Goal: Information Seeking & Learning: Learn about a topic

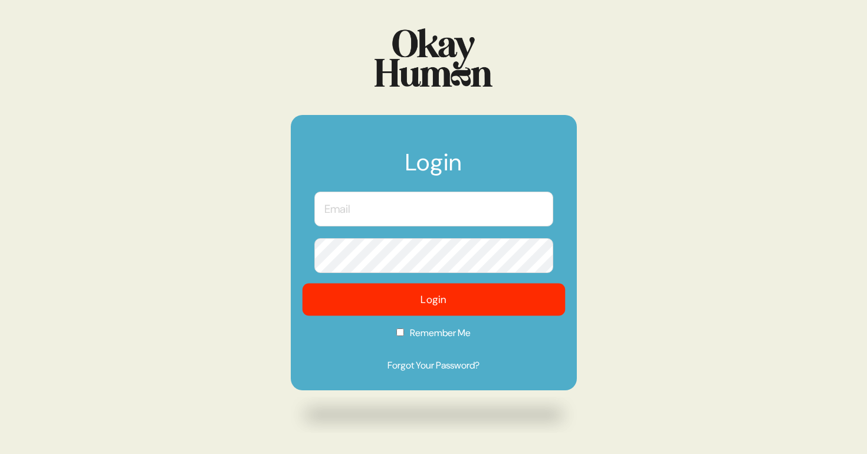
type input "[PERSON_NAME][EMAIL_ADDRESS][DOMAIN_NAME]"
click at [435, 304] on button "Login" at bounding box center [433, 300] width 263 height 32
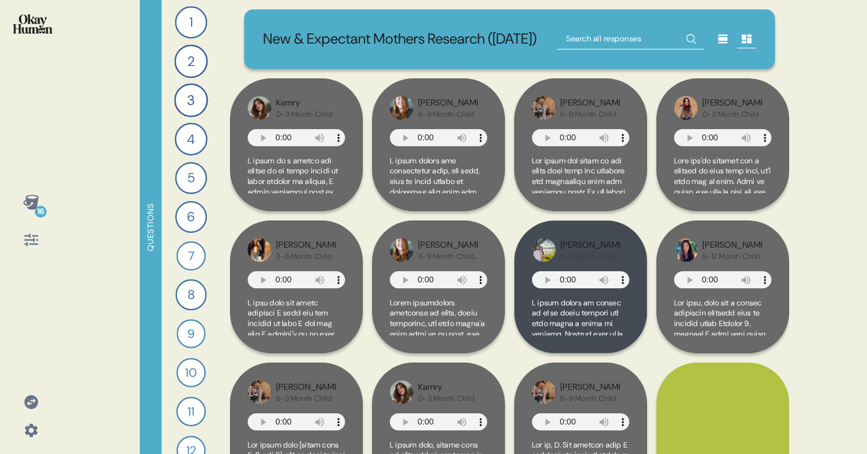
click at [34, 200] on icon at bounding box center [30, 202] width 15 height 15
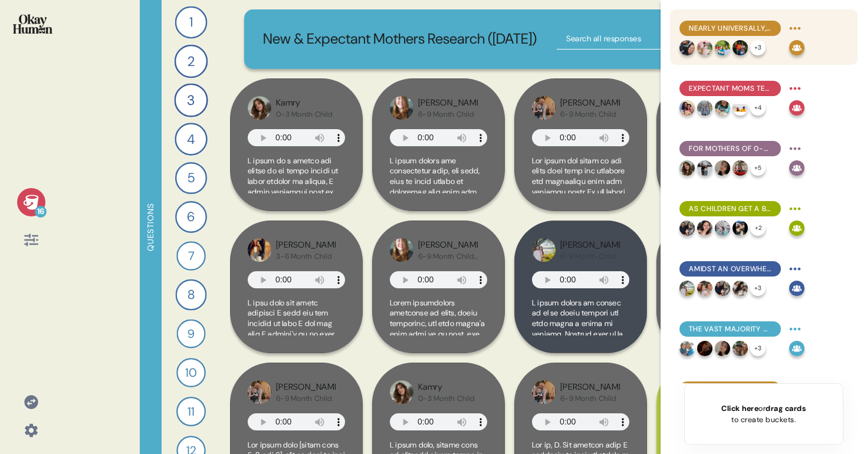
click at [770, 42] on div "+ 3" at bounding box center [732, 47] width 105 height 15
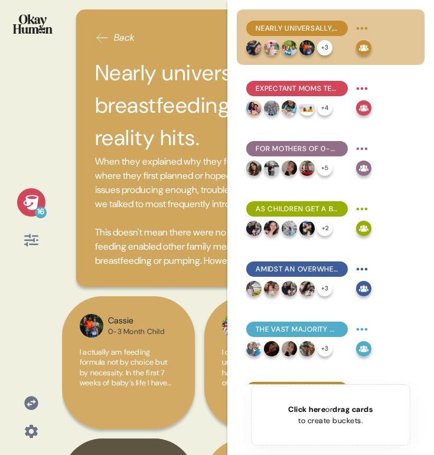
click at [21, 194] on div "16" at bounding box center [31, 202] width 28 height 28
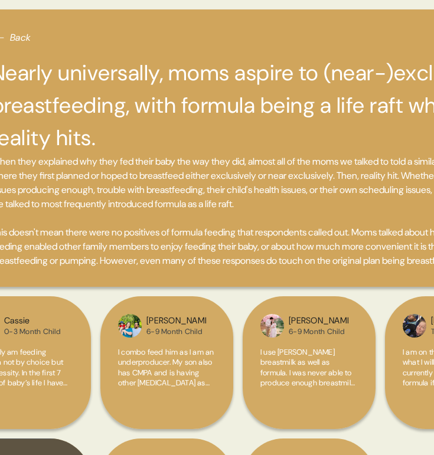
click at [275, 136] on h2 "Nearly universally, moms aspire to (near-)exclusive breastfeeding, with formula…" at bounding box center [238, 106] width 494 height 98
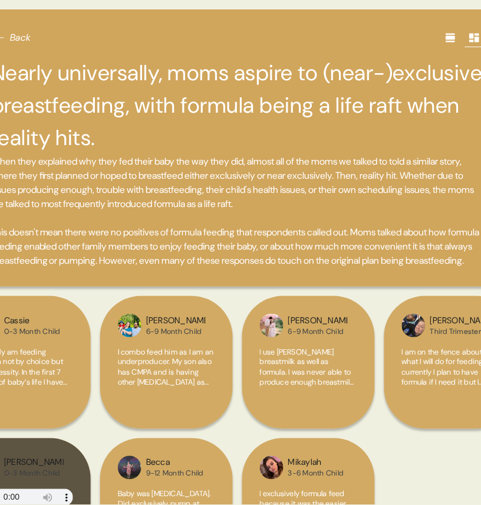
click at [448, 30] on div at bounding box center [451, 37] width 19 height 19
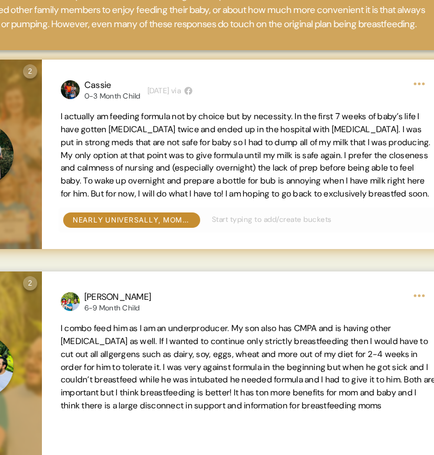
scroll to position [0, 188]
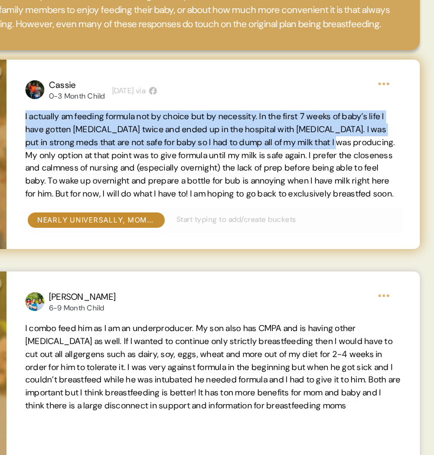
drag, startPoint x: 24, startPoint y: 132, endPoint x: 369, endPoint y: 153, distance: 345.8
click at [369, 153] on div "Cassie 0-3 Month Child [DEMOGRAPHIC_DATA][DATE] via I actually am feeding formu…" at bounding box center [212, 154] width 413 height 189
copy span "I actually am feeding formula not by choice but by necessity. In the first 7 we…"
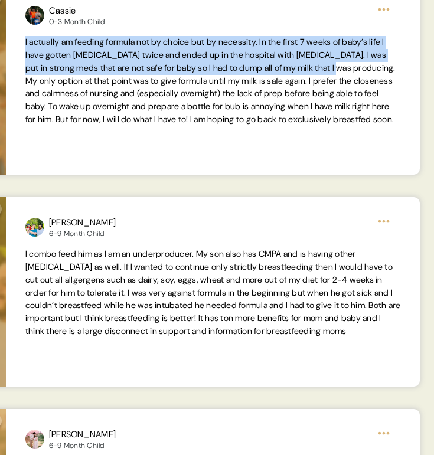
scroll to position [315, 0]
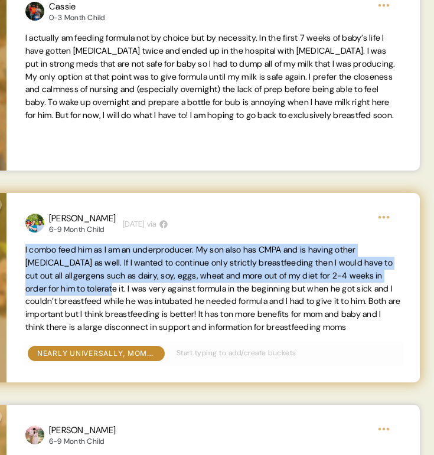
drag, startPoint x: 22, startPoint y: 265, endPoint x: 133, endPoint y: 300, distance: 117.0
click at [133, 300] on div "[PERSON_NAME] 6-9 Month Child [DEMOGRAPHIC_DATA][DATE] via I combo feed him as …" at bounding box center [212, 287] width 413 height 189
copy span "I combo feed him as I am an underproducer. My son also has CMPA and is having o…"
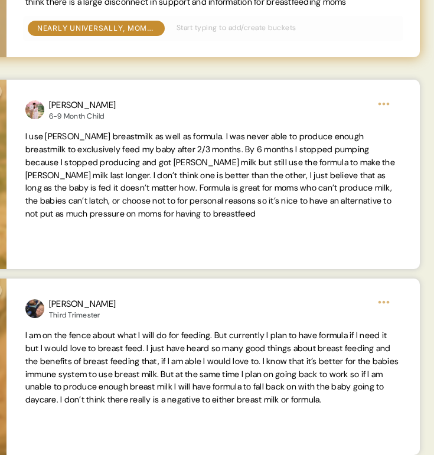
scroll to position [725, 0]
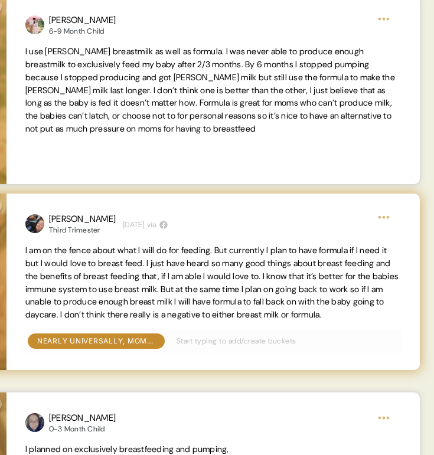
click at [16, 265] on div "[PERSON_NAME] Third Trimester [DATE] via I am on the fence about what I will do…" at bounding box center [212, 282] width 413 height 176
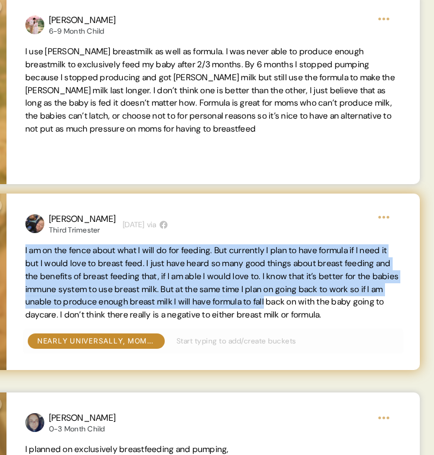
drag, startPoint x: 25, startPoint y: 264, endPoint x: 409, endPoint y: 316, distance: 388.2
click at [409, 316] on div "[PERSON_NAME] Third Trimester [DATE] via I am on the fence about what I will do…" at bounding box center [212, 282] width 413 height 176
copy span "I am on the fence about what I will do for feeding. But currently I plan to hav…"
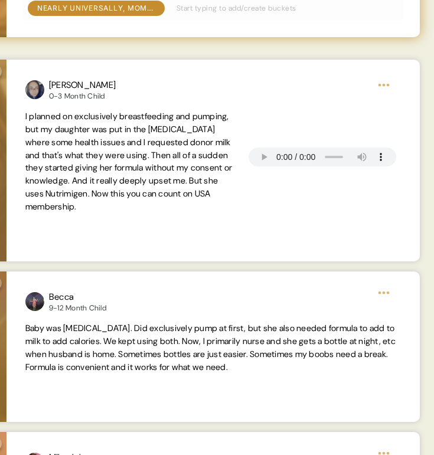
scroll to position [1123, 0]
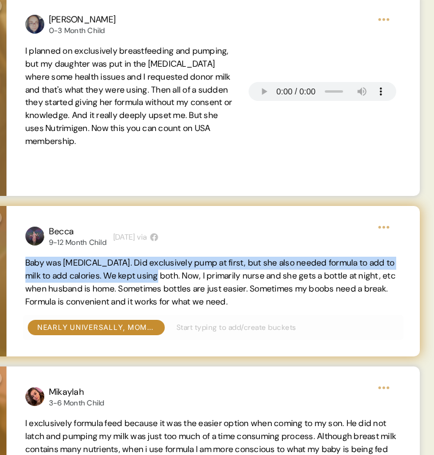
drag, startPoint x: 26, startPoint y: 277, endPoint x: 173, endPoint y: 293, distance: 148.3
click at [173, 293] on span "Baby was [MEDICAL_DATA]. Did exclusively pump at first, but she also needed for…" at bounding box center [210, 281] width 370 height 49
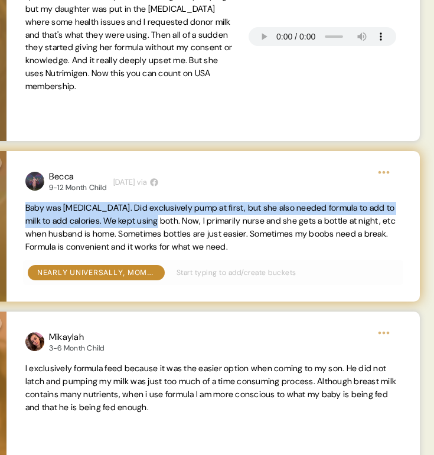
scroll to position [1209, 0]
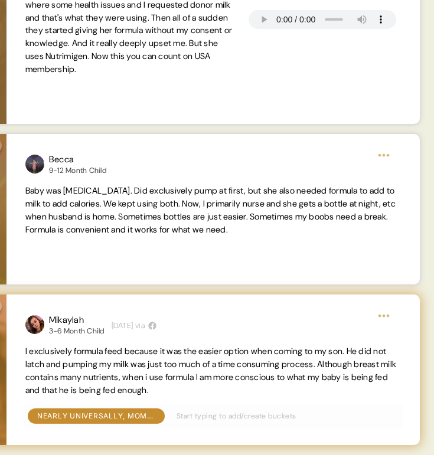
click at [37, 370] on span "I exclusively formula feed because it was the easier option when coming to my s…" at bounding box center [210, 370] width 371 height 49
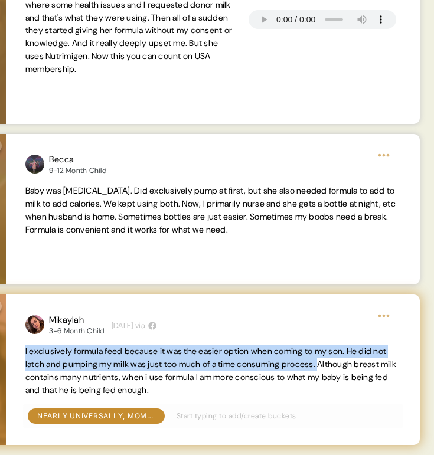
drag, startPoint x: 23, startPoint y: 355, endPoint x: 353, endPoint y: 365, distance: 330.0
click at [353, 365] on div "Mikaylah 3-6 Month Child [DEMOGRAPHIC_DATA][DATE] via I exclusively formula fee…" at bounding box center [212, 369] width 413 height 151
copy span "I exclusively formula feed because it was the easier option when coming to my s…"
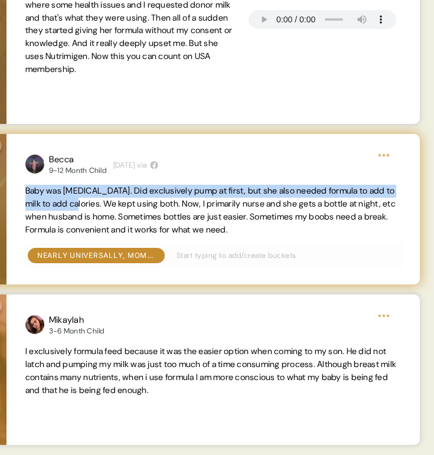
drag, startPoint x: 21, startPoint y: 192, endPoint x: 89, endPoint y: 202, distance: 68.6
click at [89, 202] on div "Becca 9-12 Month Child [DEMOGRAPHIC_DATA][DATE] via Baby was [MEDICAL_DATA]. Di…" at bounding box center [212, 209] width 413 height 151
copy span "Baby was [MEDICAL_DATA]. Did exclusively pump at first, but she also needed for…"
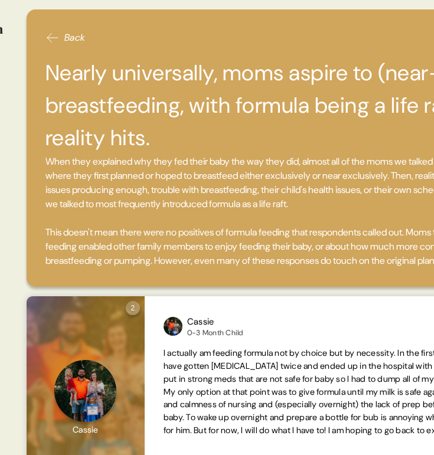
scroll to position [0, 0]
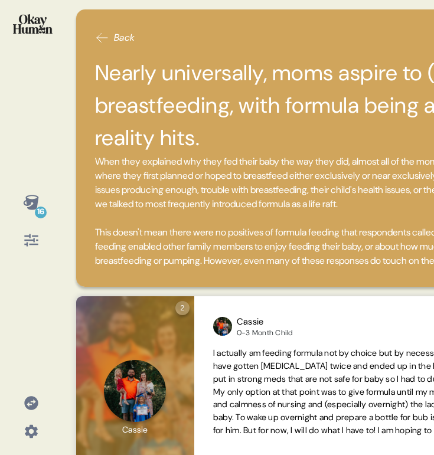
click at [26, 227] on div at bounding box center [31, 240] width 28 height 28
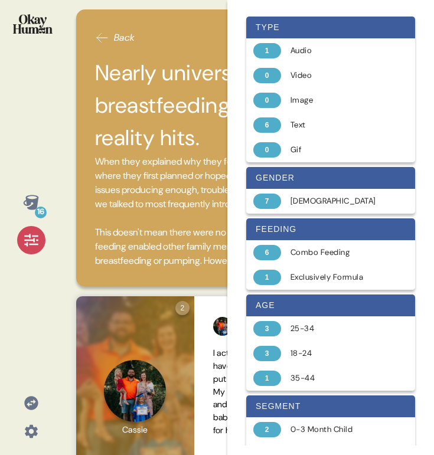
click at [27, 212] on div "16" at bounding box center [31, 202] width 28 height 28
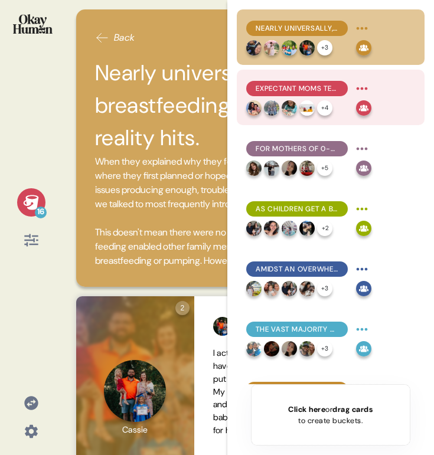
click at [330, 84] on span "Expectant moms tend to have the strongest belief in breastfeeding's superiority…" at bounding box center [296, 88] width 83 height 11
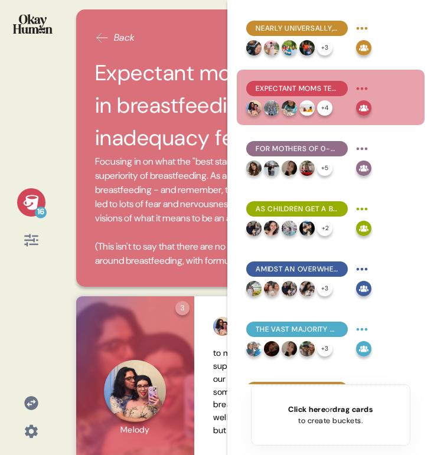
click at [32, 202] on icon at bounding box center [31, 202] width 17 height 17
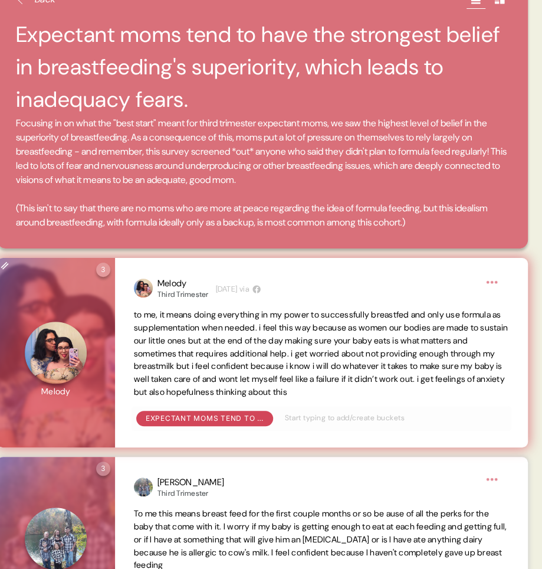
scroll to position [45, 0]
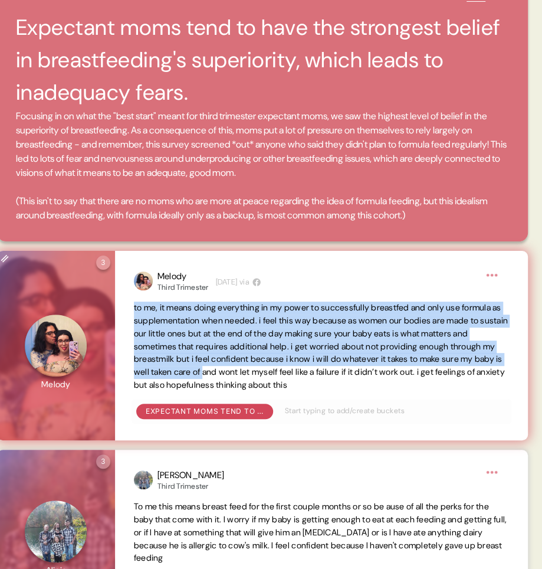
drag, startPoint x: 132, startPoint y: 305, endPoint x: 383, endPoint y: 369, distance: 258.7
click at [383, 369] on div "Melody Third Trimester [DATE] via to me, it means doing everything in my power …" at bounding box center [321, 345] width 413 height 189
copy span "to me, it means doing everything in my power to successfully breastfed and only…"
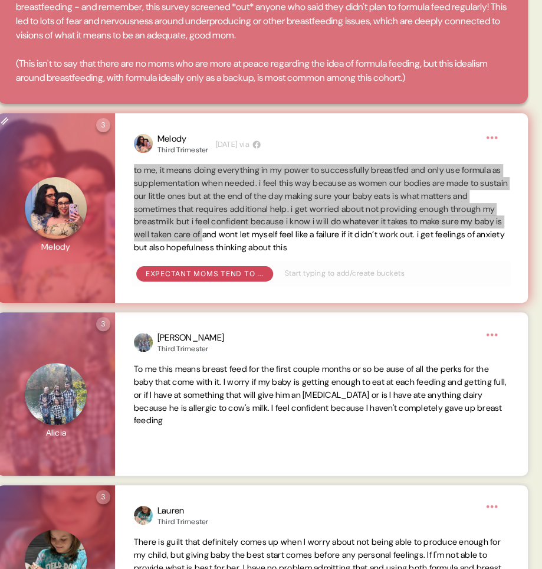
scroll to position [278, 0]
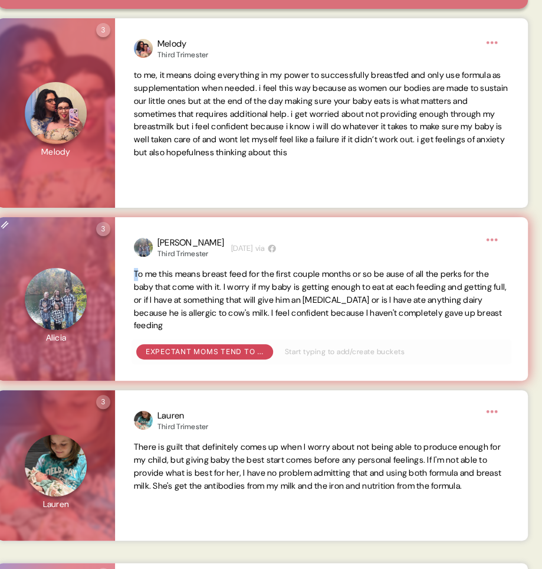
click at [137, 273] on div "[PERSON_NAME] Third Trimester [DATE] via To me this means breast feed for the f…" at bounding box center [321, 299] width 413 height 164
click at [137, 273] on span "To me this means breast feed for the first couple months or so be ause of all t…" at bounding box center [320, 299] width 373 height 62
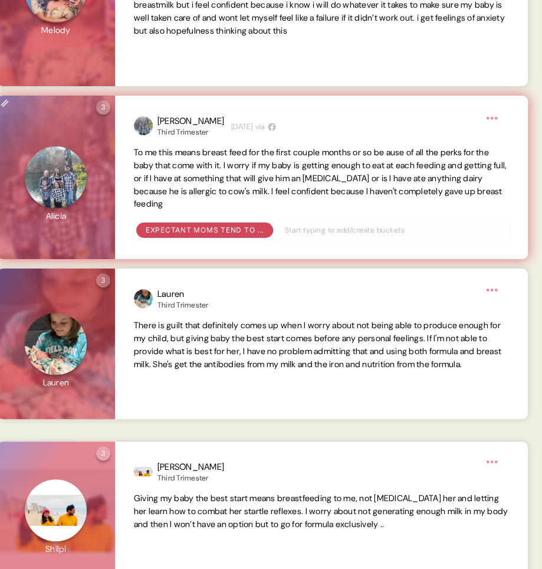
scroll to position [443, 0]
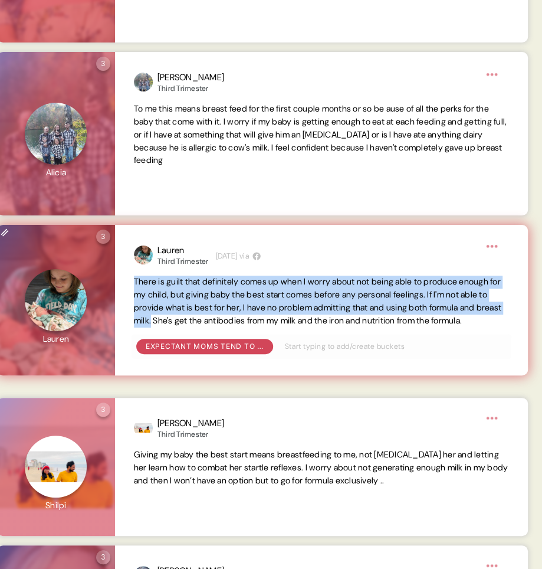
drag, startPoint x: 132, startPoint y: 282, endPoint x: 233, endPoint y: 322, distance: 109.1
click at [233, 322] on div "[PERSON_NAME] Third Trimester [DATE] via There is guilt that definitely comes u…" at bounding box center [321, 300] width 413 height 151
copy span "There is guilt that definitely comes up when I worry about not being able to pr…"
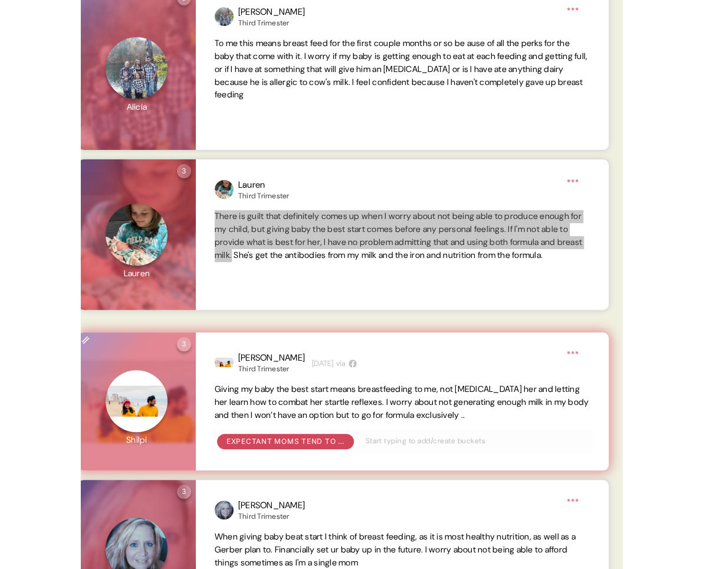
scroll to position [535, 0]
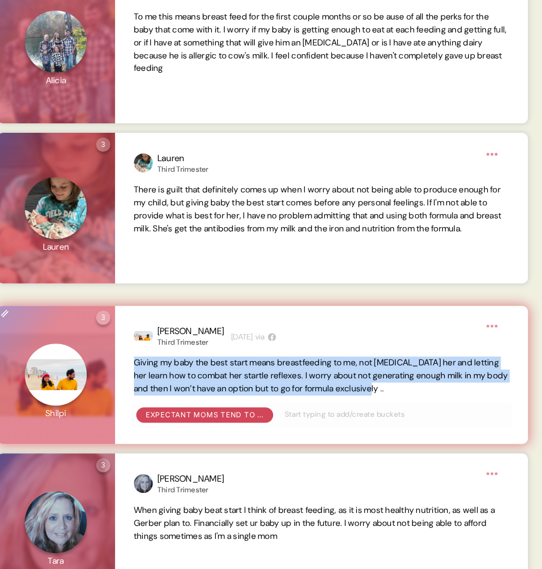
drag, startPoint x: 130, startPoint y: 362, endPoint x: 478, endPoint y: 389, distance: 349.2
click at [478, 389] on div "[PERSON_NAME] Third Trimester [DATE] via Giving my baby the best start means br…" at bounding box center [321, 375] width 413 height 138
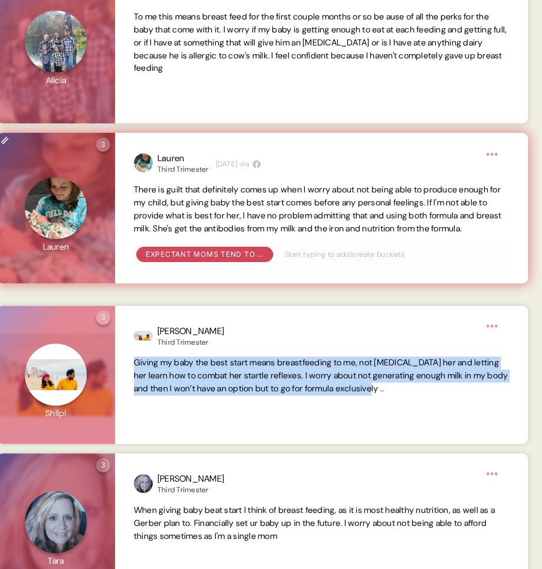
copy span "Giving my baby the best start means breastfeeding to me, not [MEDICAL_DATA] her…"
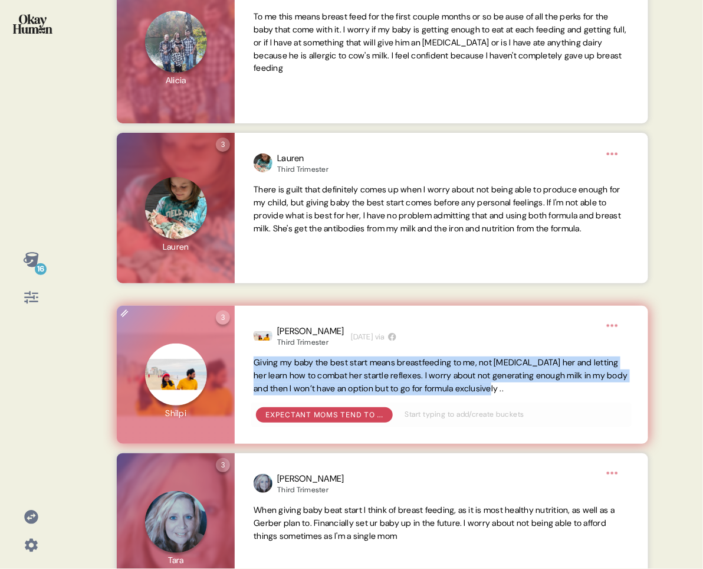
scroll to position [0, 0]
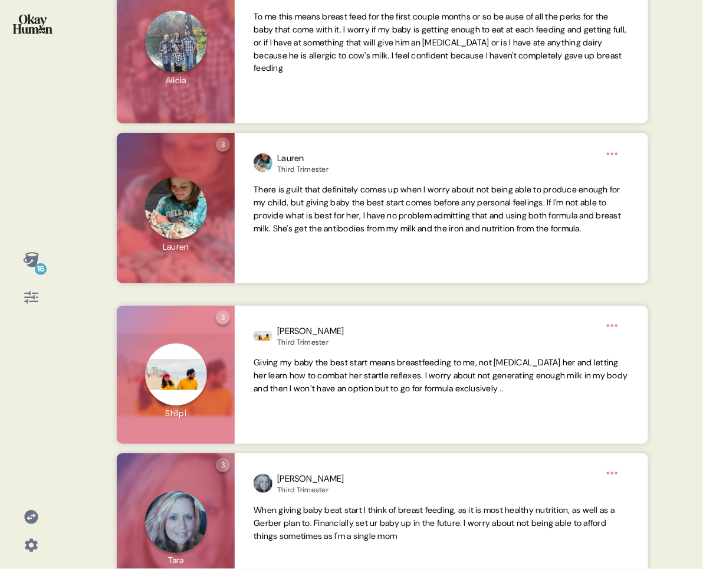
click at [41, 264] on div "16" at bounding box center [41, 269] width 12 height 12
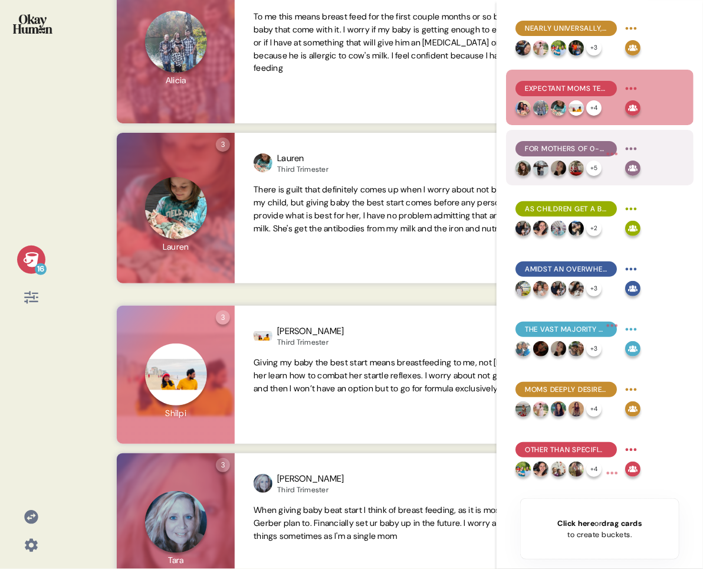
click at [573, 147] on span "For mothers of 0-3 month children, formula use is often a practical necessity, …" at bounding box center [566, 148] width 83 height 11
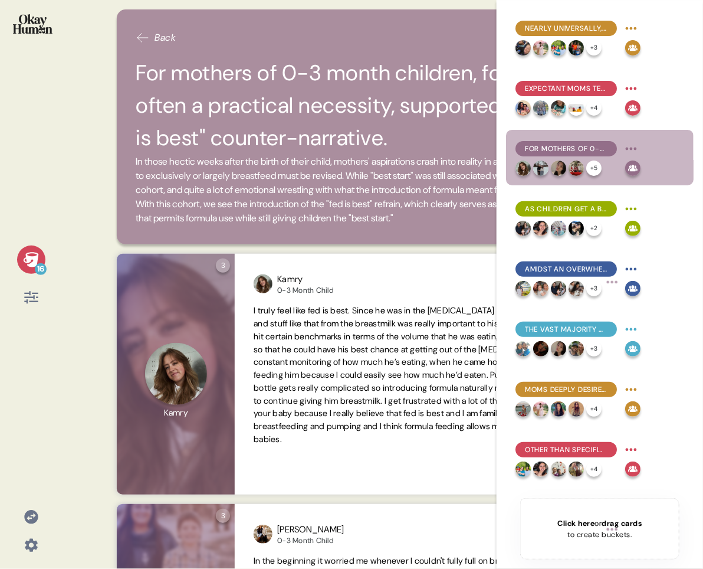
click at [23, 258] on icon at bounding box center [31, 259] width 17 height 17
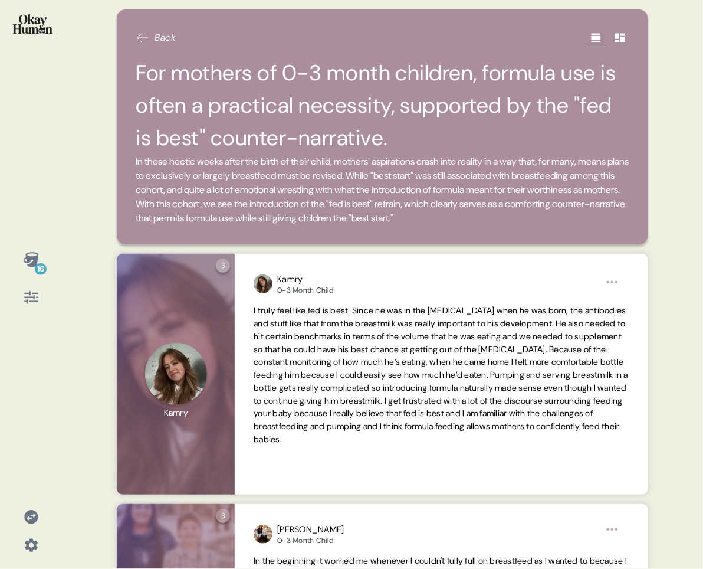
click at [119, 200] on div "Back For mothers of 0-3 month children, formula use is often a practical necess…" at bounding box center [383, 126] width 532 height 235
click at [28, 261] on icon at bounding box center [30, 259] width 15 height 15
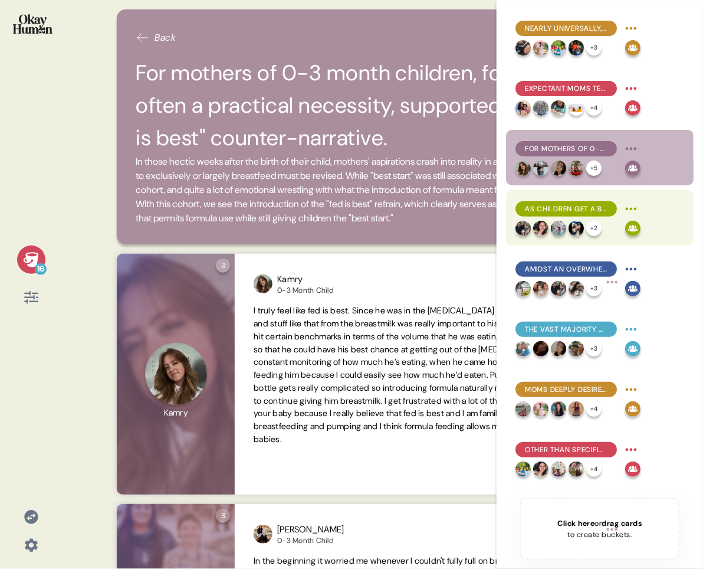
click at [605, 209] on span "As children get a bit older, the perceived "best start" gap between breast milk…" at bounding box center [566, 209] width 83 height 11
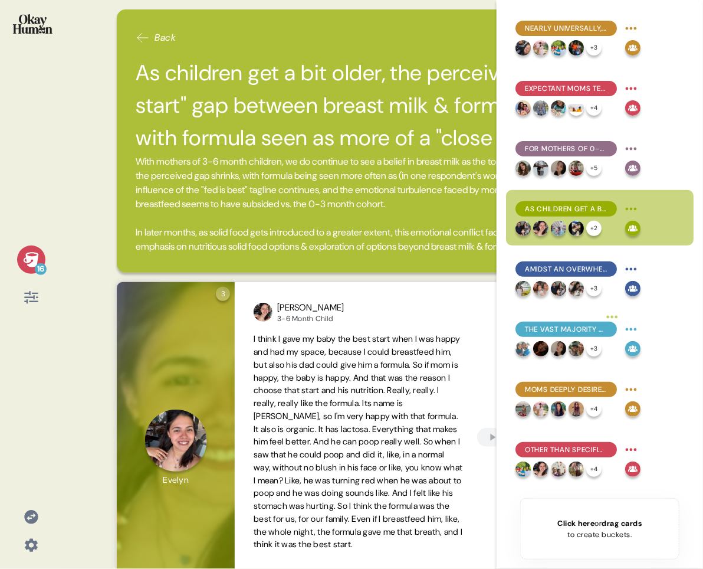
click at [248, 191] on span "With mothers of 3-6 month children, we do continue to see a belief in breast mi…" at bounding box center [380, 182] width 489 height 55
click at [40, 263] on div "16" at bounding box center [41, 269] width 12 height 12
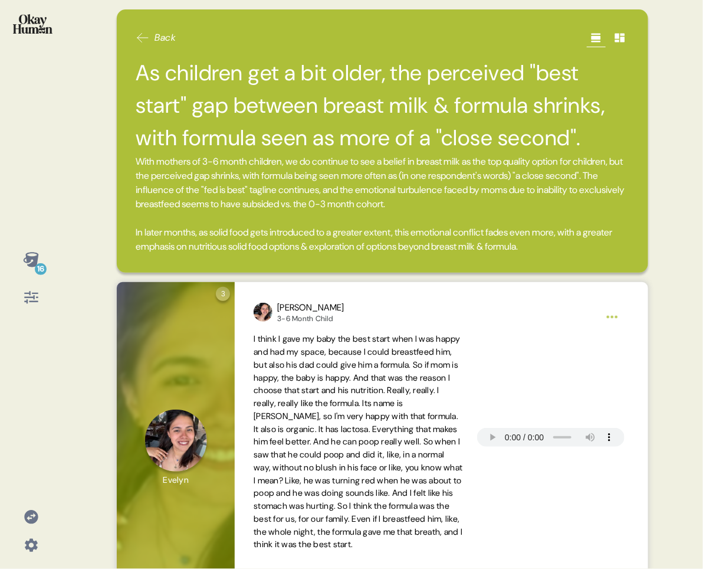
click at [35, 266] on div "16" at bounding box center [41, 269] width 12 height 12
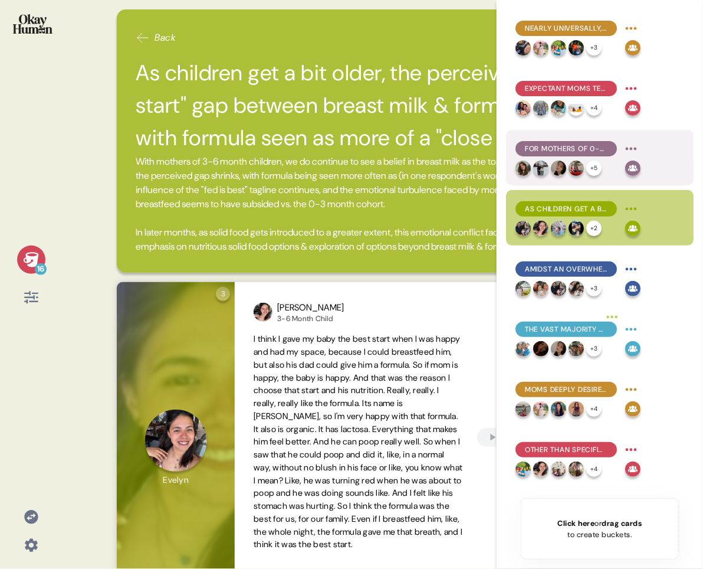
click at [610, 147] on div "For mothers of 0-3 month children, formula use is often a practical necessity, …" at bounding box center [566, 148] width 101 height 15
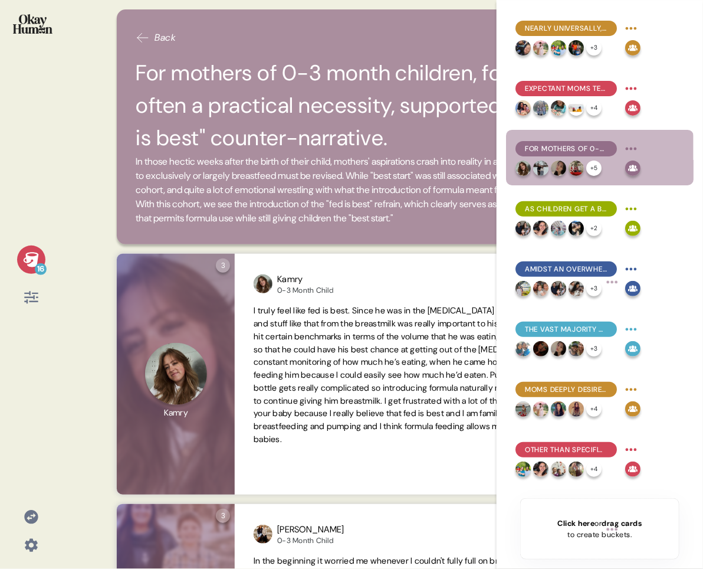
click at [40, 255] on div "16" at bounding box center [31, 259] width 28 height 28
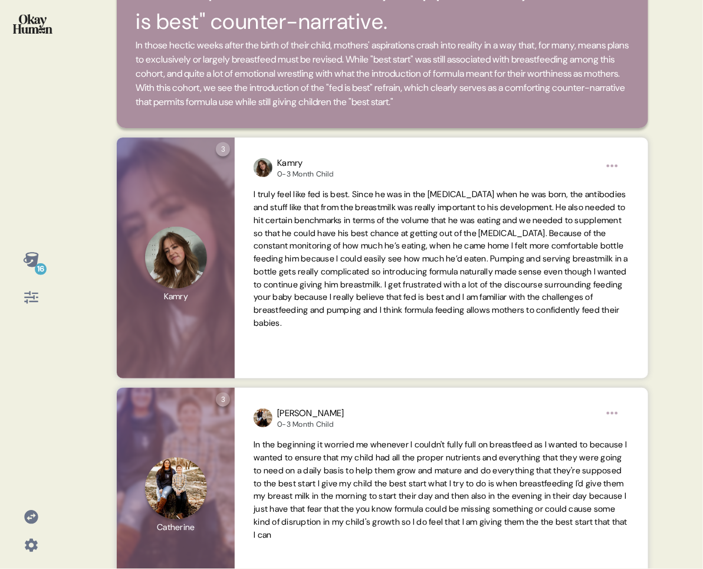
scroll to position [143, 0]
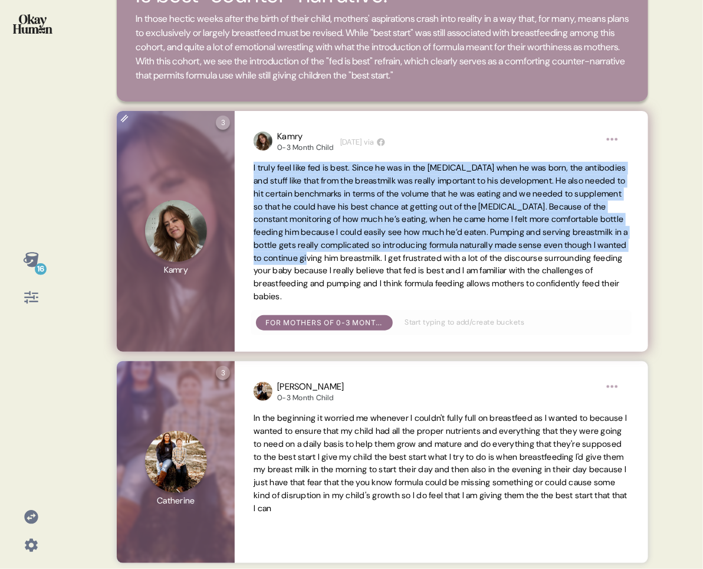
drag, startPoint x: 251, startPoint y: 182, endPoint x: 535, endPoint y: 269, distance: 296.9
click at [535, 269] on div "Kamry 0-3 Month Child [DEMOGRAPHIC_DATA][DATE] via I truly feel like fed is bes…" at bounding box center [441, 231] width 413 height 241
copy span "I truly feel like fed is best. Since he was in the [MEDICAL_DATA] when he was b…"
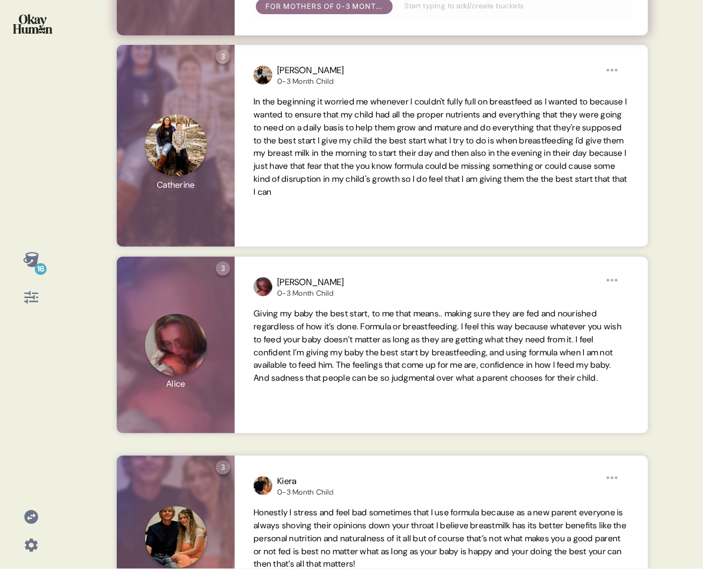
scroll to position [523, 0]
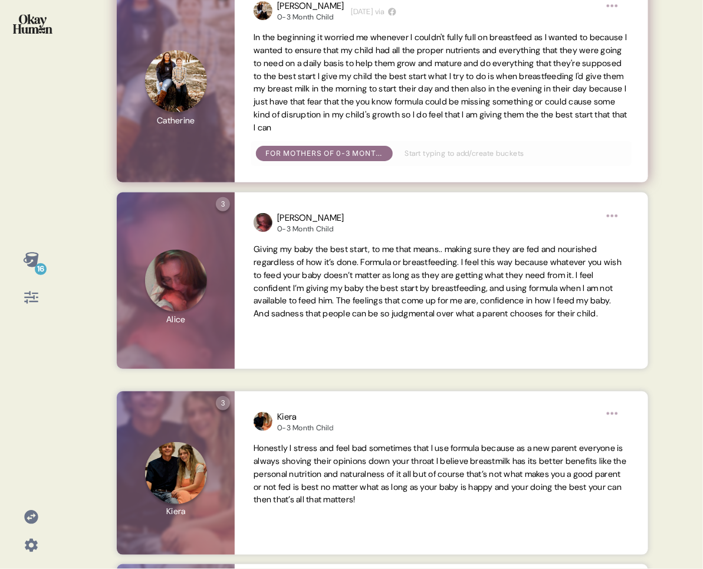
click at [309, 60] on span "In the beginning it worried me whenever I couldn't fully full on breastfeed as …" at bounding box center [441, 82] width 374 height 100
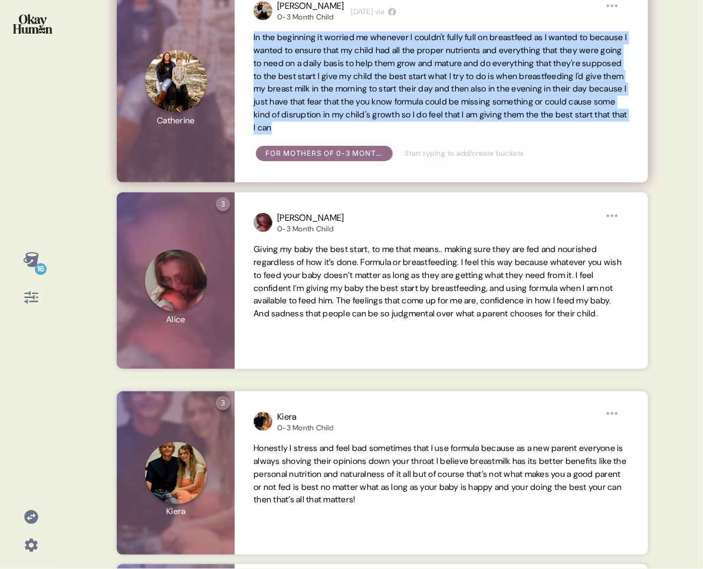
drag, startPoint x: 253, startPoint y: 54, endPoint x: 526, endPoint y: 142, distance: 286.4
click at [526, 142] on div "[PERSON_NAME] 0-3 Month Child [DEMOGRAPHIC_DATA][DATE] via In the beginning it …" at bounding box center [441, 82] width 413 height 202
copy span "In the beginning it worried me whenever I couldn't fully full on breastfeed as …"
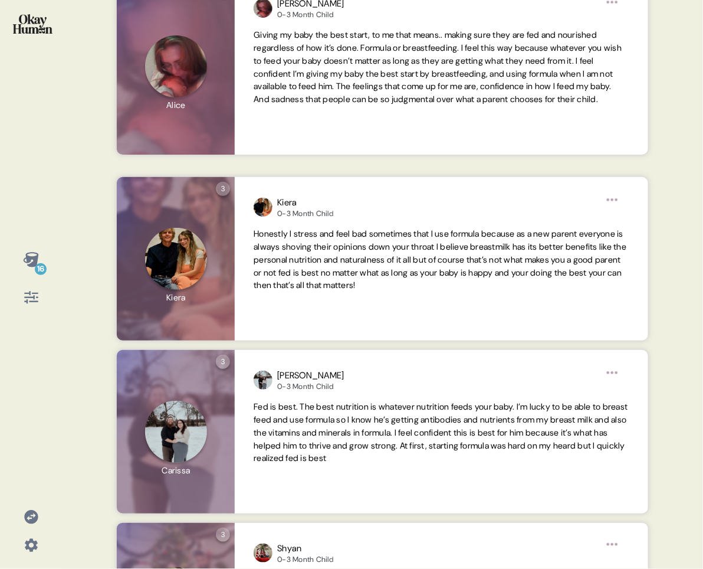
scroll to position [743, 0]
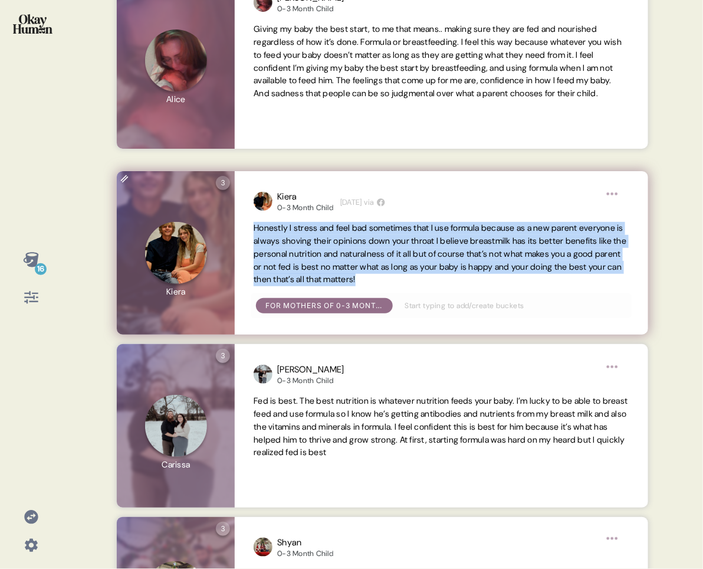
drag, startPoint x: 251, startPoint y: 243, endPoint x: 549, endPoint y: 290, distance: 301.7
click at [549, 290] on div "Kiera 0-3 Month Child [DEMOGRAPHIC_DATA][DATE] via Honestly I stress and feel b…" at bounding box center [441, 253] width 413 height 164
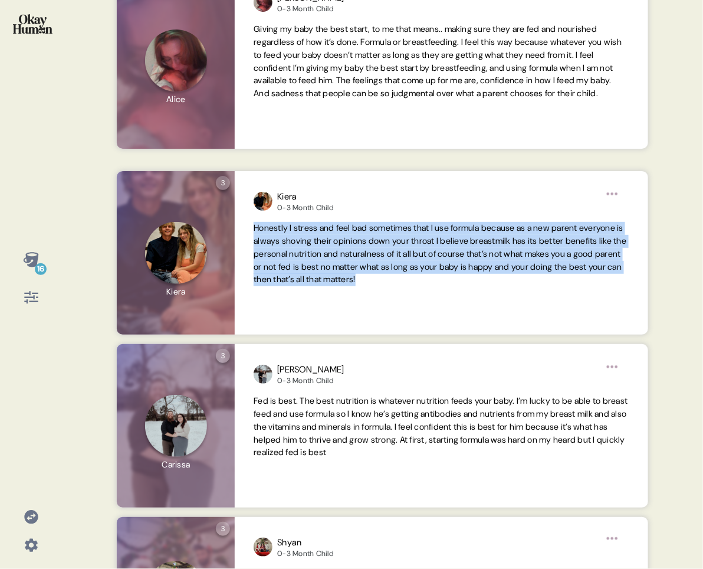
click at [32, 263] on icon at bounding box center [30, 259] width 15 height 15
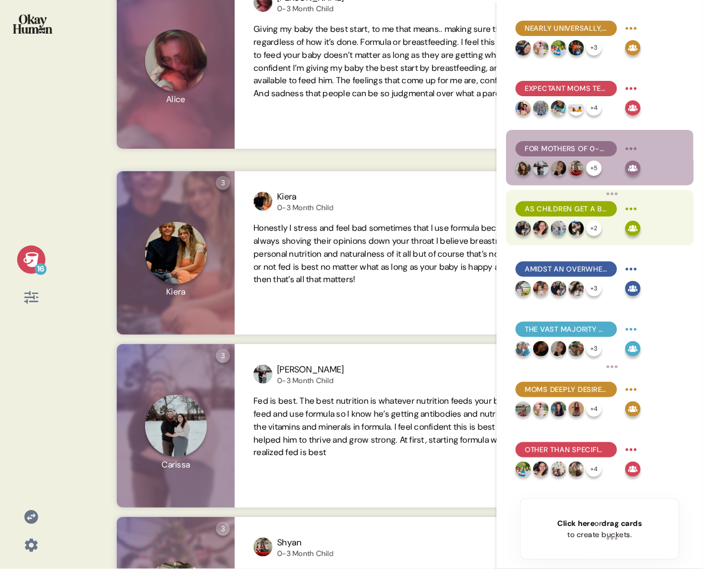
click at [595, 209] on span "As children get a bit older, the perceived "best start" gap between breast milk…" at bounding box center [566, 209] width 83 height 11
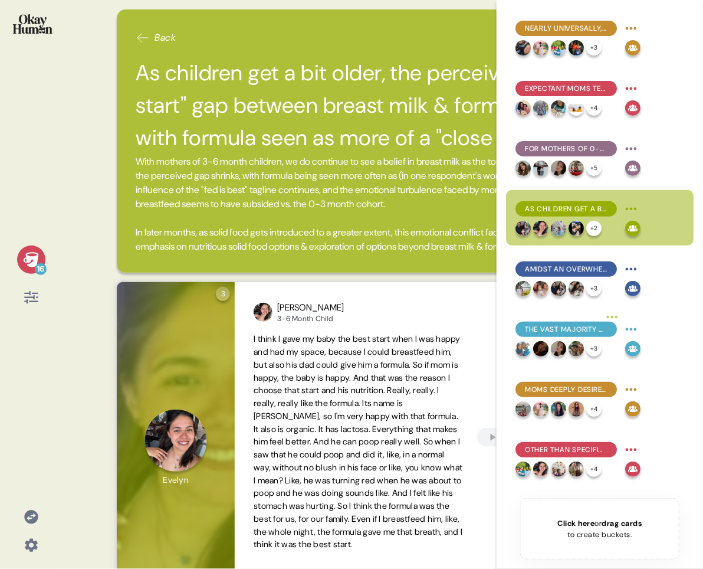
click at [23, 252] on icon at bounding box center [31, 259] width 17 height 17
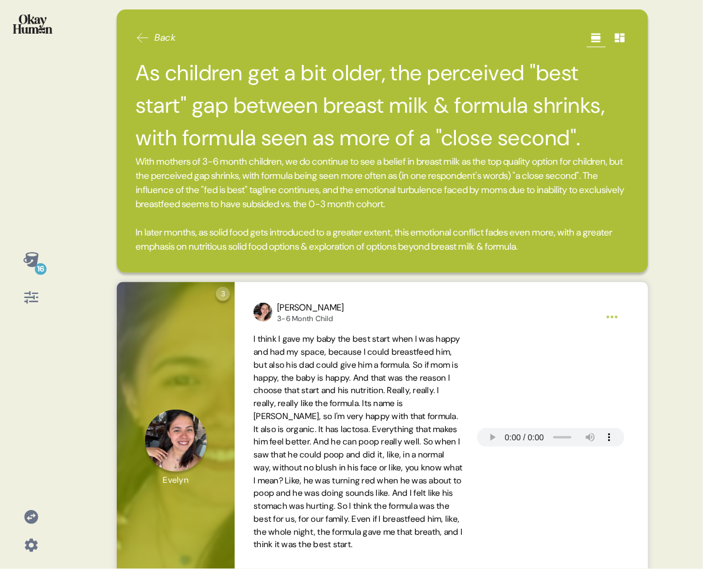
click at [99, 224] on div "16 Back As children get a bit older, the perceived "best start" gap between bre…" at bounding box center [351, 284] width 703 height 569
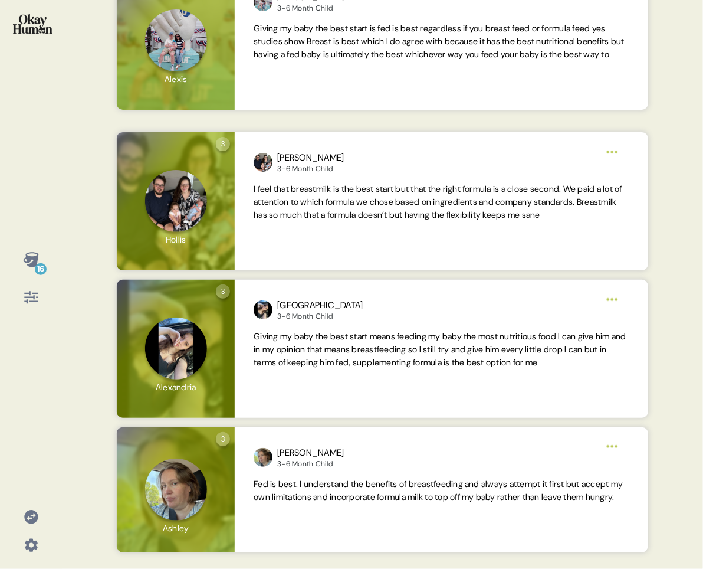
scroll to position [791, 0]
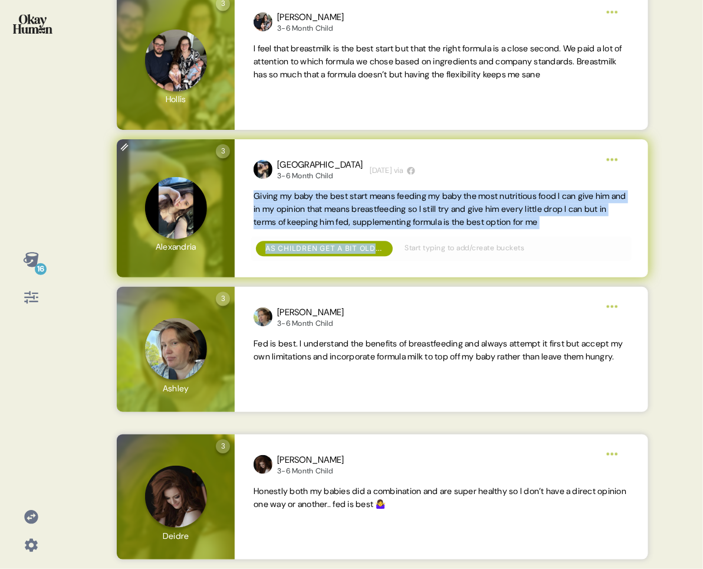
drag, startPoint x: 251, startPoint y: 195, endPoint x: 589, endPoint y: 232, distance: 340.1
click at [589, 232] on div "Alexandria 3-6 Month Child [DEMOGRAPHIC_DATA][DATE] via Giving my baby the best…" at bounding box center [441, 208] width 413 height 138
click at [604, 218] on span "Giving my baby the best start means feeding my baby the most nutritious food I …" at bounding box center [441, 209] width 375 height 38
drag, startPoint x: 604, startPoint y: 220, endPoint x: 241, endPoint y: 196, distance: 363.7
click at [241, 195] on div "Alexandria 3-6 Month Child [DEMOGRAPHIC_DATA][DATE] via Giving my baby the best…" at bounding box center [441, 208] width 413 height 138
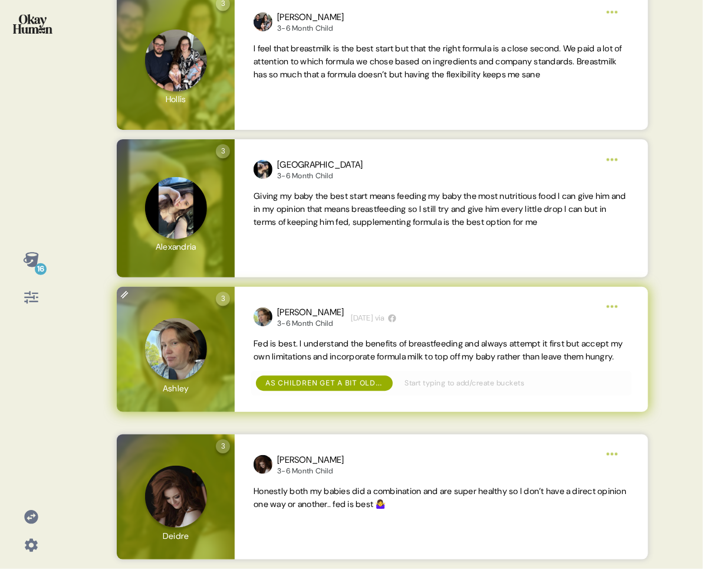
click at [336, 355] on span "Fed is best. I understand the benefits of breastfeeding and always attempt it f…" at bounding box center [438, 350] width 369 height 24
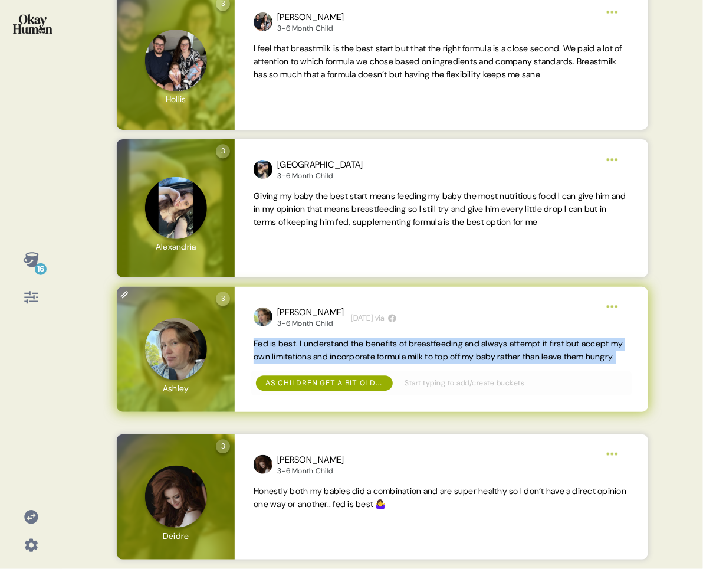
click at [336, 355] on span "Fed is best. I understand the benefits of breastfeeding and always attempt it f…" at bounding box center [438, 350] width 369 height 24
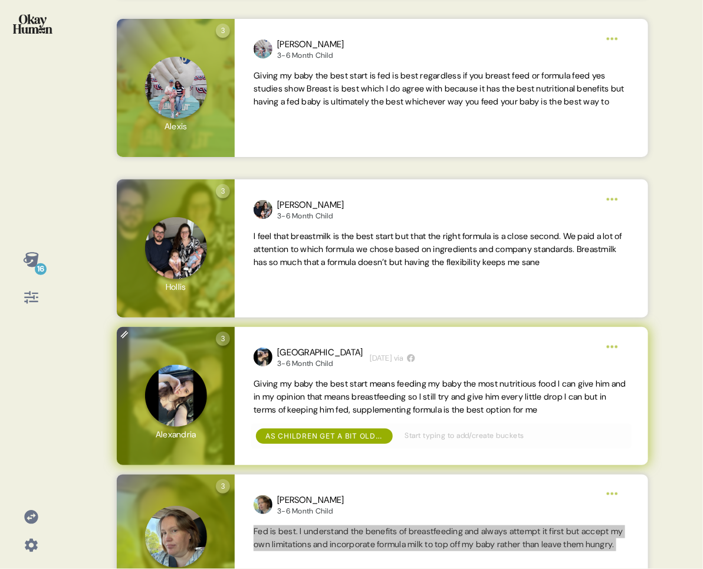
scroll to position [575, 0]
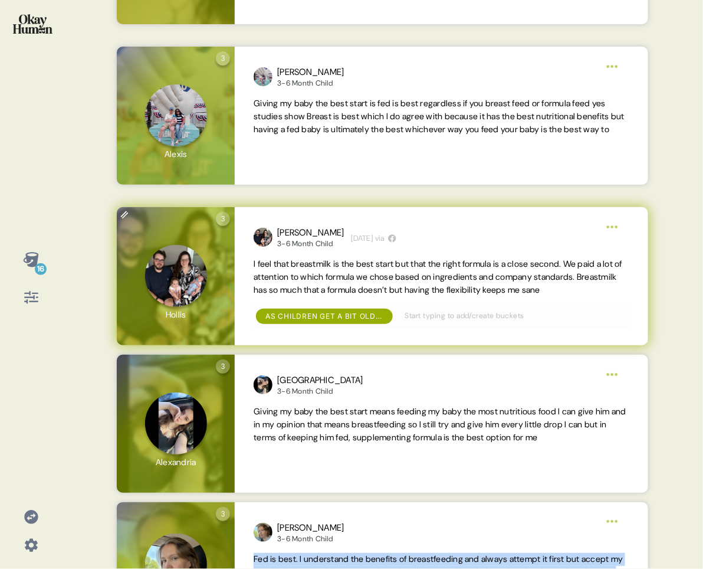
click at [338, 292] on span "I feel that breastmilk is the best start but that the right formula is a close …" at bounding box center [438, 276] width 369 height 37
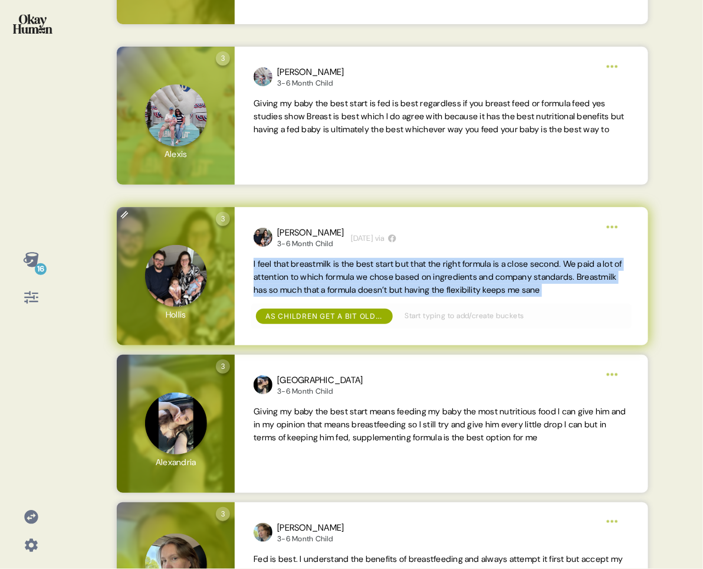
click at [338, 292] on span "I feel that breastmilk is the best start but that the right formula is a close …" at bounding box center [438, 276] width 369 height 37
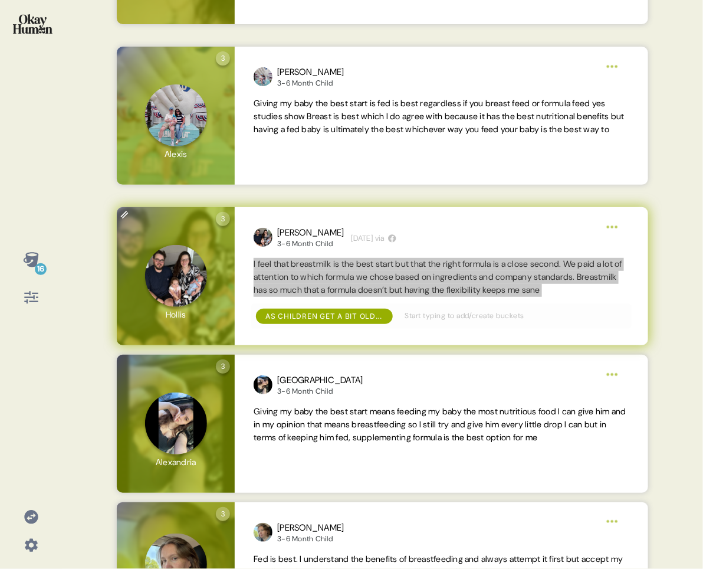
scroll to position [0, 0]
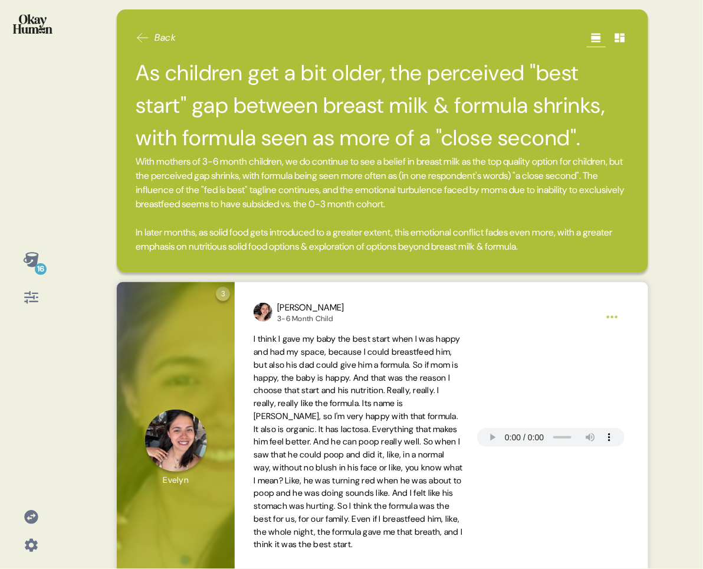
click at [338, 54] on div "Back As children get a bit older, the perceived "best start" gap between breast…" at bounding box center [383, 140] width 532 height 263
click at [31, 265] on icon at bounding box center [30, 259] width 15 height 15
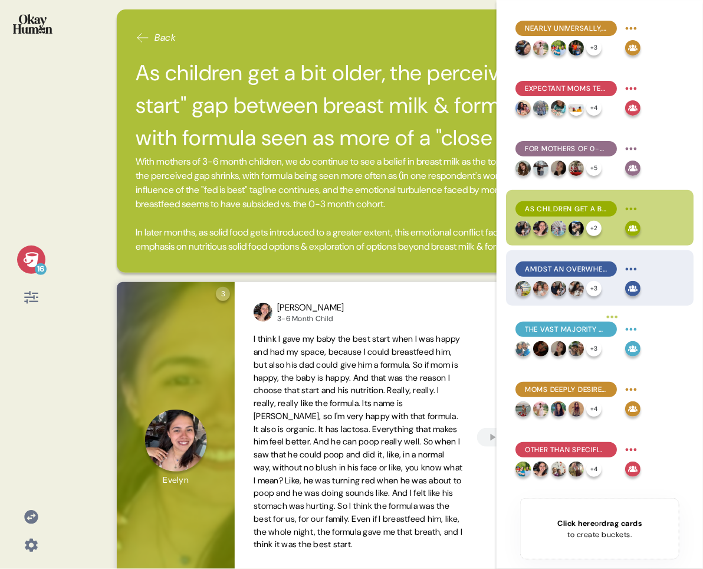
click at [606, 271] on span "Amidst an overwhelming array of formula options, what's not in a formula is as …" at bounding box center [566, 269] width 83 height 11
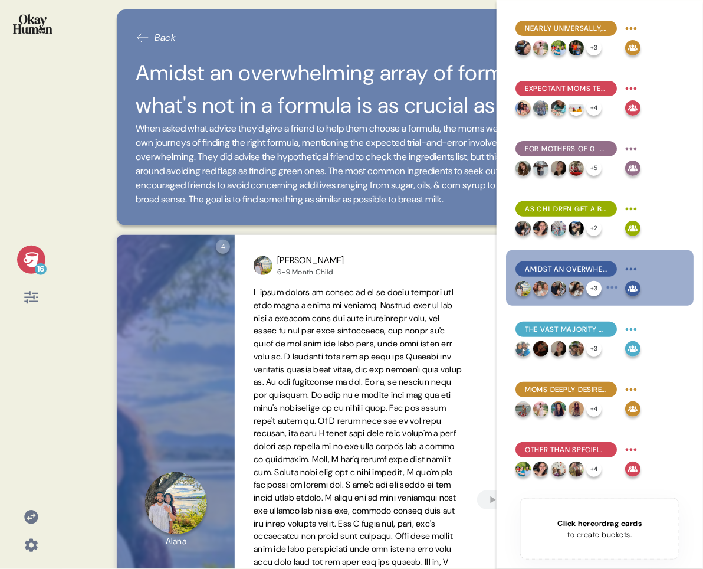
click at [113, 250] on div "4 Question four Click to view responses to this question Give your friend advic…" at bounding box center [382, 503] width 559 height 536
click at [38, 263] on div "16" at bounding box center [41, 269] width 12 height 12
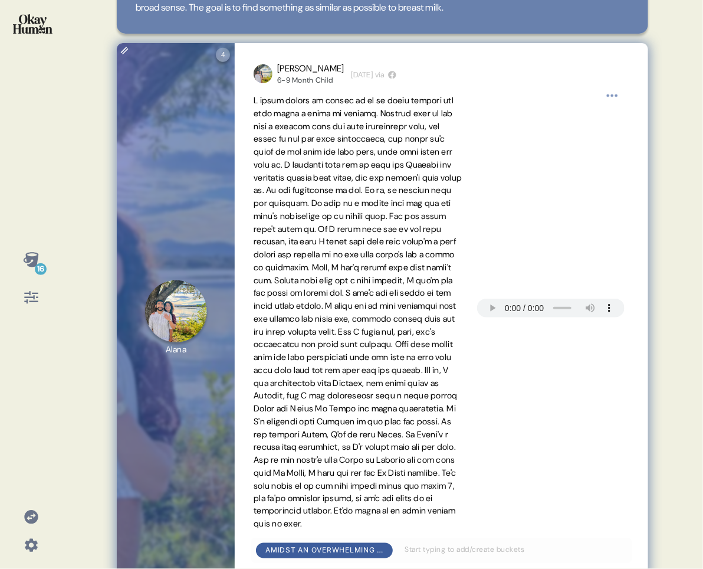
scroll to position [229, 0]
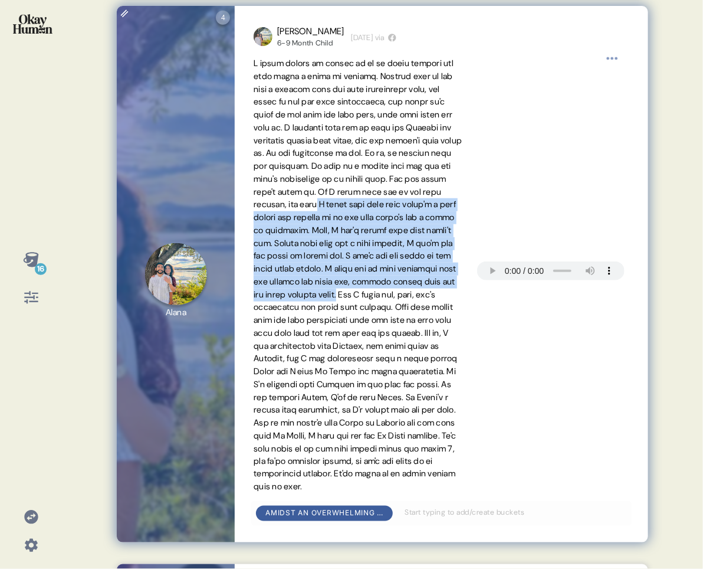
drag, startPoint x: 370, startPoint y: 219, endPoint x: 311, endPoint y: 322, distance: 118.9
click at [311, 322] on span at bounding box center [358, 275] width 208 height 434
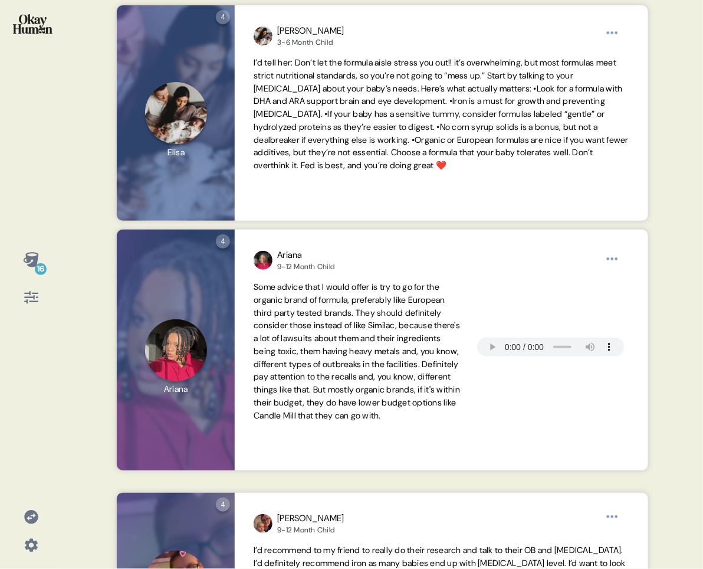
scroll to position [726, 0]
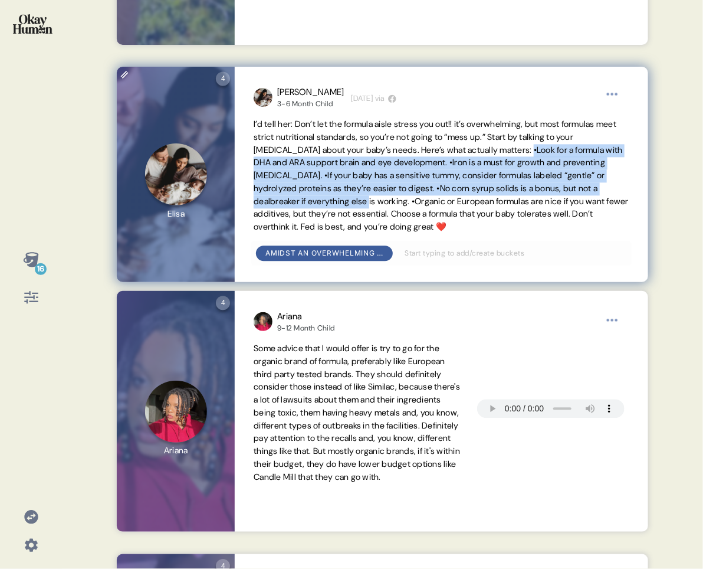
drag, startPoint x: 536, startPoint y: 165, endPoint x: 418, endPoint y: 213, distance: 127.0
click at [418, 213] on span "I’d tell her: Don’t let the formula aisle stress you out!! it’s overwhelming, b…" at bounding box center [441, 175] width 375 height 113
click at [553, 166] on span "I’d tell her: Don’t let the formula aisle stress you out!! it’s overwhelming, b…" at bounding box center [441, 175] width 375 height 113
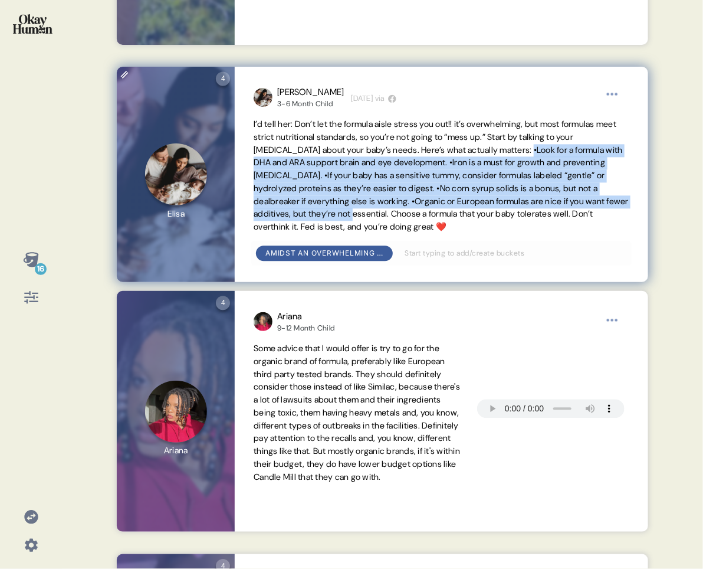
drag, startPoint x: 535, startPoint y: 165, endPoint x: 444, endPoint y: 222, distance: 108.2
click at [444, 222] on span "I’d tell her: Don’t let the formula aisle stress you out!! it’s overwhelming, b…" at bounding box center [441, 175] width 375 height 113
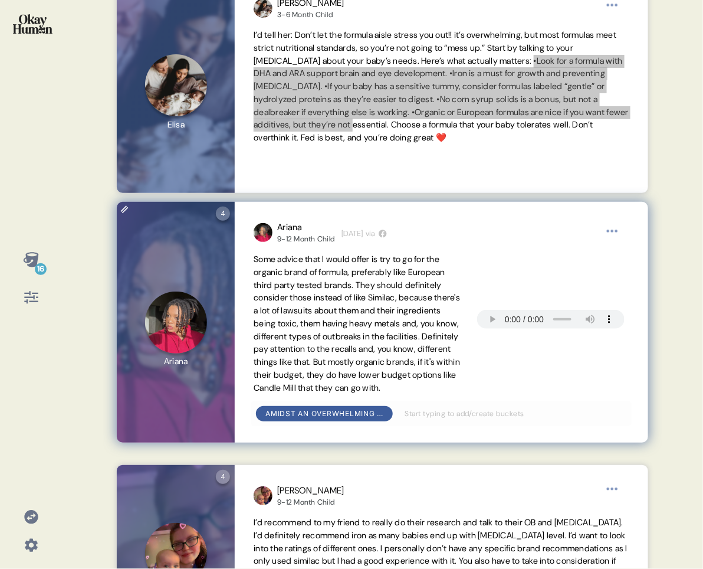
scroll to position [817, 0]
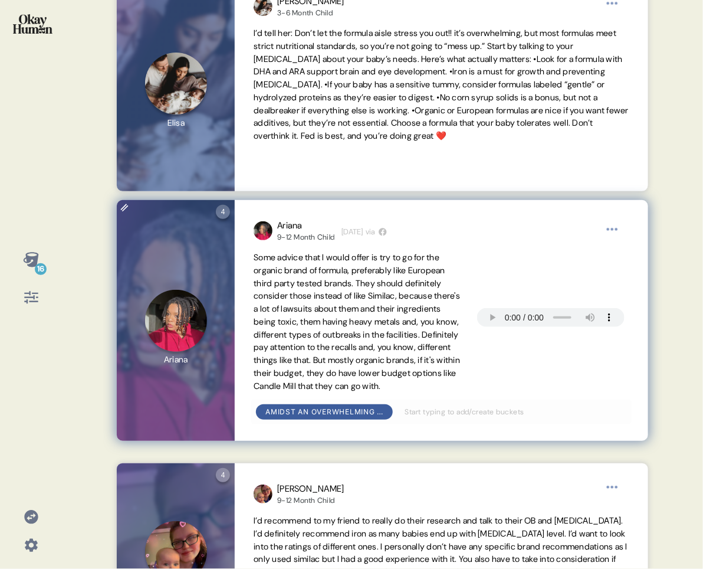
click at [402, 372] on span "Some advice that I would offer is try to go for the organic brand of formula, p…" at bounding box center [357, 321] width 207 height 139
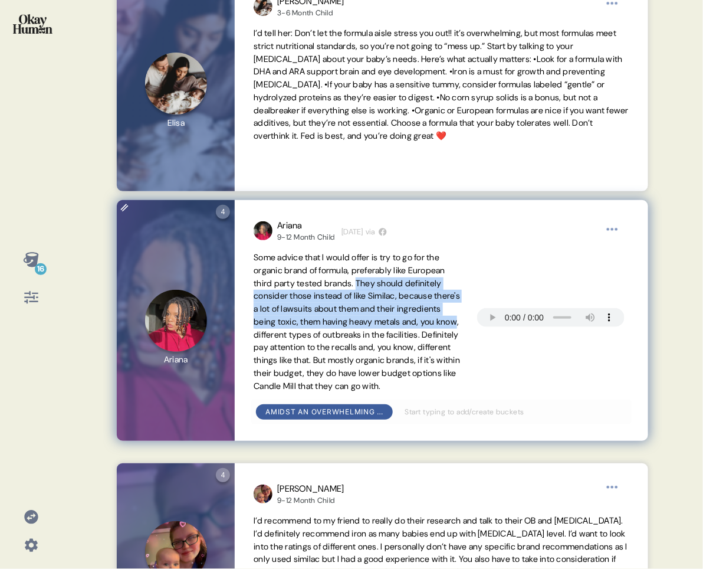
drag, startPoint x: 364, startPoint y: 297, endPoint x: 309, endPoint y: 344, distance: 72.8
click at [309, 344] on span "Some advice that I would offer is try to go for the organic brand of formula, p…" at bounding box center [357, 321] width 207 height 139
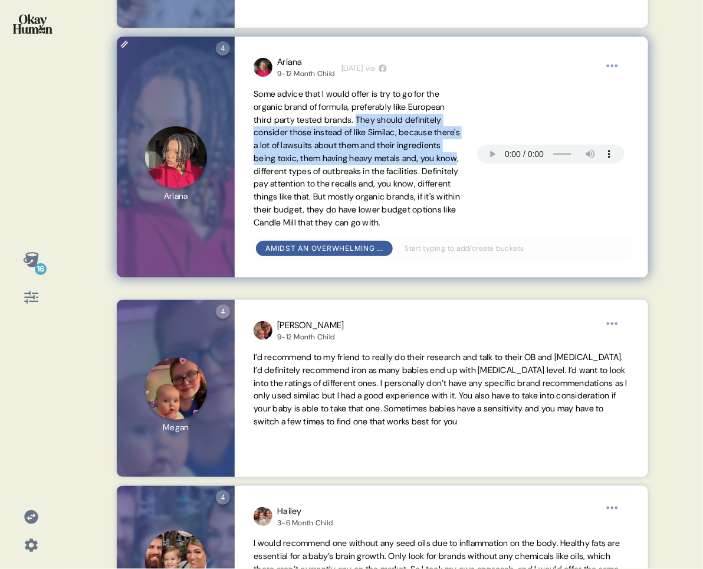
scroll to position [1181, 0]
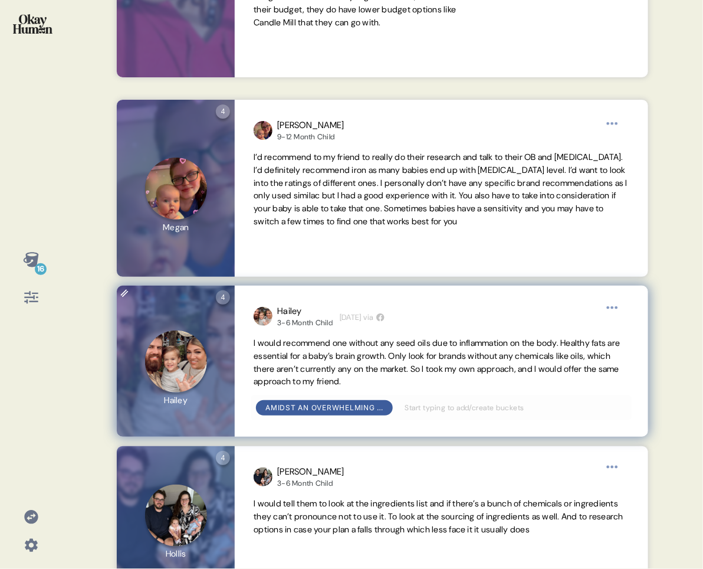
click at [319, 302] on div "Hailey 3-6 Month Child [DEMOGRAPHIC_DATA][DATE] via I would recommend one witho…" at bounding box center [441, 361] width 413 height 151
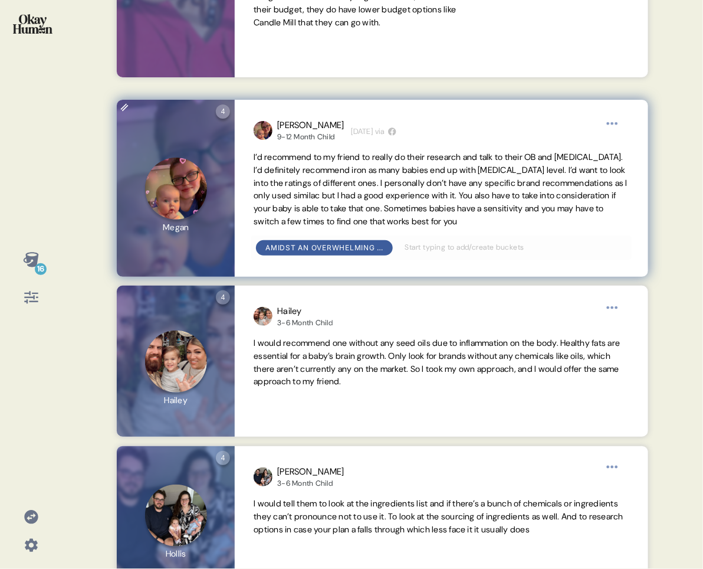
click at [357, 192] on span "I’d recommend to my friend to really do their research and talk to their OB and…" at bounding box center [441, 189] width 374 height 75
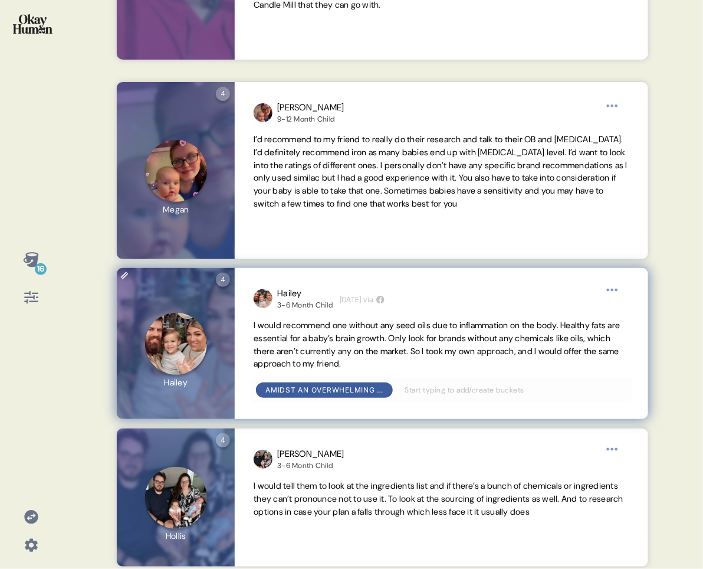
scroll to position [1204, 0]
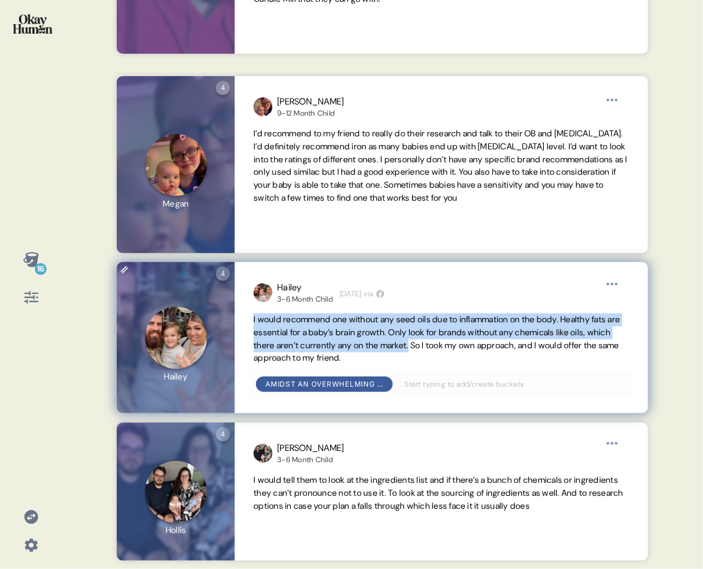
drag, startPoint x: 253, startPoint y: 335, endPoint x: 463, endPoint y: 353, distance: 210.8
click at [463, 353] on div "Hailey 3-6 Month Child [DEMOGRAPHIC_DATA][DATE] via I would recommend one witho…" at bounding box center [441, 337] width 413 height 151
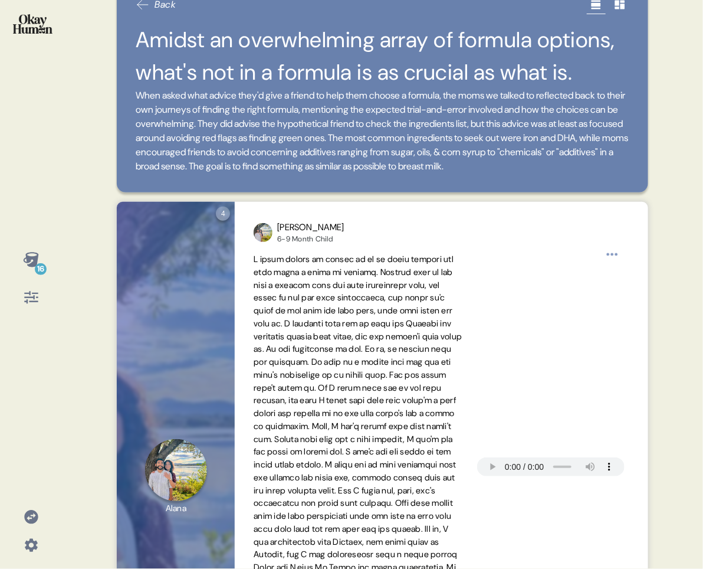
scroll to position [0, 0]
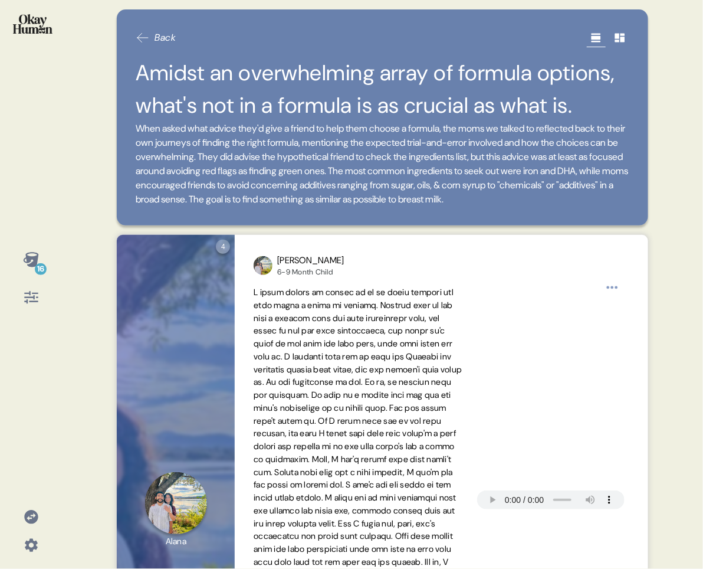
click at [91, 232] on div "16 Back Amidst an overwhelming array of formula options, what's not in a formul…" at bounding box center [351, 284] width 703 height 569
click at [30, 260] on icon at bounding box center [30, 259] width 15 height 15
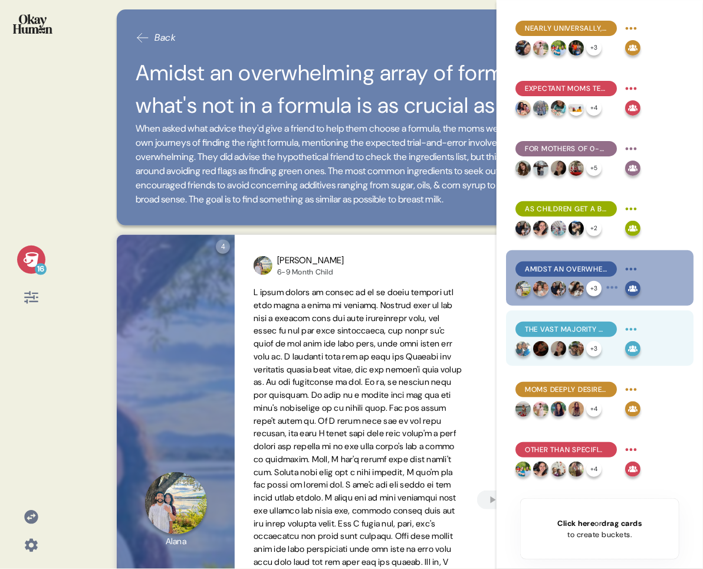
click at [582, 324] on span "The vast majority of moms are unaware of MFGM, and suspicion was common even wh…" at bounding box center [566, 329] width 83 height 11
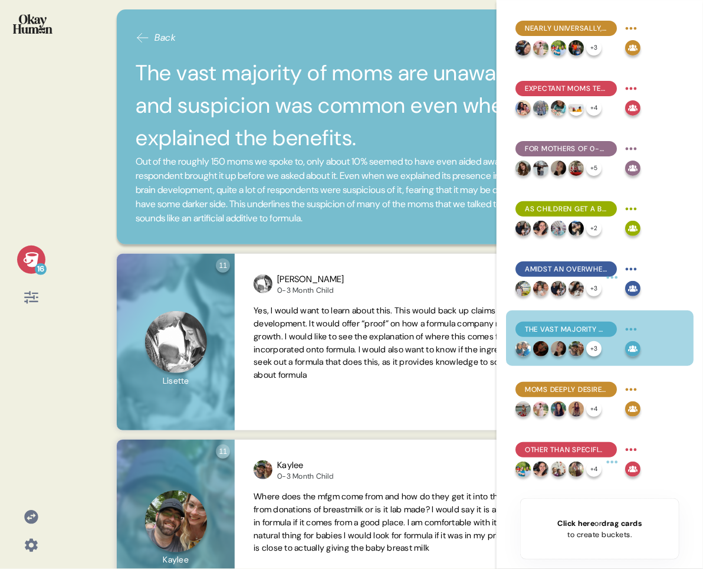
click at [38, 255] on icon at bounding box center [31, 259] width 17 height 17
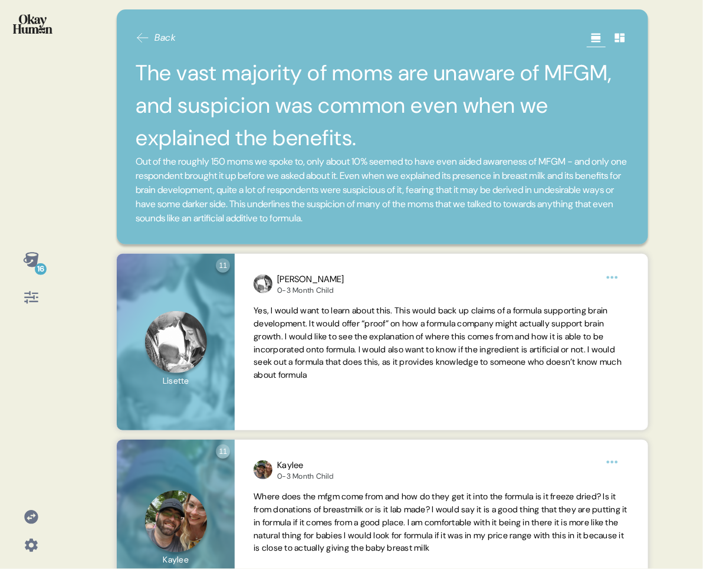
click at [181, 184] on span "Out of the roughly 150 moms we spoke to, only about 10% seemed to have even aid…" at bounding box center [382, 189] width 492 height 69
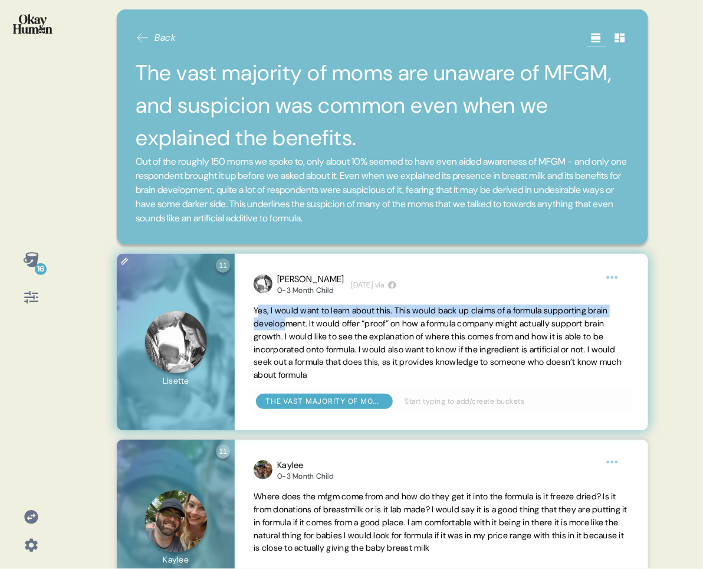
drag, startPoint x: 256, startPoint y: 308, endPoint x: 310, endPoint y: 325, distance: 56.7
click at [310, 325] on span "Yes, I would want to learn about this. This would back up claims of a formula s…" at bounding box center [438, 342] width 368 height 75
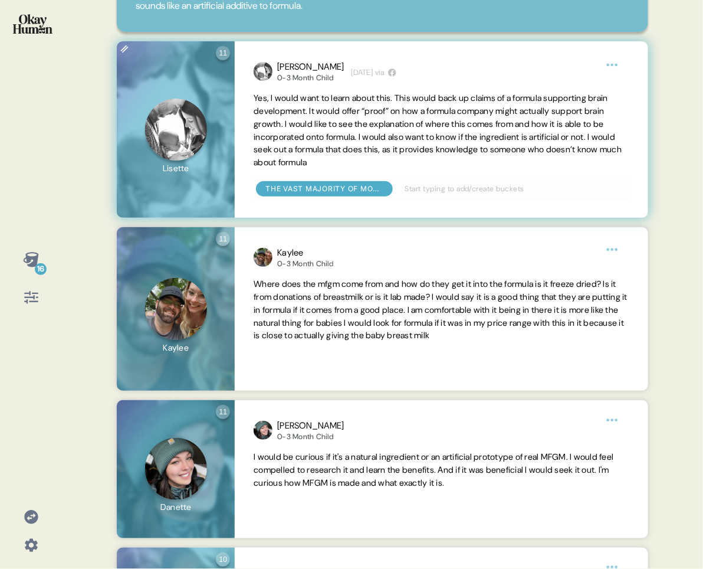
scroll to position [235, 0]
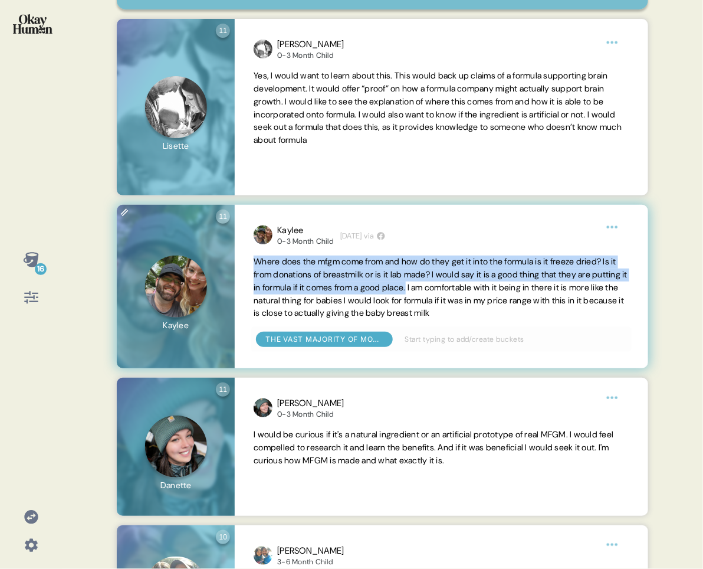
drag, startPoint x: 257, startPoint y: 257, endPoint x: 475, endPoint y: 292, distance: 220.5
click at [475, 292] on span "Where does the mfgm come from and how do they get it into the formula is it fre…" at bounding box center [441, 287] width 374 height 62
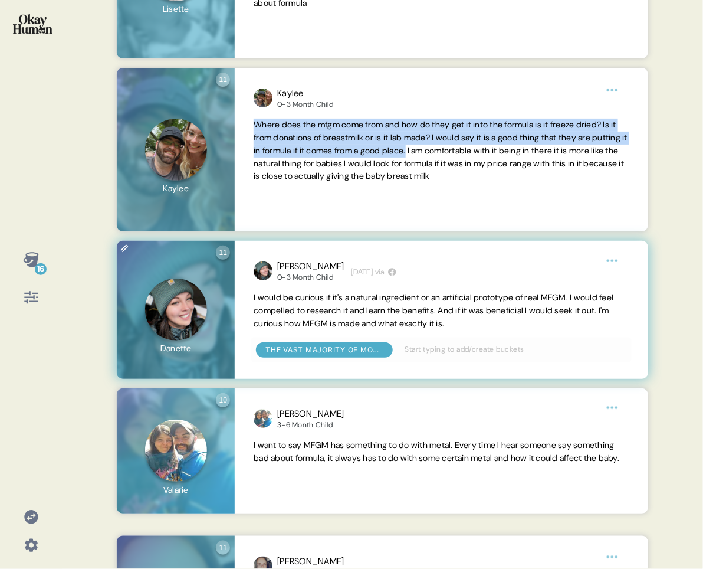
scroll to position [375, 0]
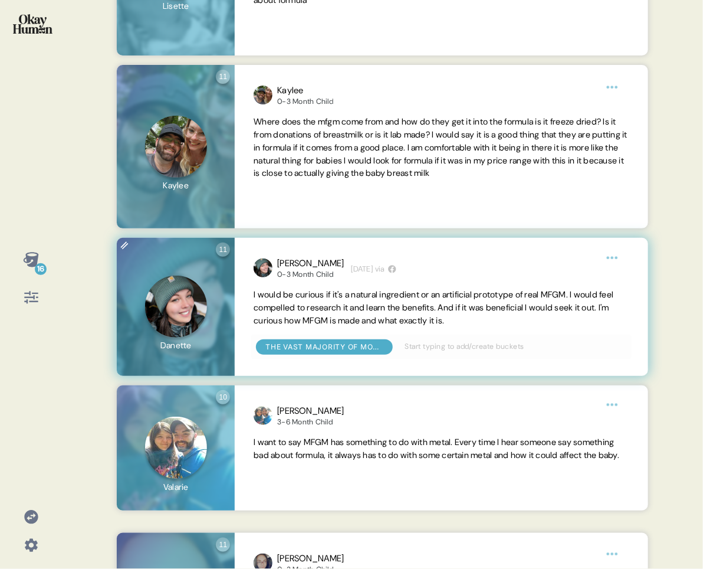
click at [299, 293] on span "I would be curious if it's a natural ingredient or an artificial prototype of r…" at bounding box center [434, 307] width 360 height 37
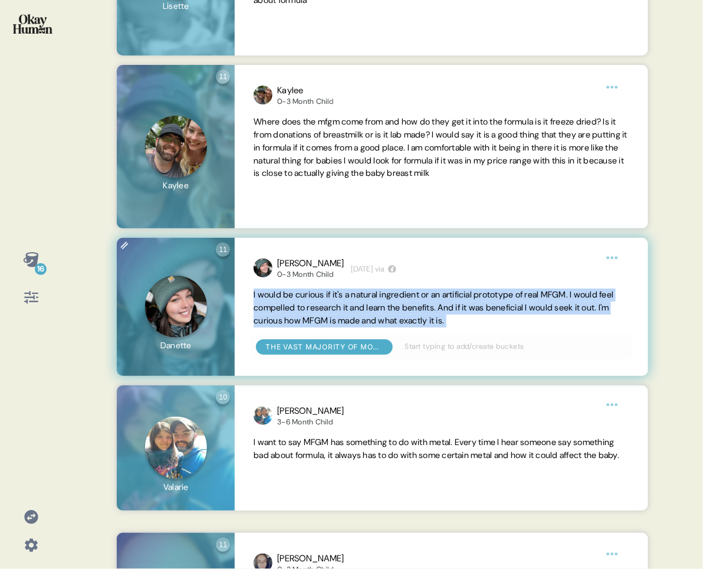
click at [299, 293] on span "I would be curious if it's a natural ingredient or an artificial prototype of r…" at bounding box center [434, 307] width 360 height 37
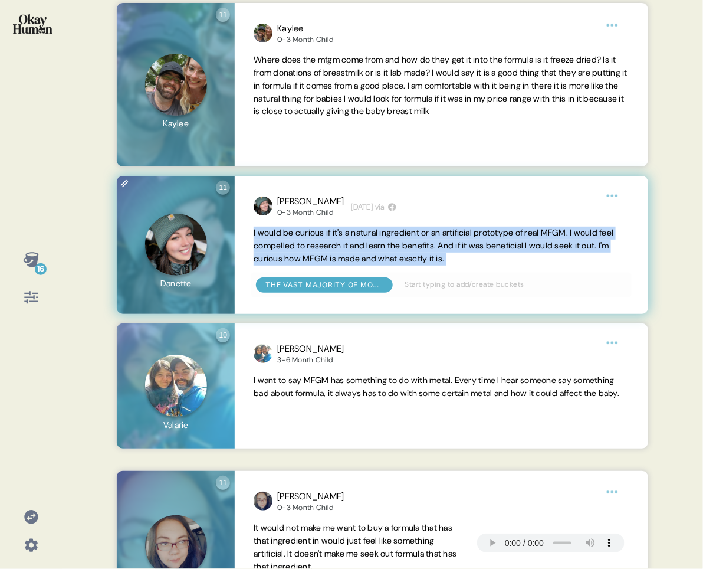
scroll to position [538, 0]
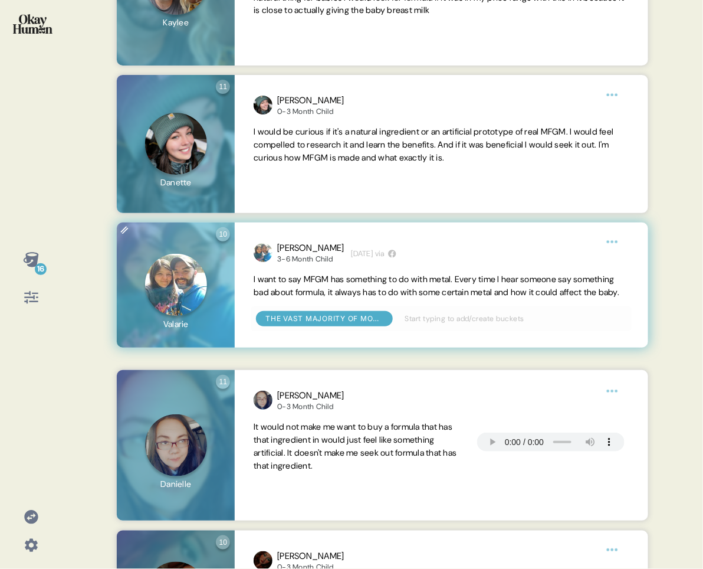
click at [391, 299] on span "I want to say MFGM has something to do with metal. Every time I hear someone sa…" at bounding box center [441, 286] width 375 height 26
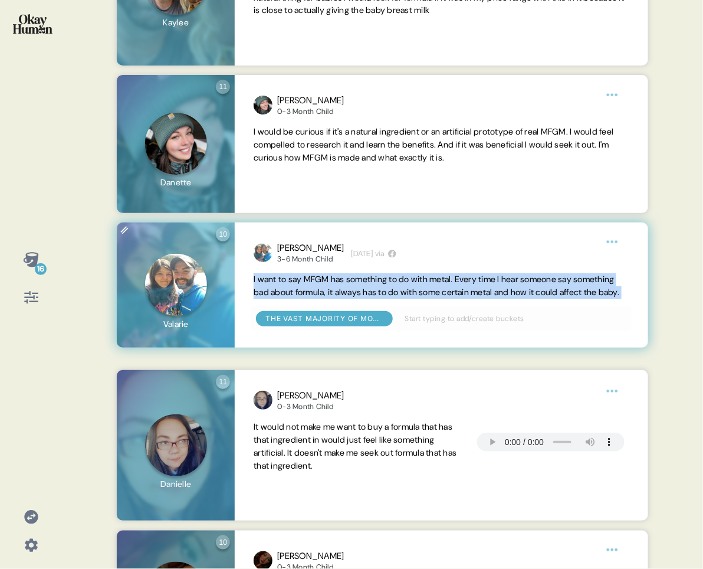
click at [391, 299] on span "I want to say MFGM has something to do with metal. Every time I hear someone sa…" at bounding box center [441, 286] width 375 height 26
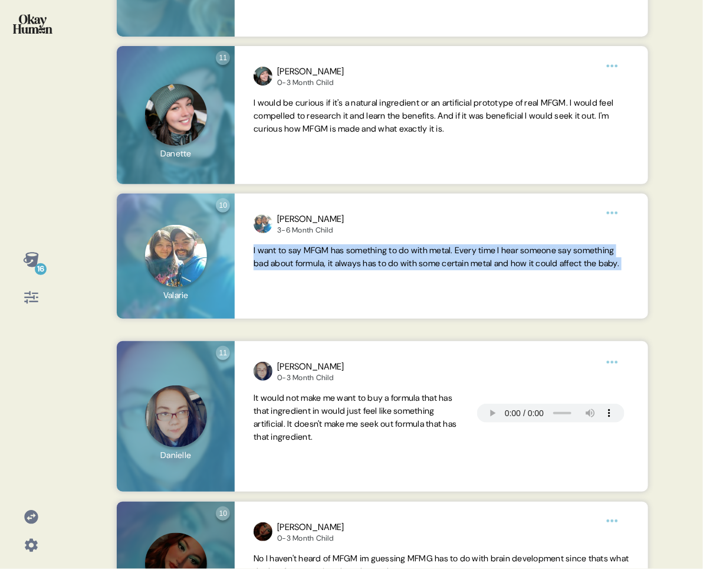
scroll to position [617, 0]
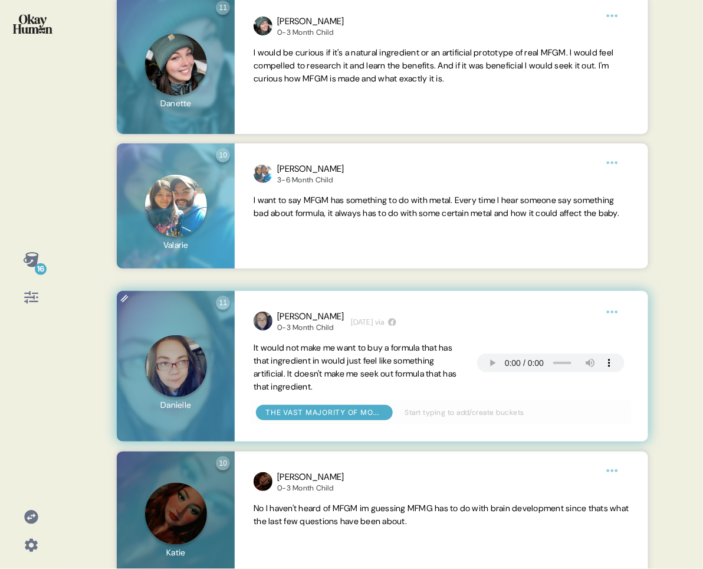
click at [317, 371] on span "It would not make me want to buy a formula that has that ingredient in would ju…" at bounding box center [355, 366] width 203 height 49
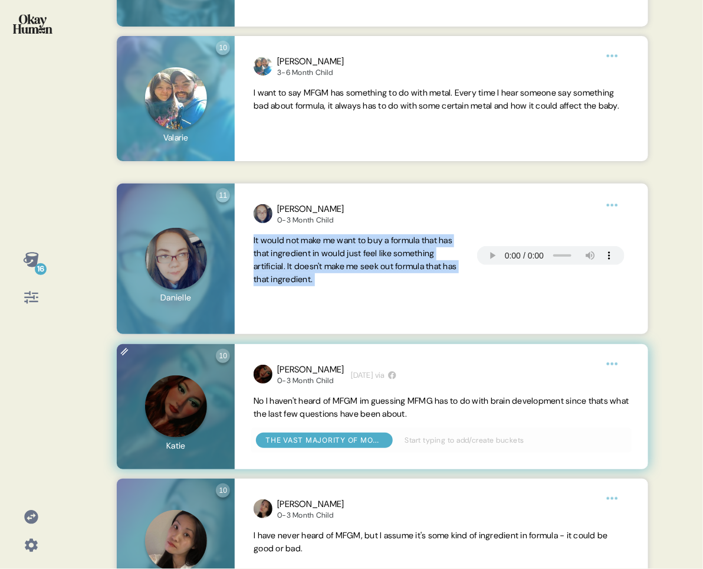
scroll to position [768, 0]
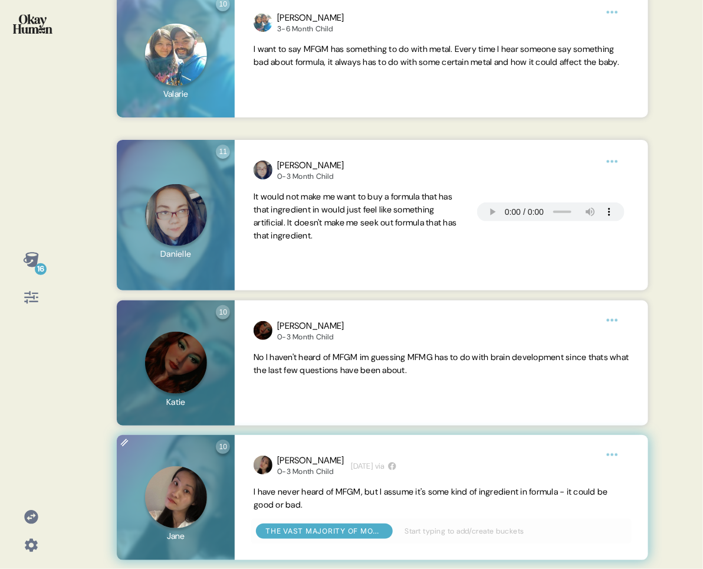
click at [332, 454] on span "I have never heard of MFGM, but I assume it's some kind of ingredient in formul…" at bounding box center [431, 498] width 355 height 24
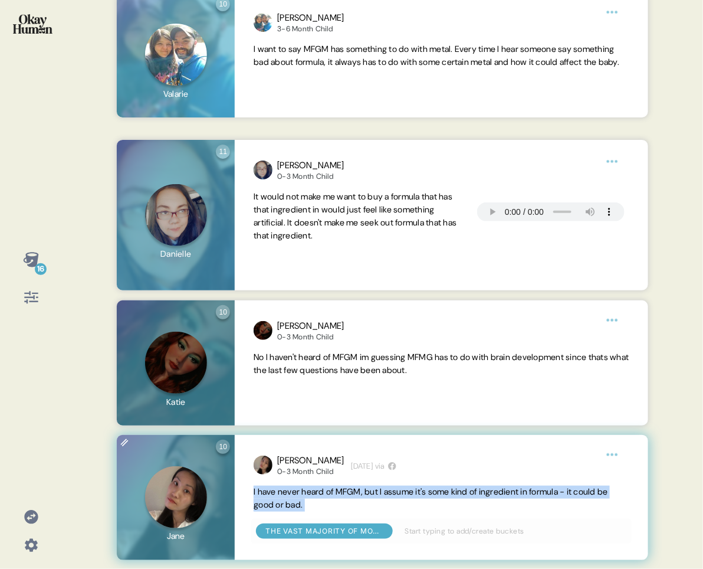
click at [332, 454] on span "I have never heard of MFGM, but I assume it's some kind of ingredient in formul…" at bounding box center [431, 498] width 355 height 24
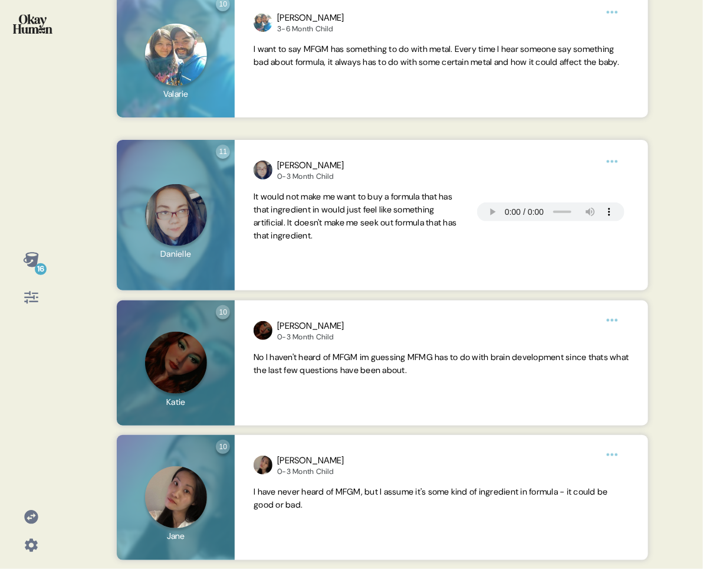
click at [34, 254] on icon at bounding box center [31, 259] width 17 height 17
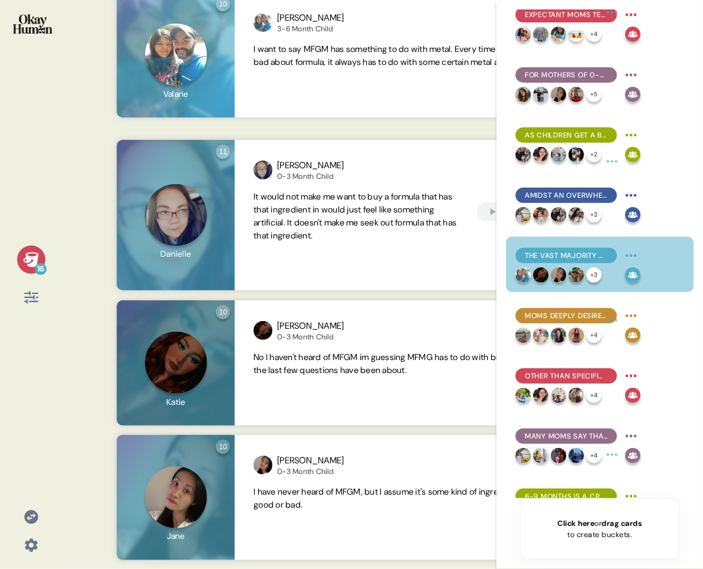
scroll to position [95, 0]
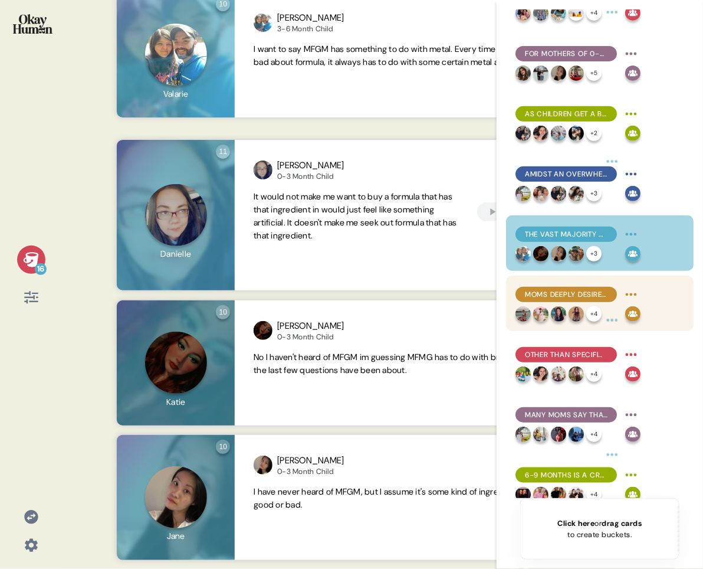
click at [583, 282] on div "Moms deeply desire to feel confident in a go-to formula, but uncertainty and fr…" at bounding box center [600, 303] width 188 height 55
click at [568, 293] on span "Moms deeply desire to feel confident in a go-to formula, but uncertainty and fr…" at bounding box center [566, 294] width 83 height 11
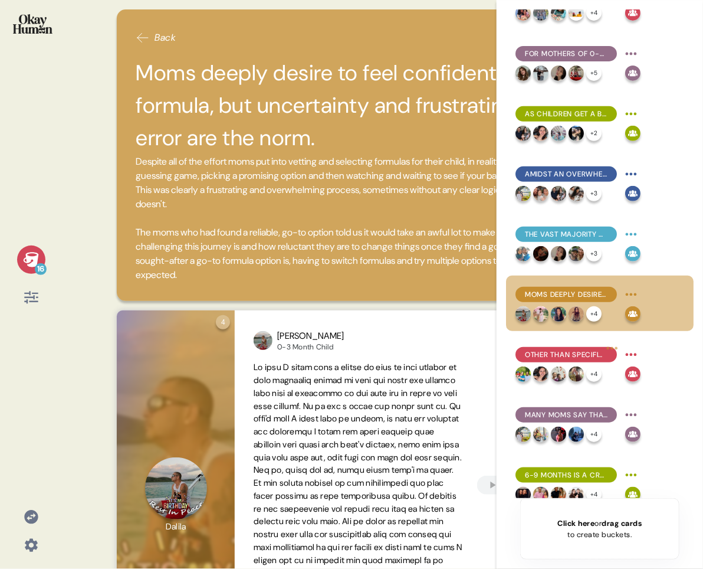
click at [33, 261] on icon at bounding box center [30, 259] width 15 height 15
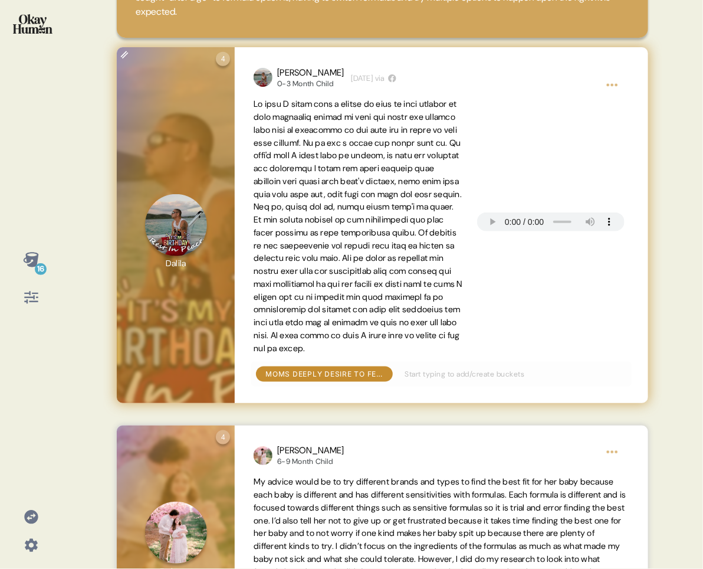
scroll to position [258, 0]
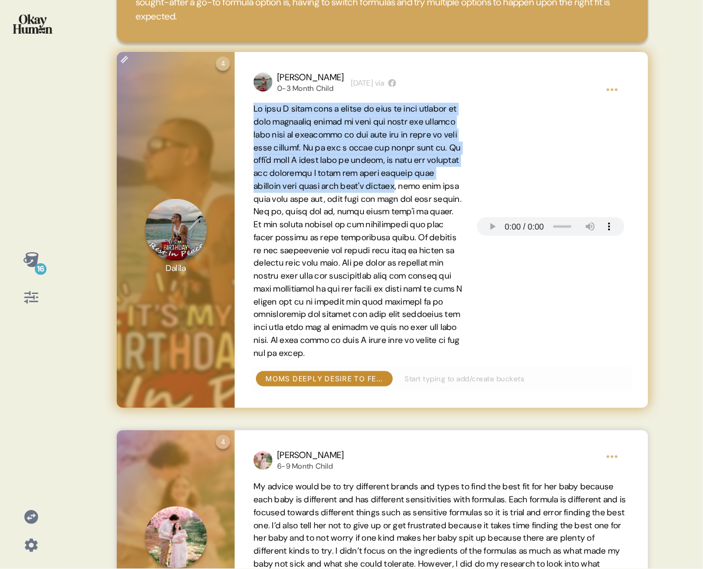
drag, startPoint x: 254, startPoint y: 111, endPoint x: 443, endPoint y: 183, distance: 202.1
click at [443, 183] on span at bounding box center [358, 230] width 209 height 254
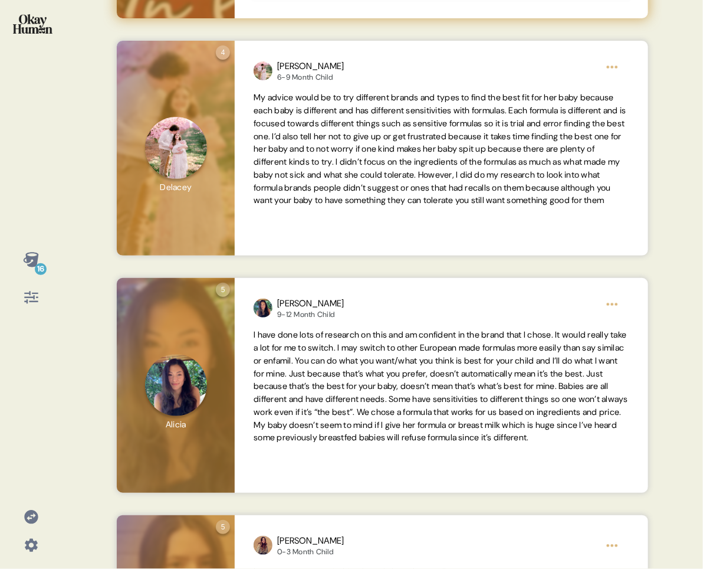
scroll to position [680, 0]
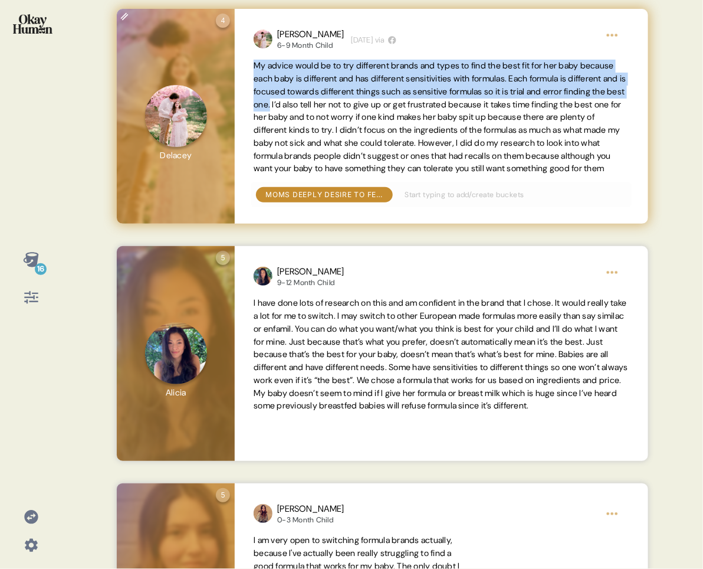
drag, startPoint x: 252, startPoint y: 64, endPoint x: 360, endPoint y: 109, distance: 116.7
click at [360, 109] on div "[PERSON_NAME] 6-9 Month Child [DEMOGRAPHIC_DATA][DATE] via My advice would be t…" at bounding box center [441, 116] width 413 height 215
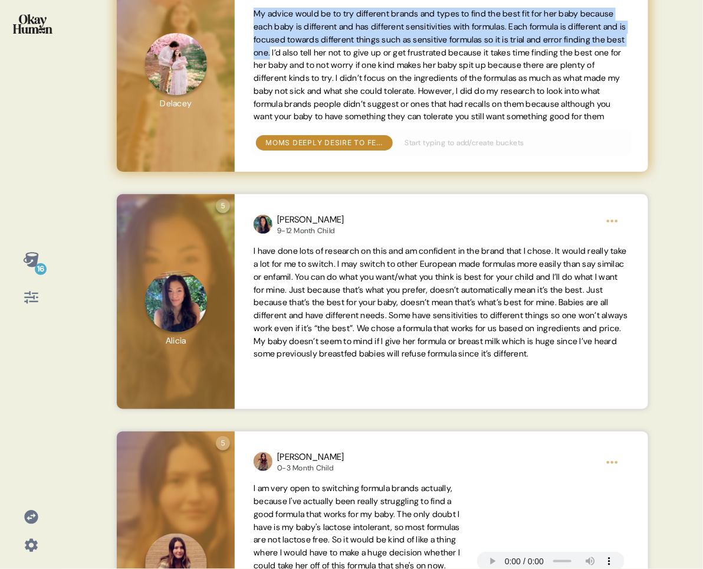
scroll to position [791, 0]
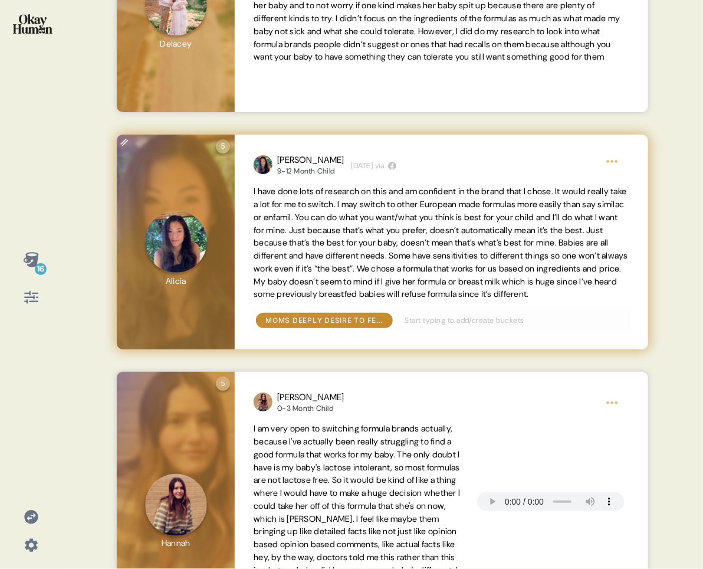
click at [272, 242] on span "I have done lots of research on this and am confident in the brand that I chose…" at bounding box center [441, 242] width 375 height 113
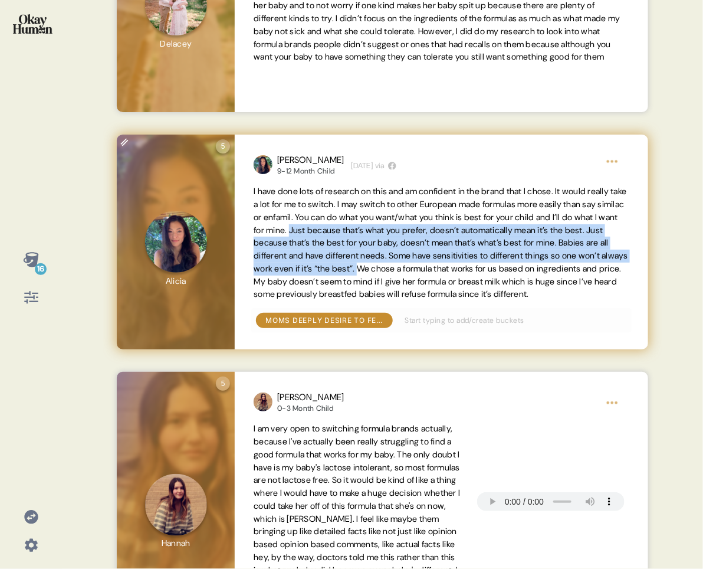
drag, startPoint x: 406, startPoint y: 232, endPoint x: 577, endPoint y: 264, distance: 174.1
click at [577, 264] on span "I have done lots of research on this and am confident in the brand that I chose…" at bounding box center [441, 242] width 375 height 113
click at [576, 264] on span "I have done lots of research on this and am confident in the brand that I chose…" at bounding box center [441, 242] width 375 height 113
drag, startPoint x: 407, startPoint y: 231, endPoint x: 574, endPoint y: 268, distance: 170.9
click at [574, 268] on span "I have done lots of research on this and am confident in the brand that I chose…" at bounding box center [441, 242] width 375 height 113
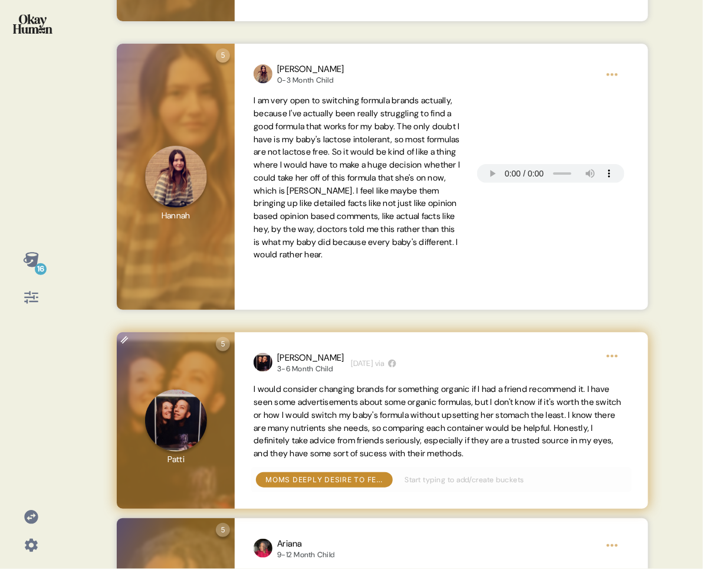
scroll to position [1063, 0]
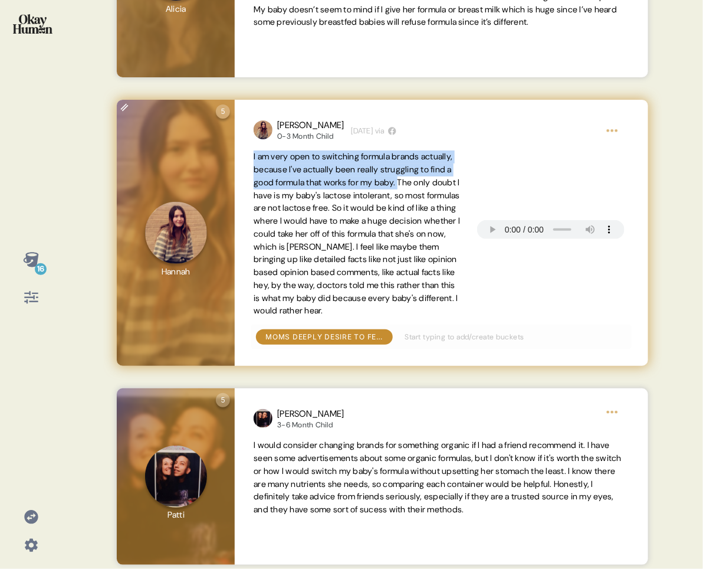
drag, startPoint x: 253, startPoint y: 158, endPoint x: 277, endPoint y: 195, distance: 43.5
click at [277, 195] on div "[PERSON_NAME] 0-3 Month Child [DEMOGRAPHIC_DATA][DATE] via I am very open to sw…" at bounding box center [441, 233] width 413 height 267
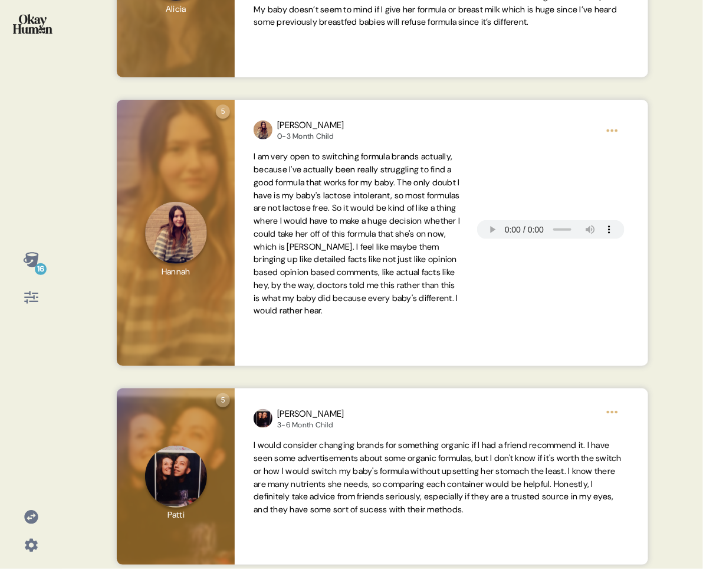
click at [39, 258] on div "16" at bounding box center [31, 259] width 28 height 28
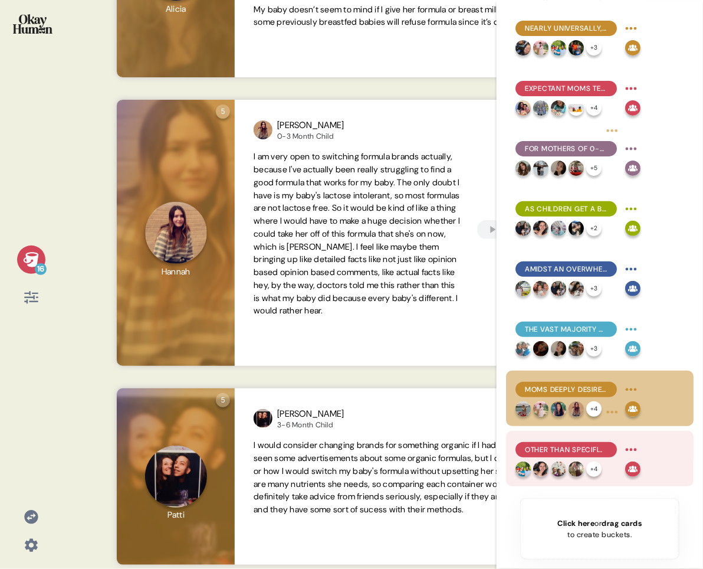
click at [595, 445] on span "Other than specific tolerance issues, price & ingredient alignment are top swit…" at bounding box center [566, 449] width 83 height 11
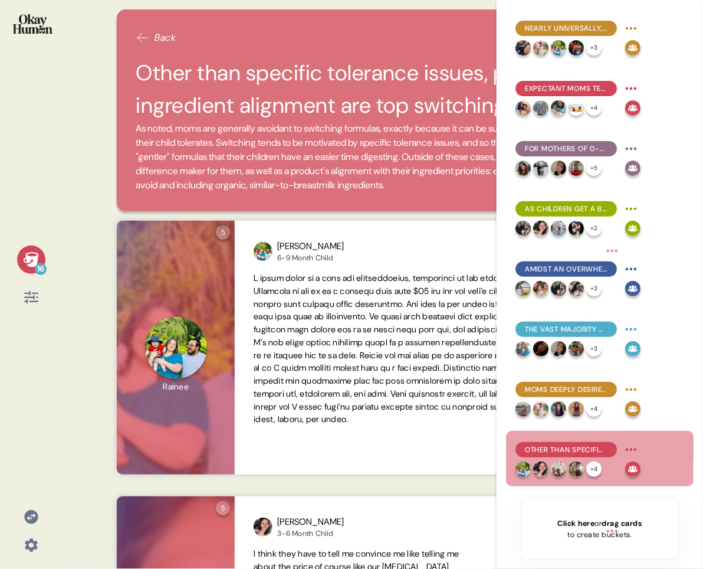
click at [32, 255] on icon at bounding box center [31, 259] width 17 height 17
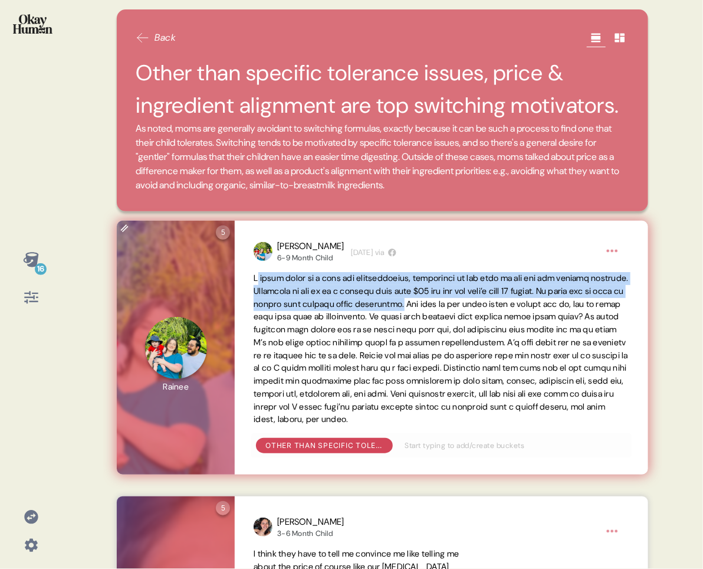
drag, startPoint x: 257, startPoint y: 278, endPoint x: 504, endPoint y: 307, distance: 248.9
click at [504, 307] on span at bounding box center [441, 349] width 375 height 152
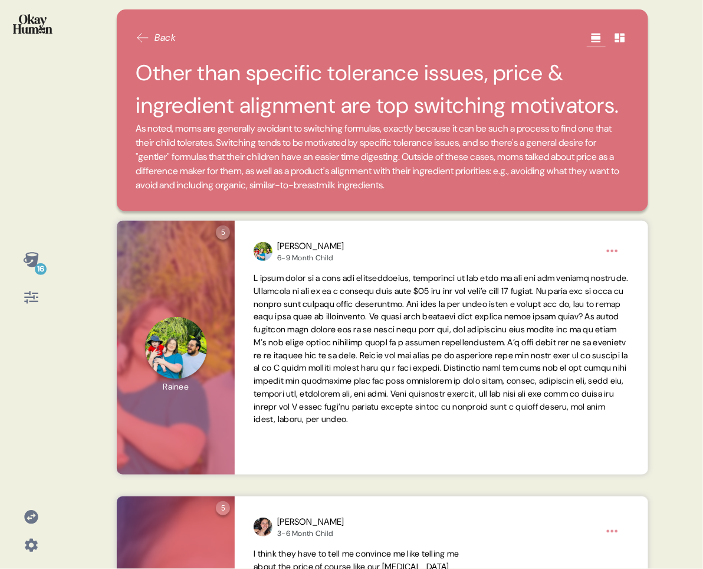
click at [24, 251] on icon at bounding box center [31, 259] width 17 height 17
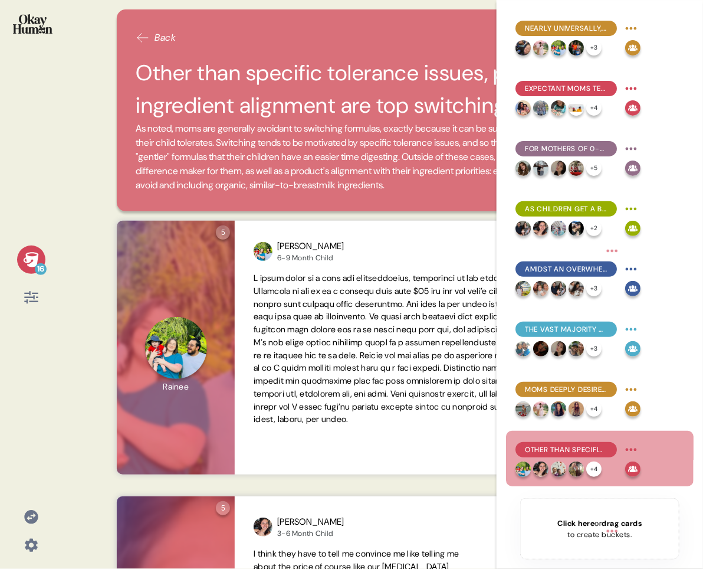
click at [24, 261] on icon at bounding box center [31, 259] width 17 height 17
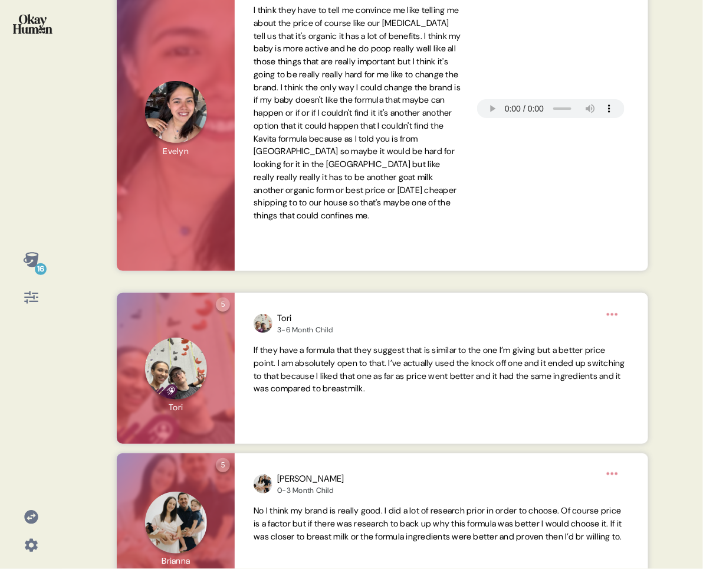
scroll to position [549, 0]
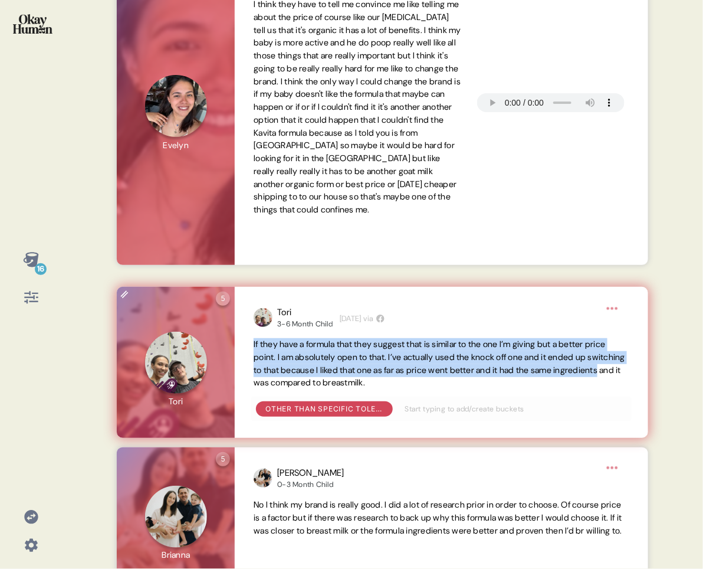
drag, startPoint x: 252, startPoint y: 341, endPoint x: 326, endPoint y: 380, distance: 83.4
click at [326, 380] on div "Tori 3-6 Month Child [DEMOGRAPHIC_DATA][DATE] via If they have a formula that t…" at bounding box center [441, 362] width 413 height 151
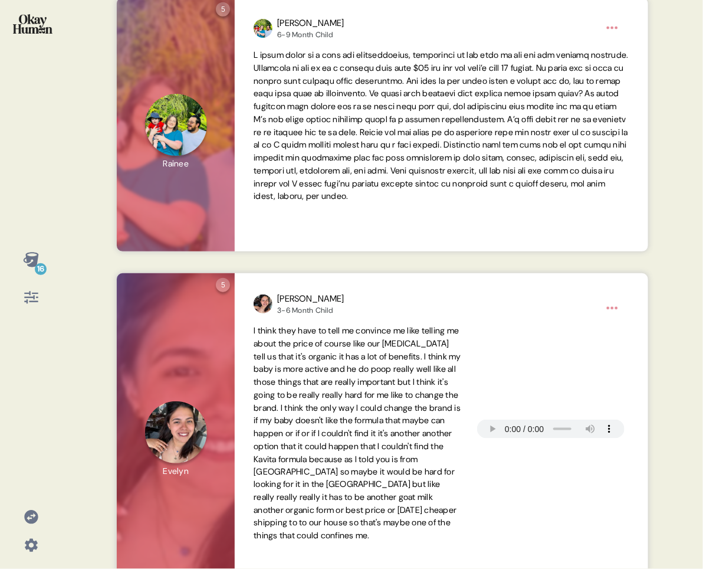
scroll to position [0, 0]
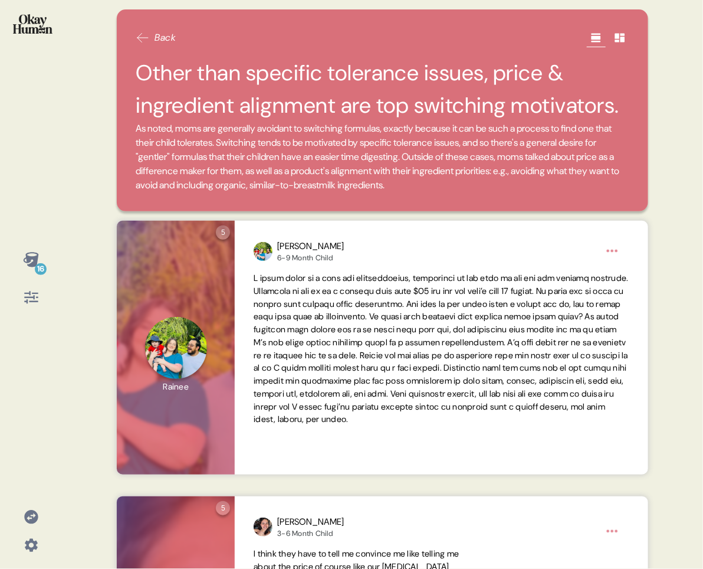
click at [22, 27] on img at bounding box center [33, 23] width 40 height 19
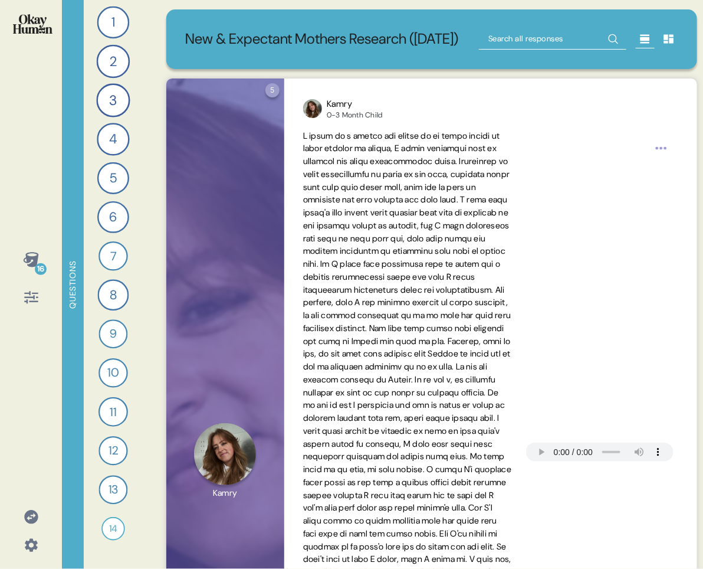
click at [559, 50] on input "text" at bounding box center [553, 38] width 148 height 21
type input "price"
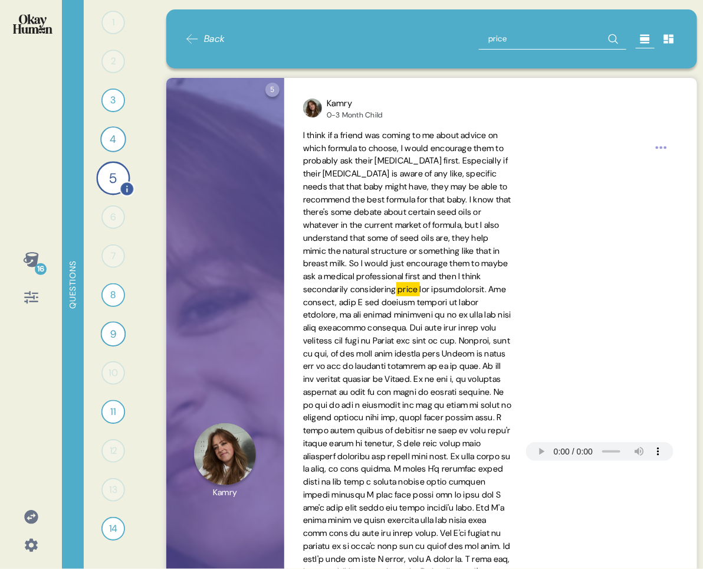
click at [101, 175] on div "5" at bounding box center [113, 178] width 34 height 34
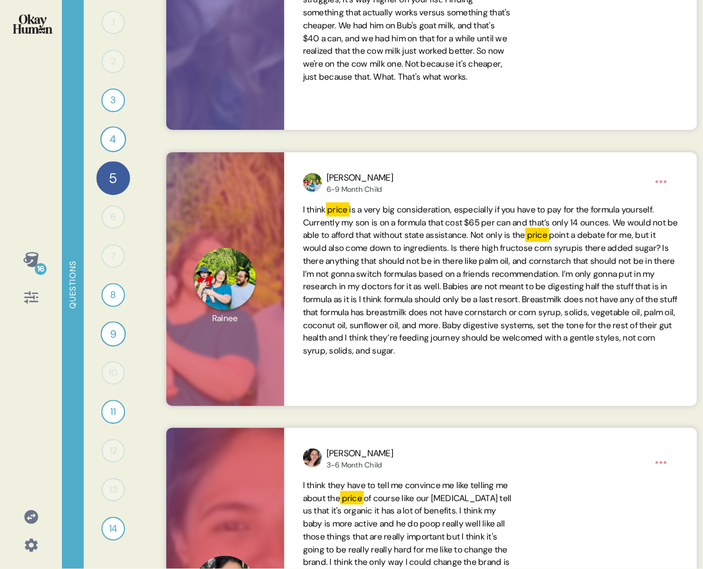
scroll to position [1405, 0]
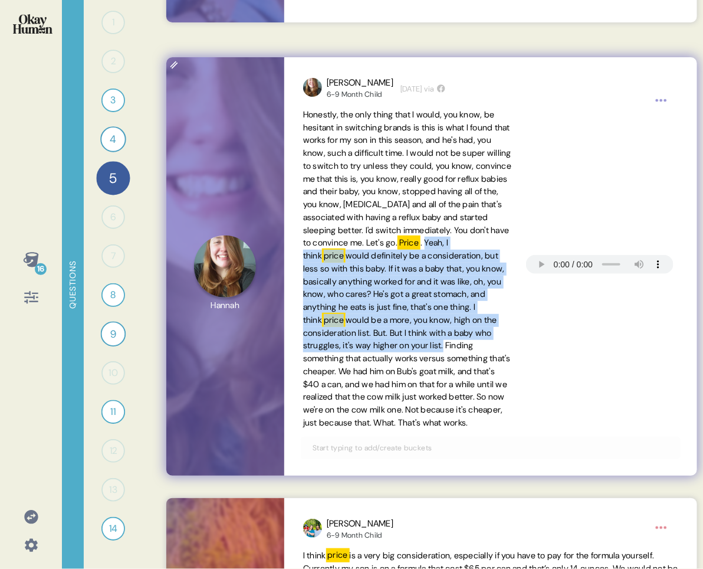
drag, startPoint x: 346, startPoint y: 255, endPoint x: 316, endPoint y: 358, distance: 106.4
click at [316, 358] on span "Honestly, the only thing that I would, you know, be hesitant in switching brand…" at bounding box center [407, 269] width 209 height 321
click at [399, 274] on span "would definitely be a consideration, but less so with this baby. If it was a ba…" at bounding box center [404, 287] width 202 height 75
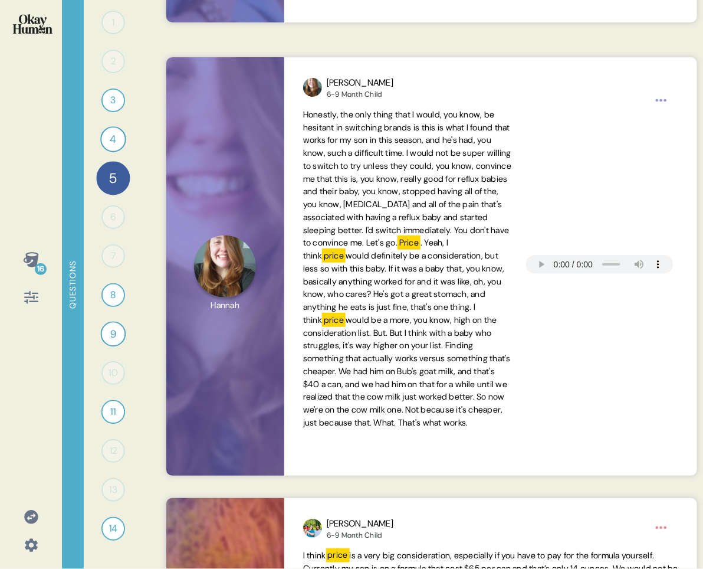
click at [37, 260] on icon at bounding box center [30, 259] width 15 height 15
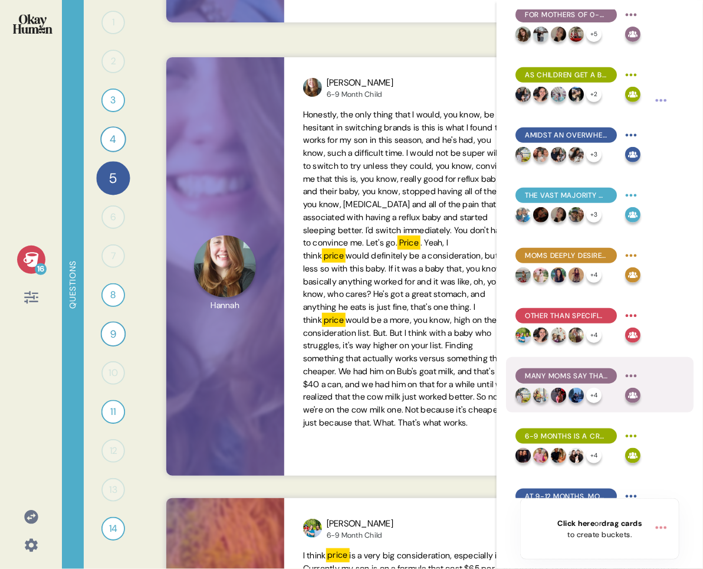
scroll to position [139, 0]
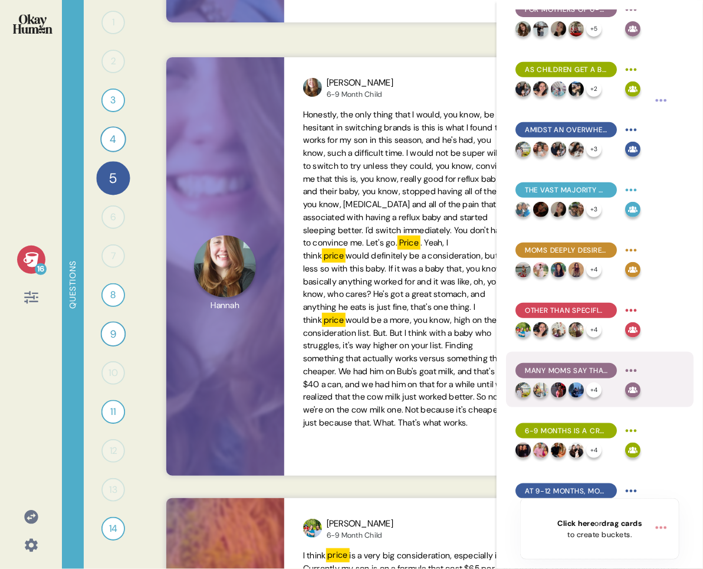
click at [607, 378] on div "Many moms say that switching would be more about getting away from a problemati…" at bounding box center [578, 370] width 125 height 19
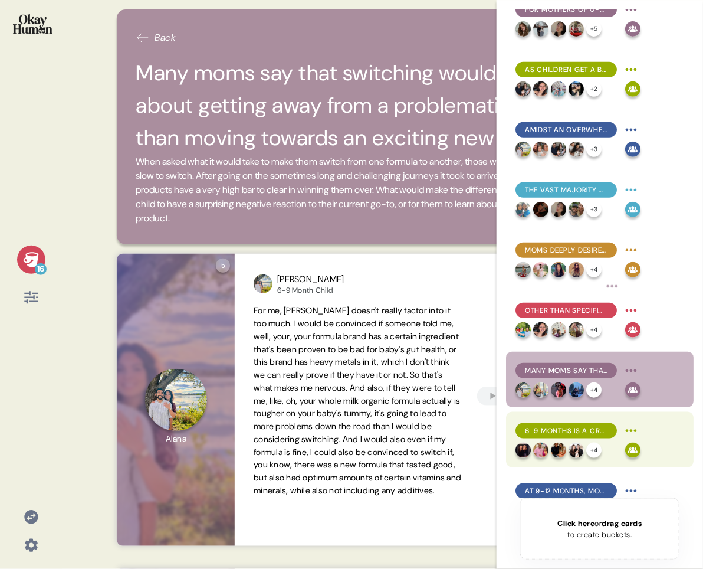
click at [598, 425] on span "6-9 months is a crucial development period, with mobility, motor skills, dietar…" at bounding box center [566, 430] width 83 height 11
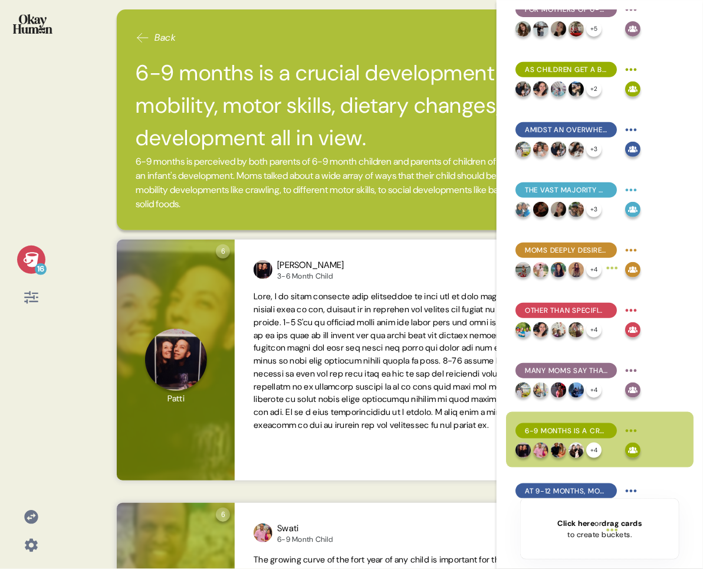
click at [41, 260] on div "16" at bounding box center [31, 259] width 28 height 28
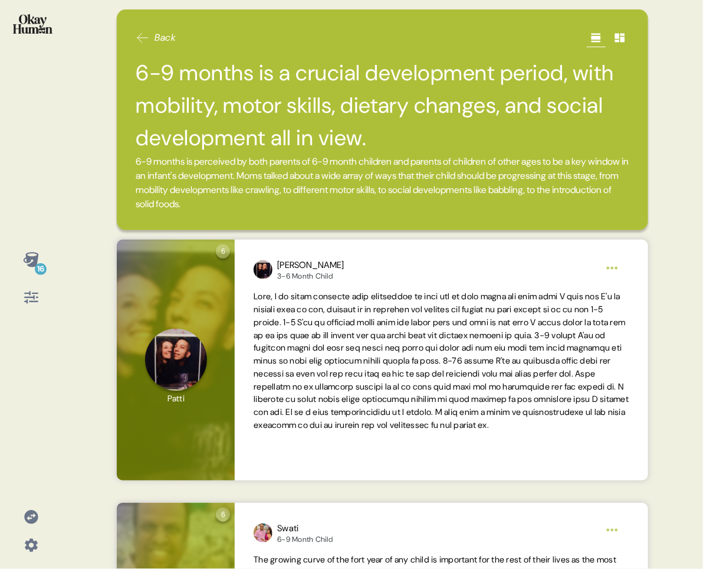
click at [6, 312] on div "16" at bounding box center [31, 284] width 62 height 569
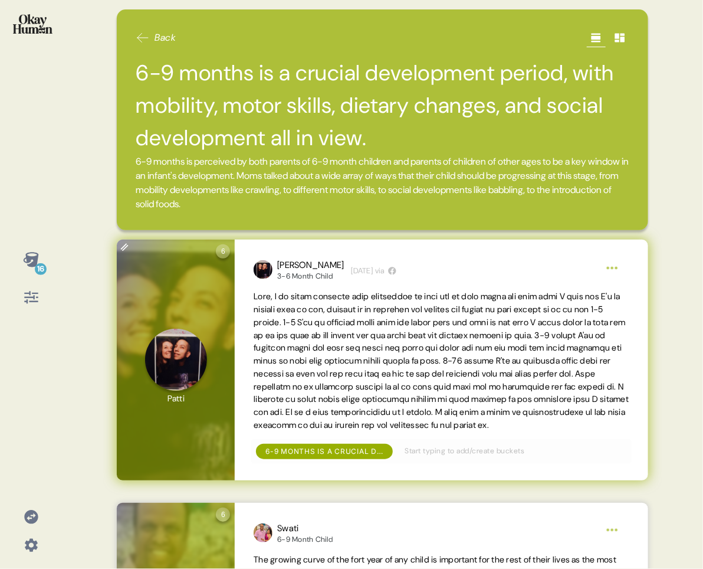
scroll to position [6, 0]
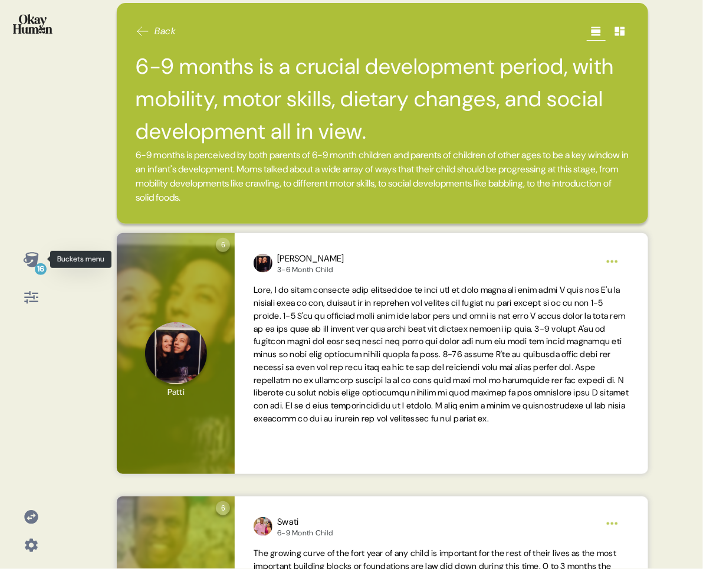
click at [27, 255] on icon at bounding box center [30, 259] width 15 height 15
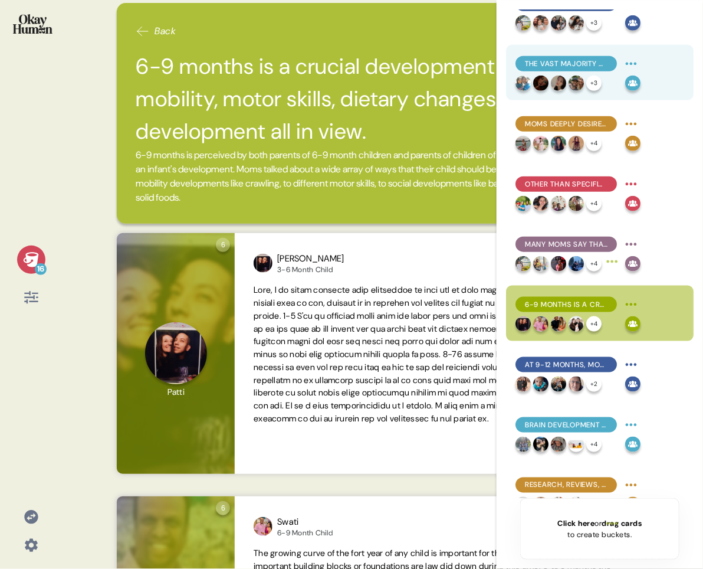
scroll to position [273, 0]
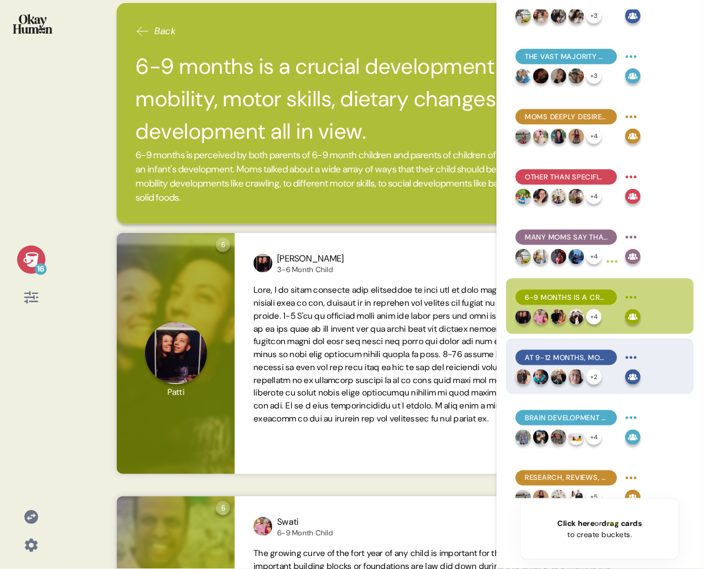
click at [566, 352] on span "At 9-12 months, moms are looking for first steps, first words, and further soci…" at bounding box center [566, 357] width 83 height 11
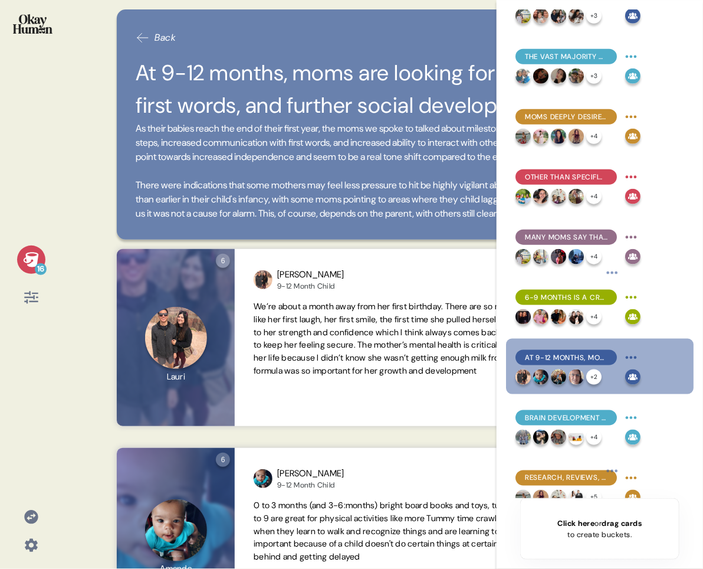
click at [30, 259] on icon at bounding box center [30, 259] width 15 height 15
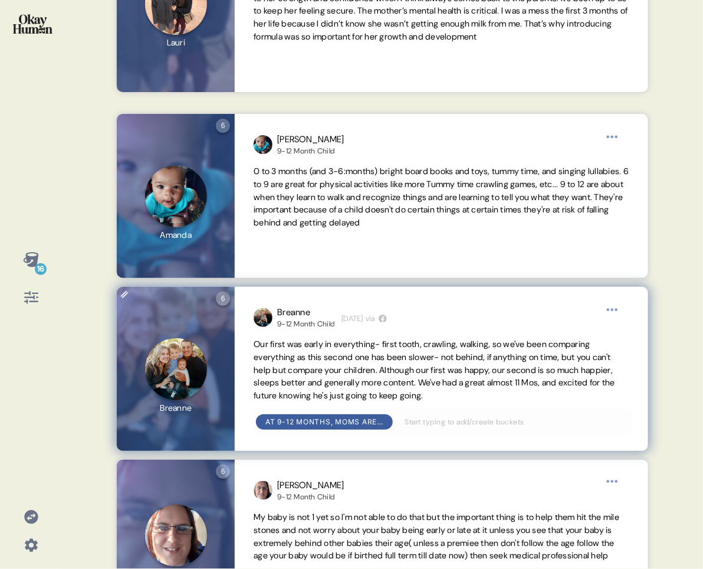
scroll to position [343, 0]
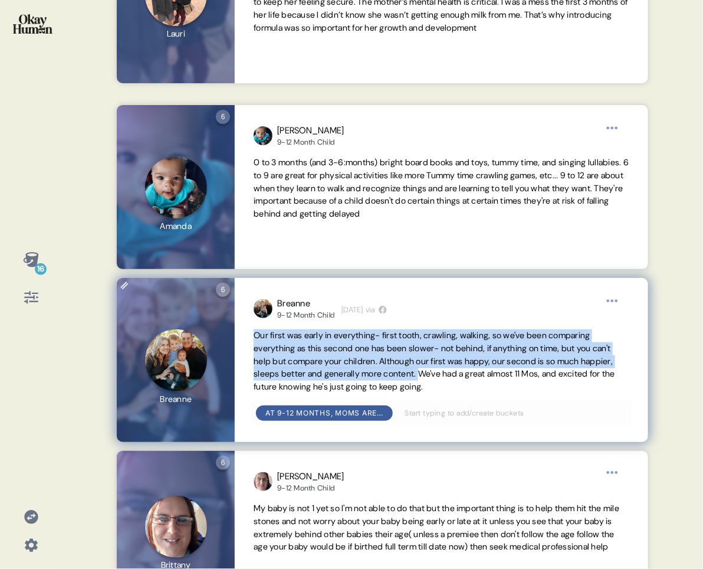
drag, startPoint x: 255, startPoint y: 366, endPoint x: 464, endPoint y: 405, distance: 212.5
click at [464, 392] on span "Our first was early in everything- first tooth, crawling, walking, so we've bee…" at bounding box center [435, 361] width 362 height 62
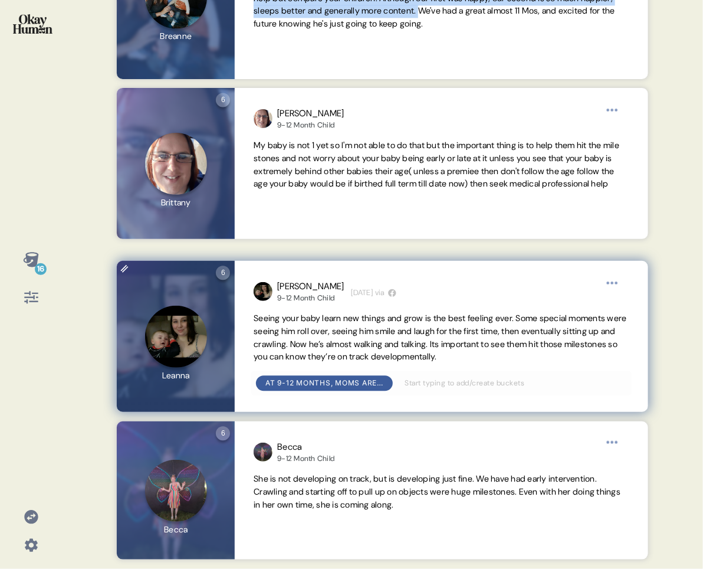
scroll to position [734, 0]
click at [258, 319] on span "Seeing your baby learn new things and grow is the best feeling ever. Some speci…" at bounding box center [441, 337] width 374 height 49
click at [254, 317] on span "Seeing your baby learn new things and grow is the best feeling ever. Some speci…" at bounding box center [441, 337] width 374 height 49
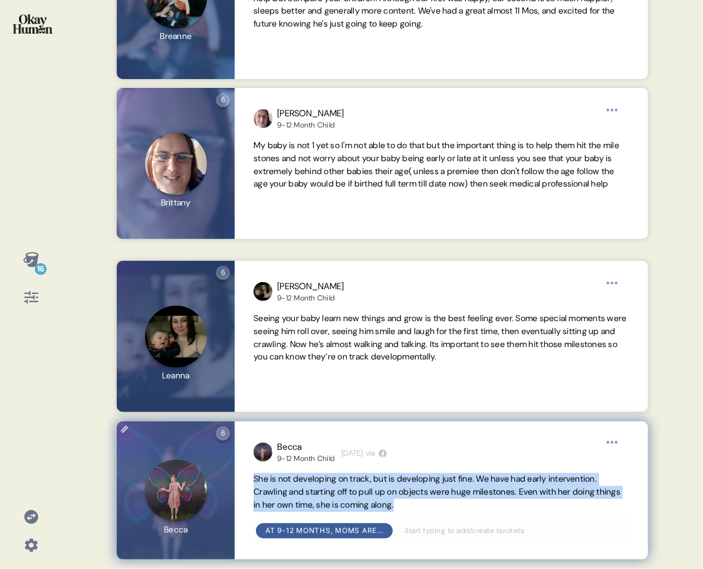
drag, startPoint x: 254, startPoint y: 480, endPoint x: 456, endPoint y: 510, distance: 204.0
click at [456, 454] on span "She is not developing on track, but is developing just fine. We have had early …" at bounding box center [441, 492] width 375 height 38
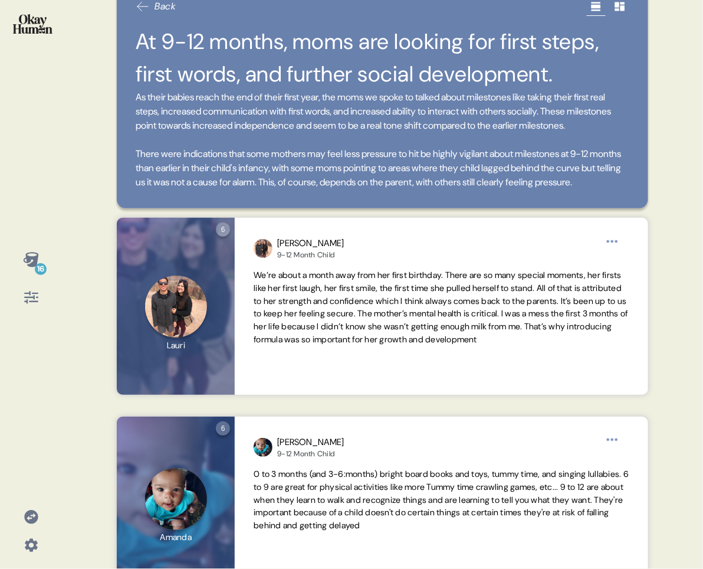
scroll to position [55, 0]
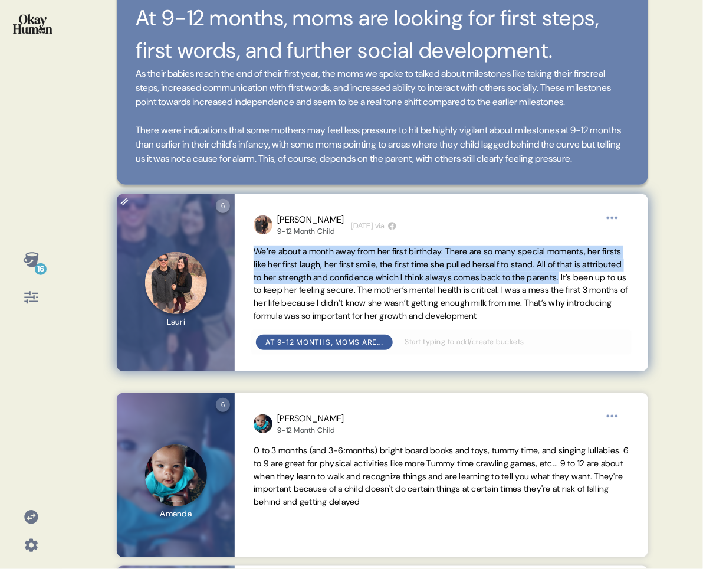
drag, startPoint x: 252, startPoint y: 279, endPoint x: 287, endPoint y: 317, distance: 51.4
click at [287, 317] on div "[PERSON_NAME] 9-12 Month Child [DEMOGRAPHIC_DATA][DATE] via We’re about a month…" at bounding box center [441, 282] width 413 height 176
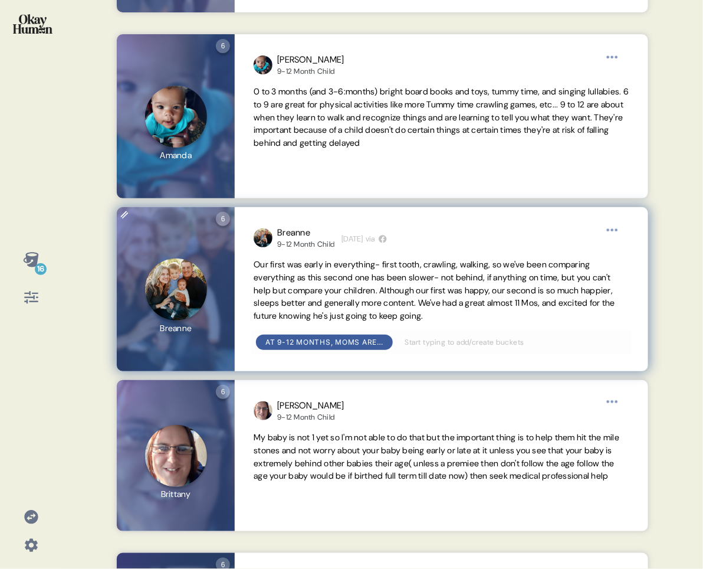
scroll to position [444, 0]
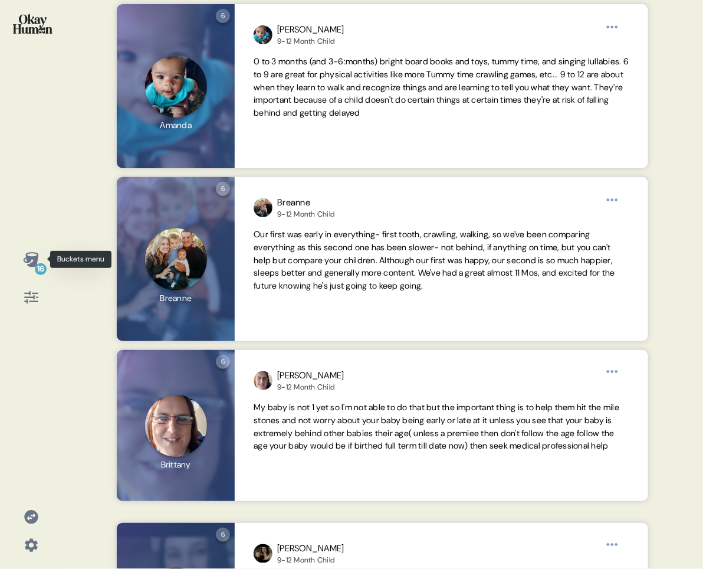
click at [30, 264] on icon at bounding box center [30, 259] width 15 height 15
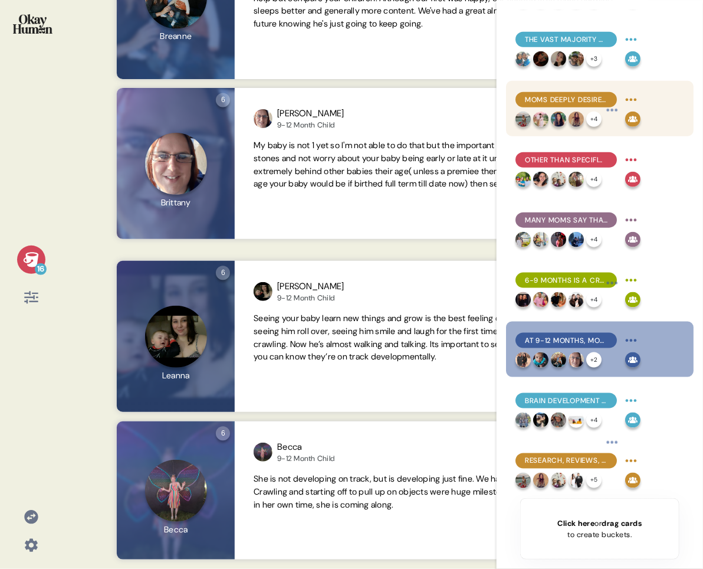
scroll to position [428, 0]
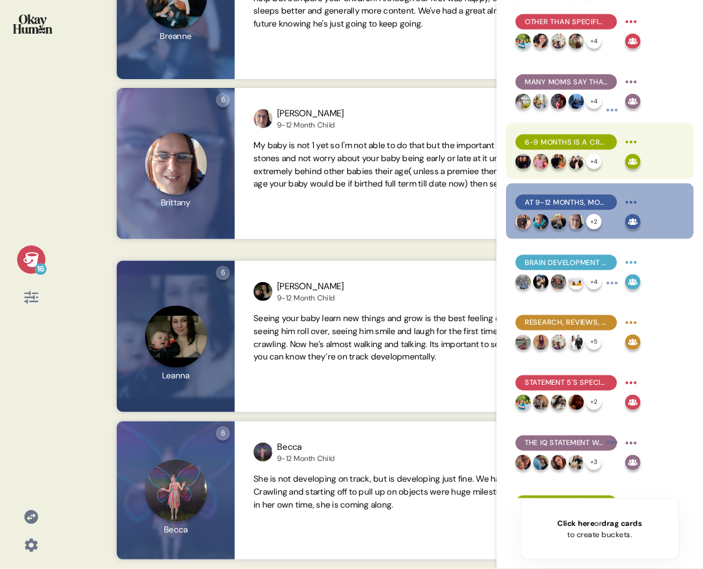
click at [576, 138] on span "6-9 months is a crucial development period, with mobility, motor skills, dietar…" at bounding box center [566, 142] width 83 height 11
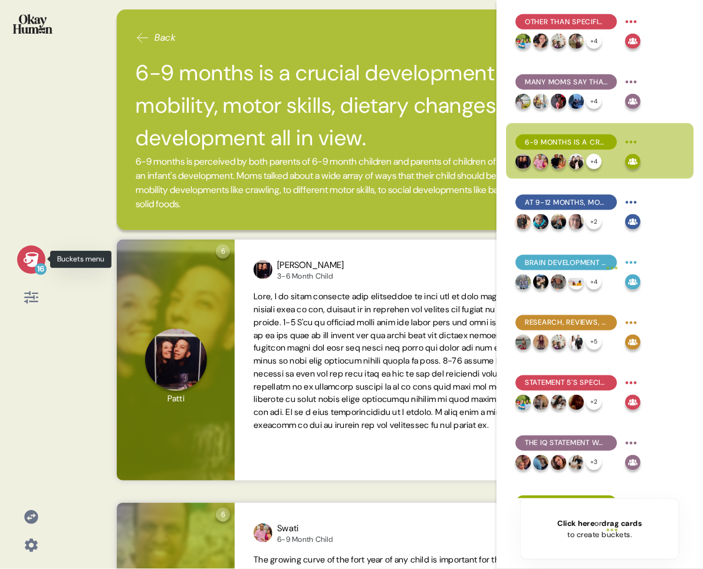
click at [34, 252] on icon at bounding box center [30, 259] width 15 height 15
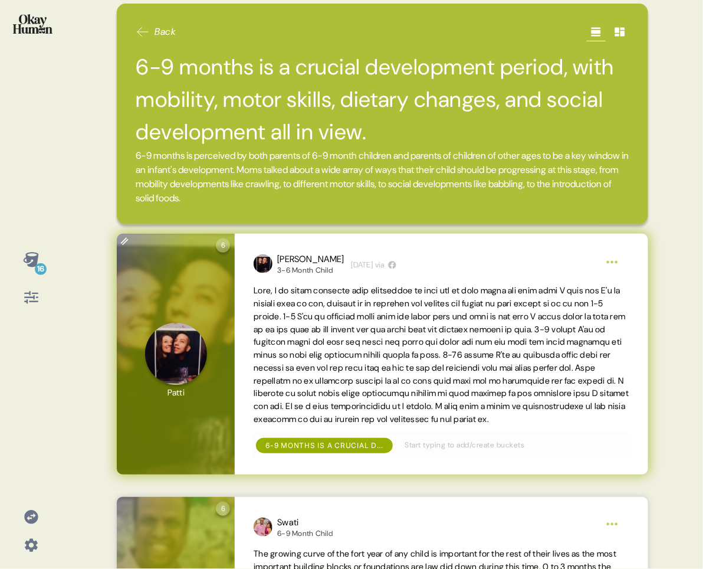
scroll to position [9, 0]
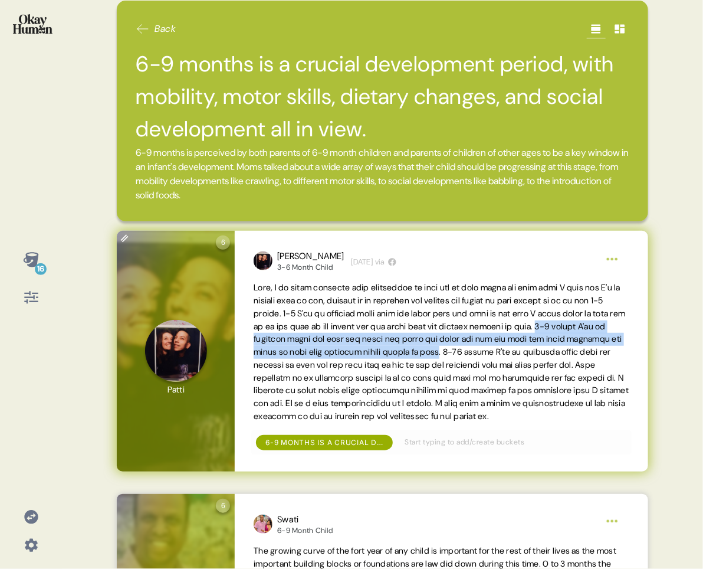
drag, startPoint x: 356, startPoint y: 340, endPoint x: 306, endPoint y: 359, distance: 53.6
click at [306, 359] on span at bounding box center [441, 351] width 375 height 139
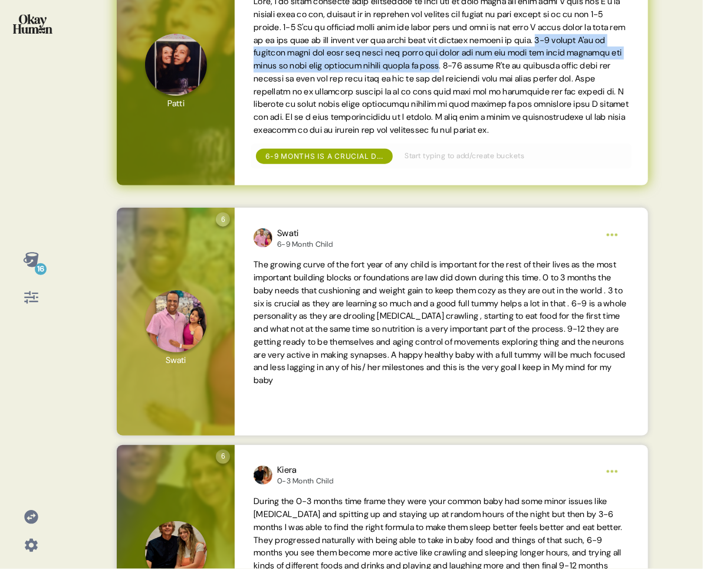
scroll to position [310, 0]
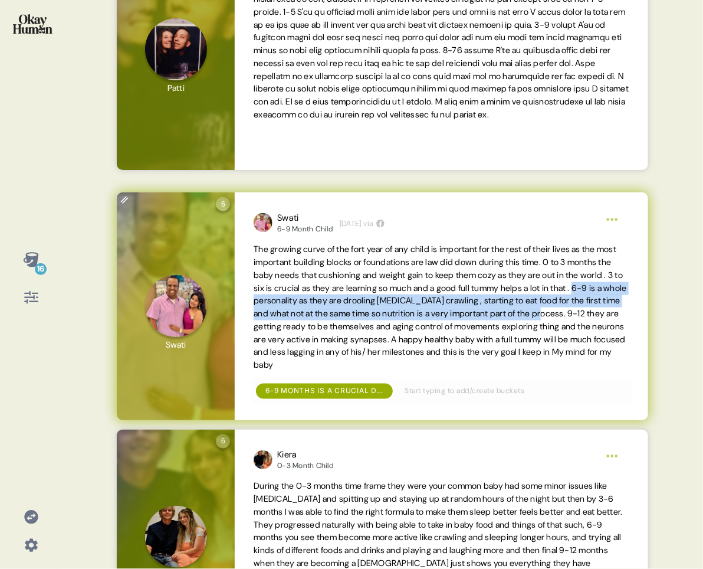
drag, startPoint x: 301, startPoint y: 301, endPoint x: 315, endPoint y: 323, distance: 26.5
click at [315, 323] on span "The growing curve of the fort year of any child is important for the rest of th…" at bounding box center [441, 307] width 374 height 126
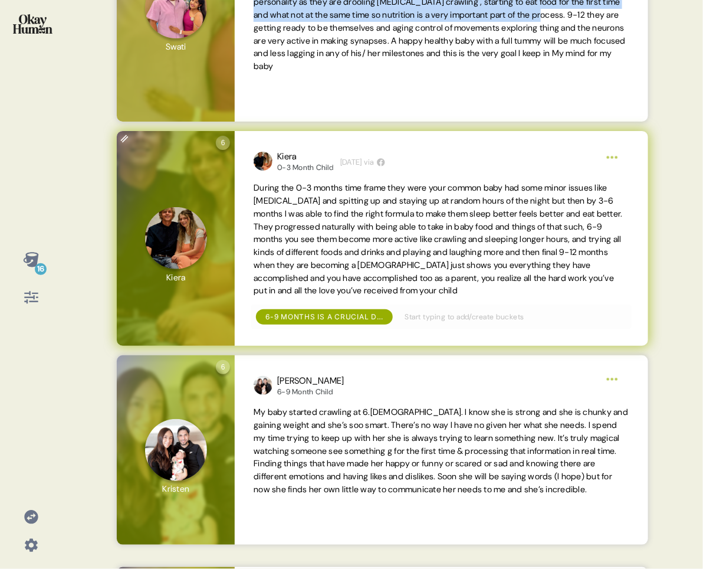
scroll to position [610, 0]
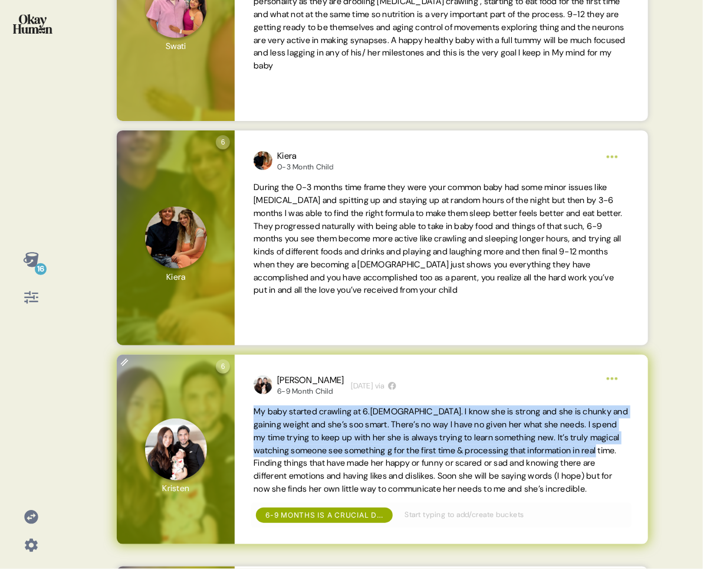
drag, startPoint x: 253, startPoint y: 409, endPoint x: 352, endPoint y: 466, distance: 113.7
click at [352, 454] on div "[PERSON_NAME] 6-9 Month Child [DEMOGRAPHIC_DATA][DATE] via My baby started craw…" at bounding box center [441, 449] width 413 height 189
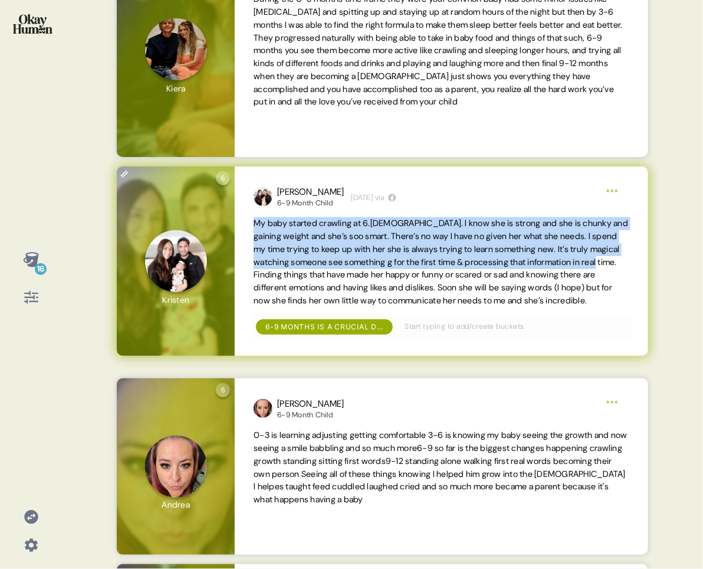
scroll to position [867, 0]
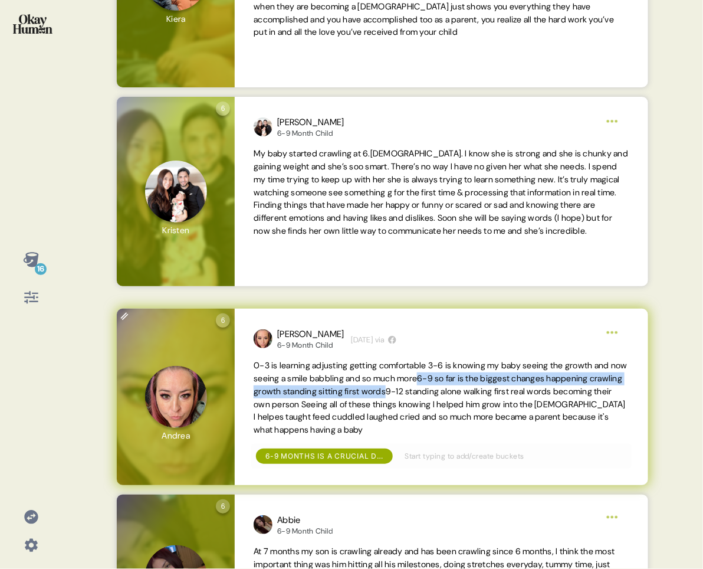
drag, startPoint x: 466, startPoint y: 379, endPoint x: 476, endPoint y: 387, distance: 12.6
click at [476, 387] on span "0-3 is learning adjusting getting comfortable 3-6 is knowing my baby seeing the…" at bounding box center [441, 397] width 374 height 75
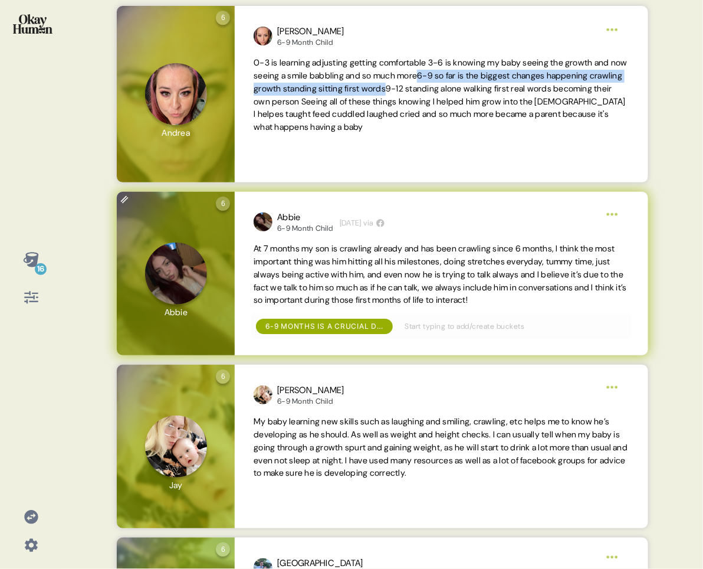
scroll to position [1243, 0]
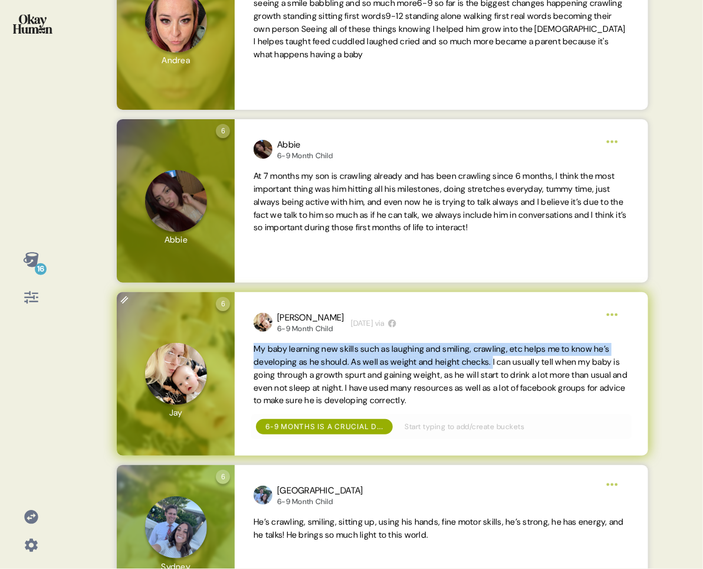
drag, startPoint x: 253, startPoint y: 350, endPoint x: 526, endPoint y: 362, distance: 274.0
click at [526, 362] on div "[PERSON_NAME] 6-9 Month Child [DEMOGRAPHIC_DATA][DATE] via My baby learning new…" at bounding box center [441, 374] width 413 height 164
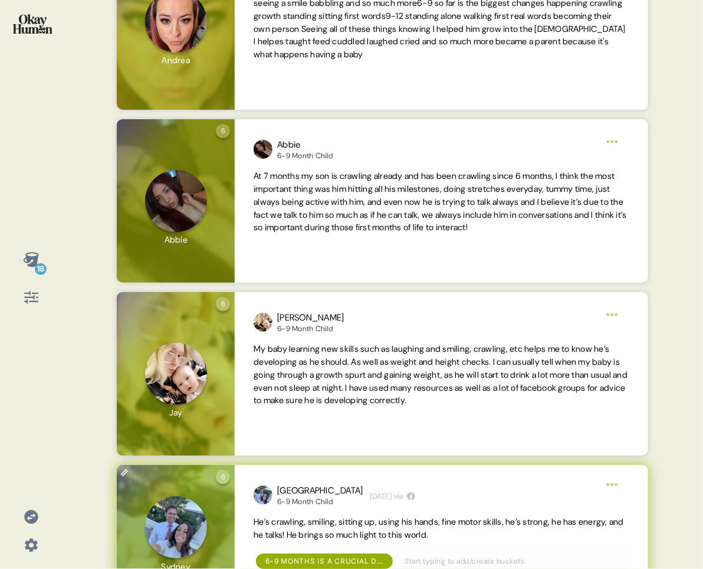
click at [380, 454] on span "He’s crawling, smiling, sitting up, using his hands, fine motor skills, he’s st…" at bounding box center [439, 528] width 371 height 24
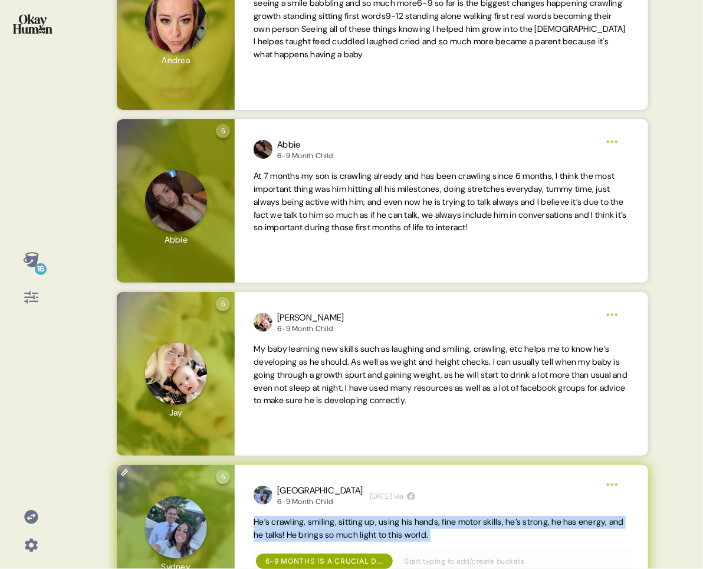
click at [380, 454] on span "He’s crawling, smiling, sitting up, using his hands, fine motor skills, he’s st…" at bounding box center [439, 528] width 371 height 24
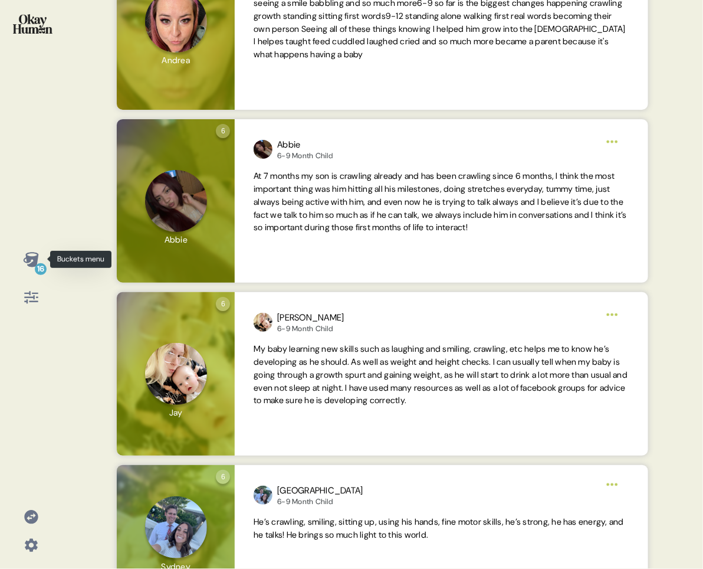
click at [27, 256] on icon at bounding box center [30, 259] width 15 height 15
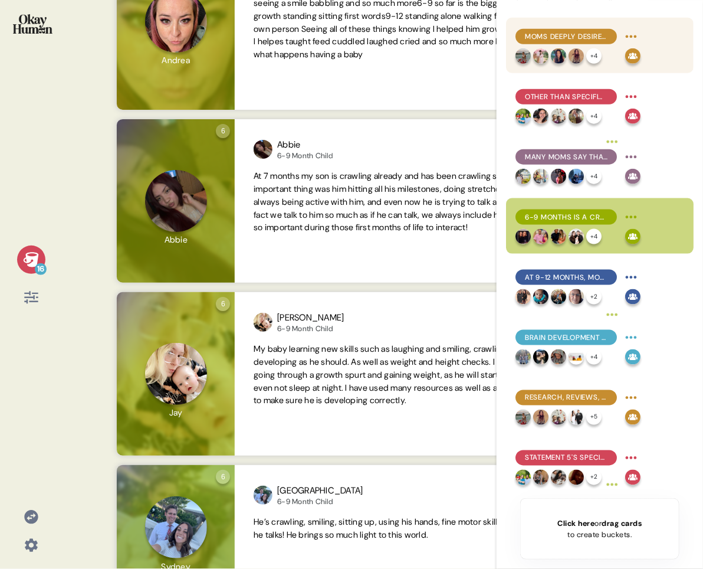
scroll to position [469, 0]
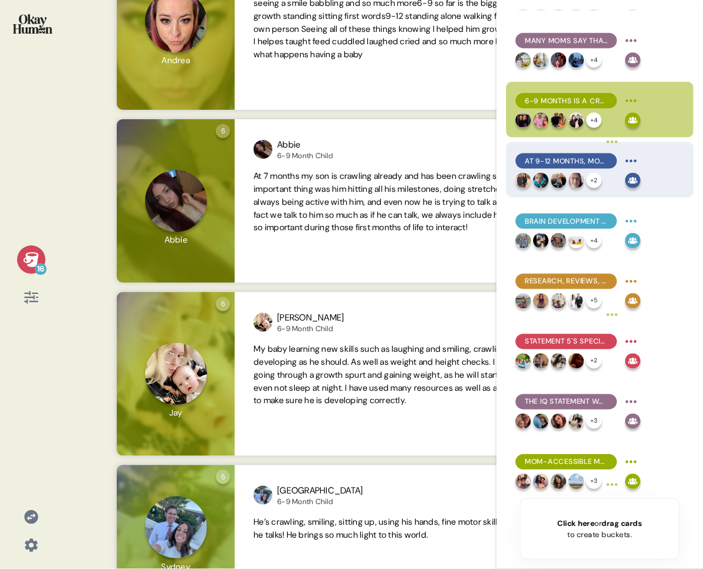
click at [601, 157] on span "At 9-12 months, moms are looking for first steps, first words, and further soci…" at bounding box center [566, 161] width 83 height 11
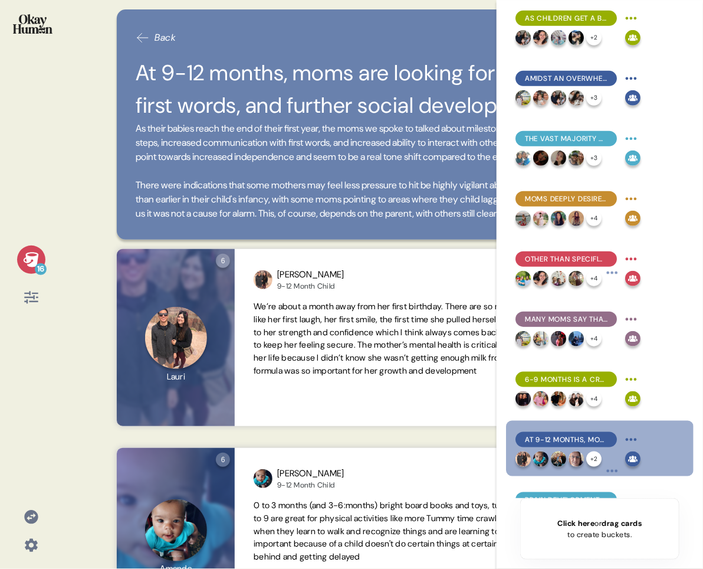
scroll to position [0, 0]
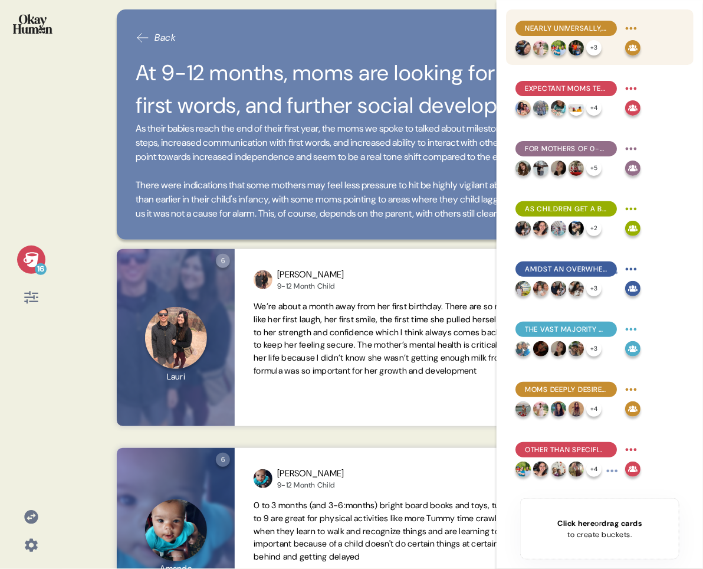
click at [601, 38] on div "Nearly universally, moms aspire to (near-)exclusive breastfeeding, with formula…" at bounding box center [578, 37] width 125 height 37
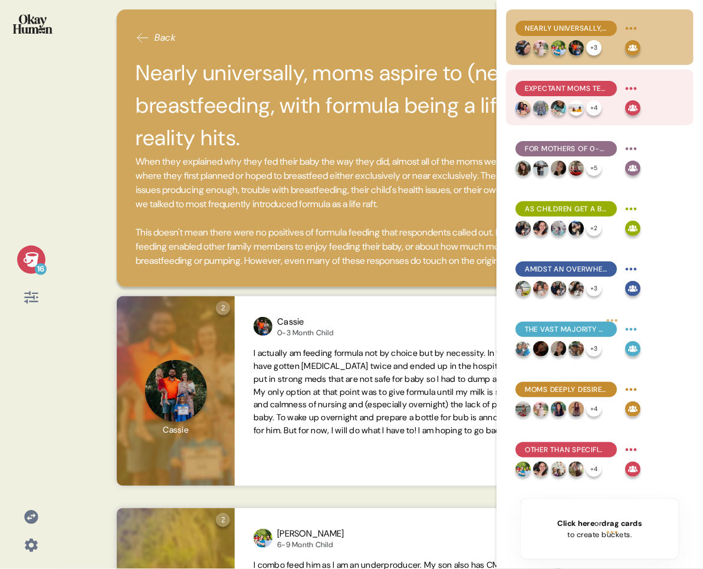
click at [602, 76] on div "Expectant moms tend to have the strongest belief in breastfeeding's superiority…" at bounding box center [600, 97] width 188 height 55
click at [592, 86] on span "Expectant moms tend to have the strongest belief in breastfeeding's superiority…" at bounding box center [566, 88] width 83 height 11
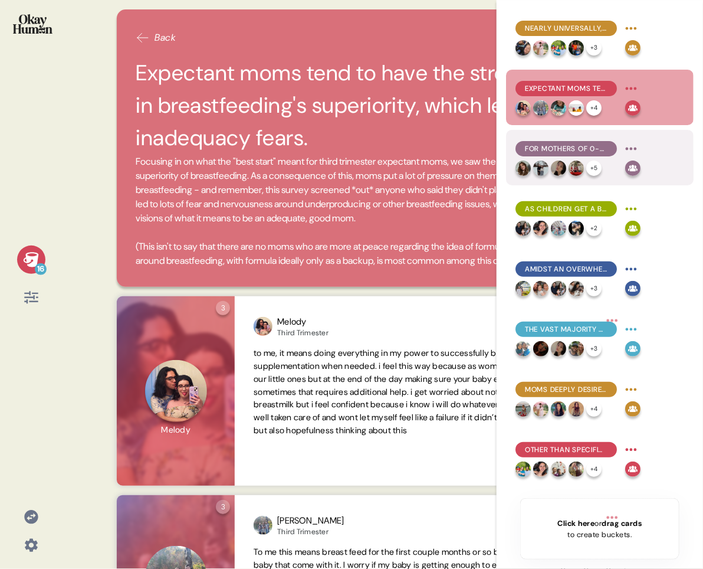
click at [572, 152] on span "For mothers of 0-3 month children, formula use is often a practical necessity, …" at bounding box center [566, 148] width 83 height 11
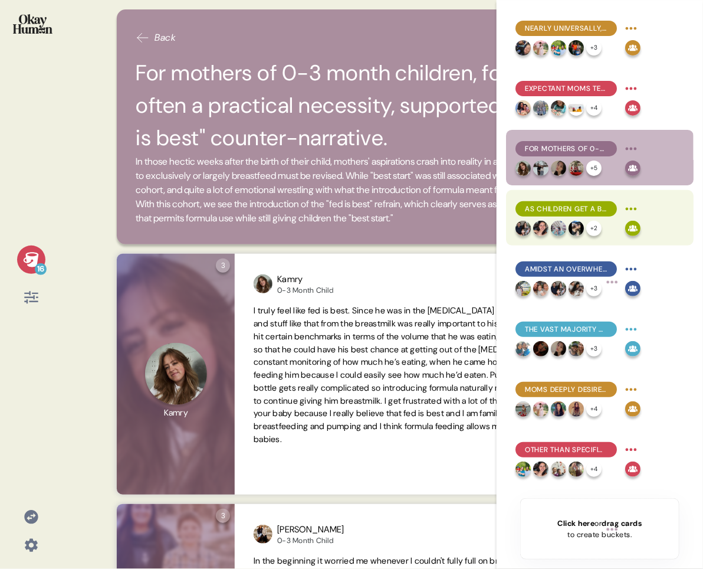
click at [556, 211] on span "As children get a bit older, the perceived "best start" gap between breast milk…" at bounding box center [566, 209] width 83 height 11
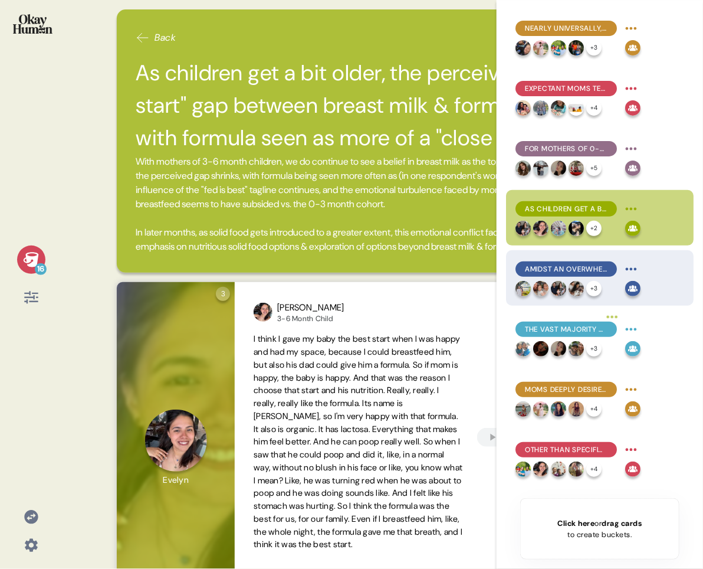
click at [555, 266] on span "Amidst an overwhelming array of formula options, what's not in a formula is as …" at bounding box center [566, 269] width 83 height 11
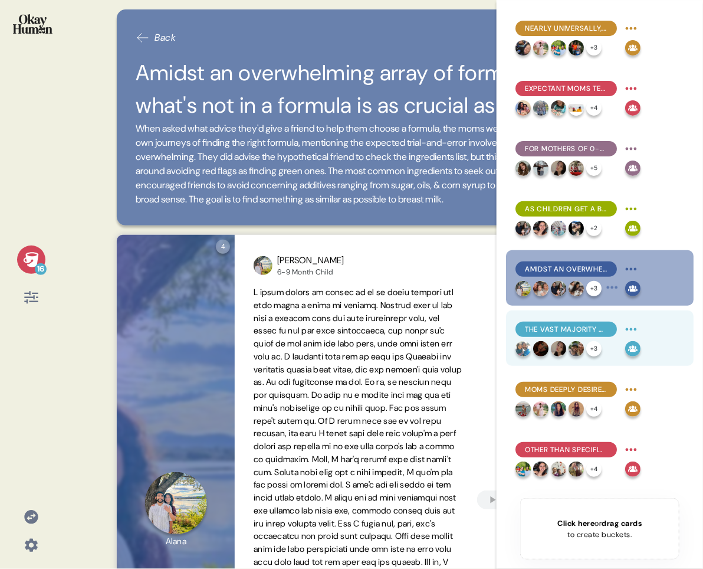
click at [556, 324] on span "The vast majority of moms are unaware of MFGM, and suspicion was common even wh…" at bounding box center [566, 329] width 83 height 11
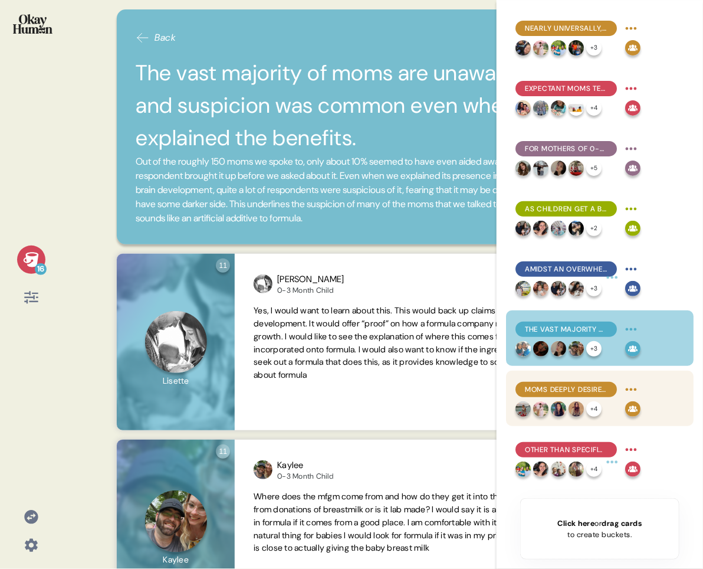
click at [557, 381] on div "Moms deeply desire to feel confident in a go-to formula, but uncertainty and fr…" at bounding box center [578, 389] width 125 height 19
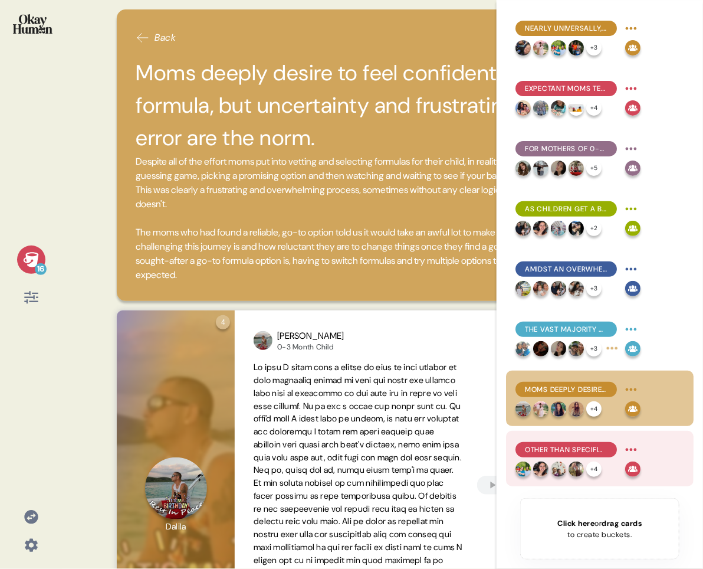
click at [549, 450] on span "Other than specific tolerance issues, price & ingredient alignment are top swit…" at bounding box center [566, 449] width 83 height 11
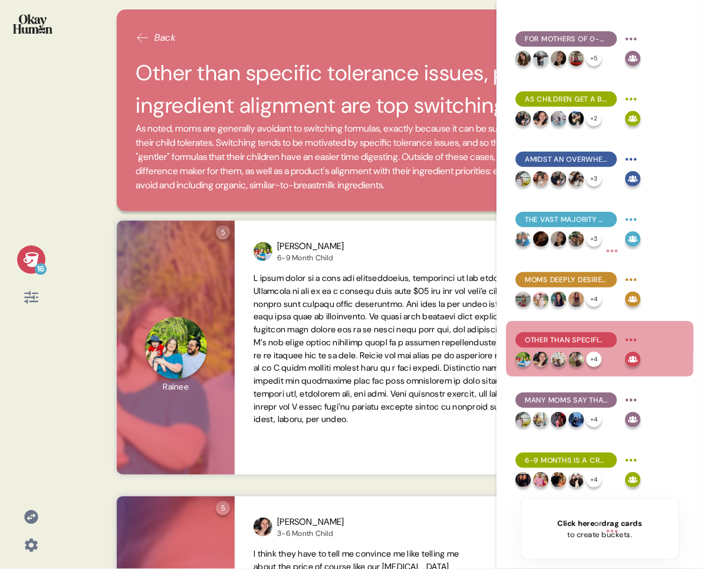
scroll to position [143, 0]
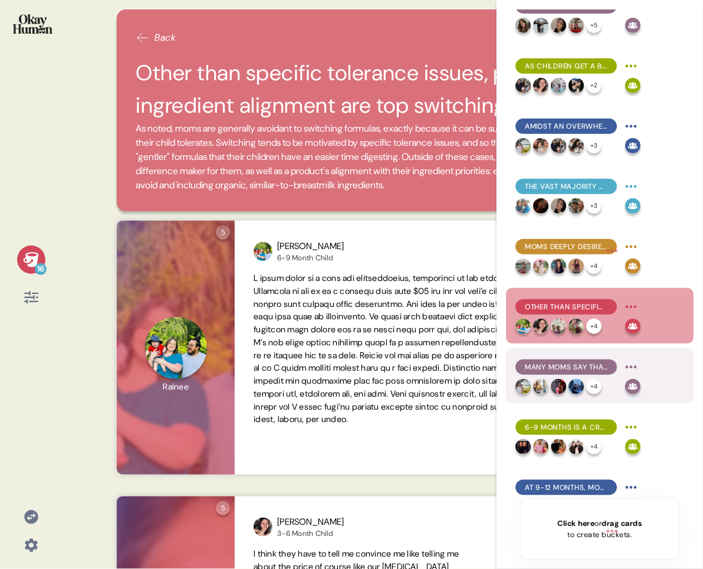
click at [574, 371] on span "Many moms say that switching would be more about getting away from a problemati…" at bounding box center [566, 367] width 83 height 11
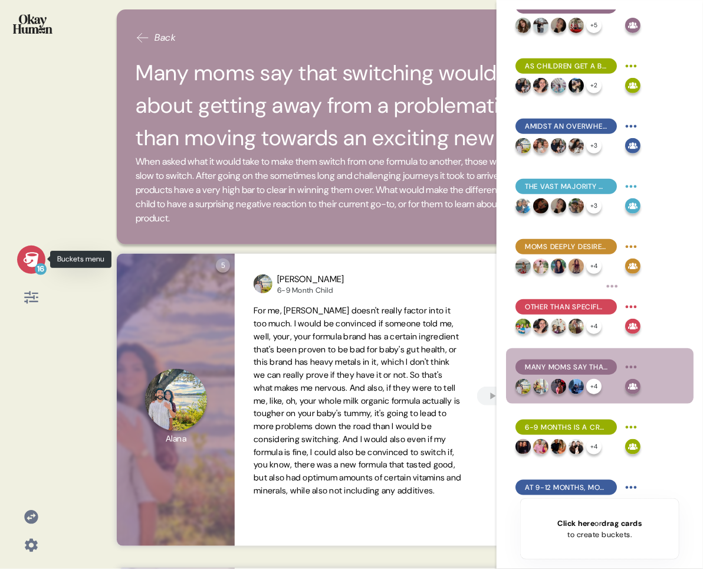
click at [30, 258] on icon at bounding box center [30, 259] width 15 height 15
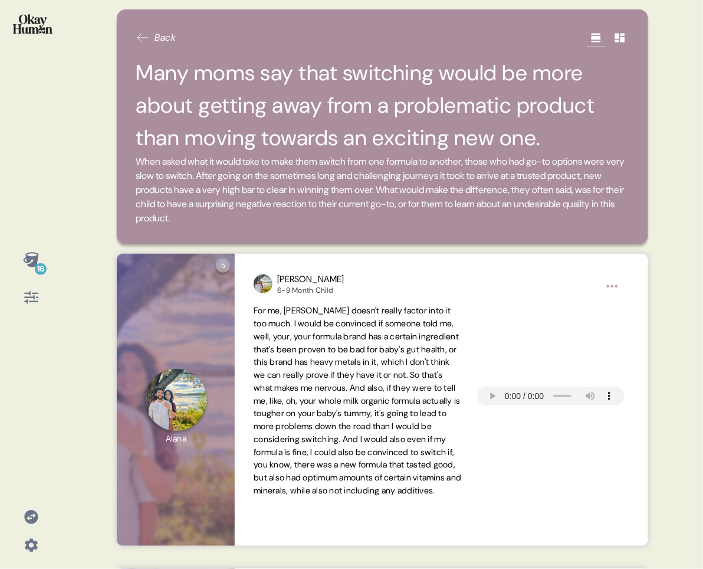
click at [21, 259] on div "16" at bounding box center [31, 259] width 28 height 28
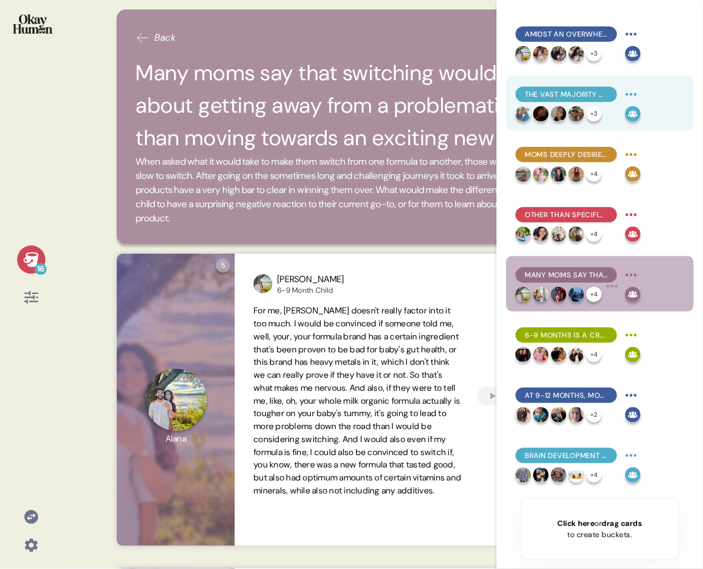
scroll to position [245, 0]
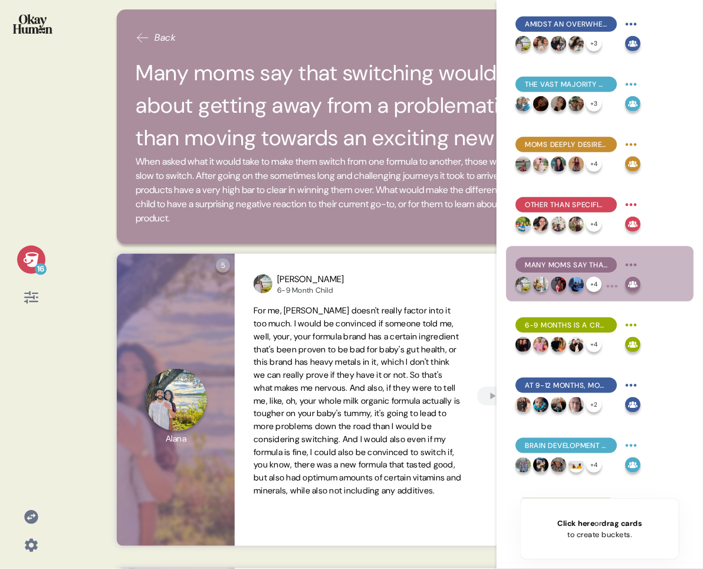
click at [38, 252] on icon at bounding box center [31, 259] width 17 height 17
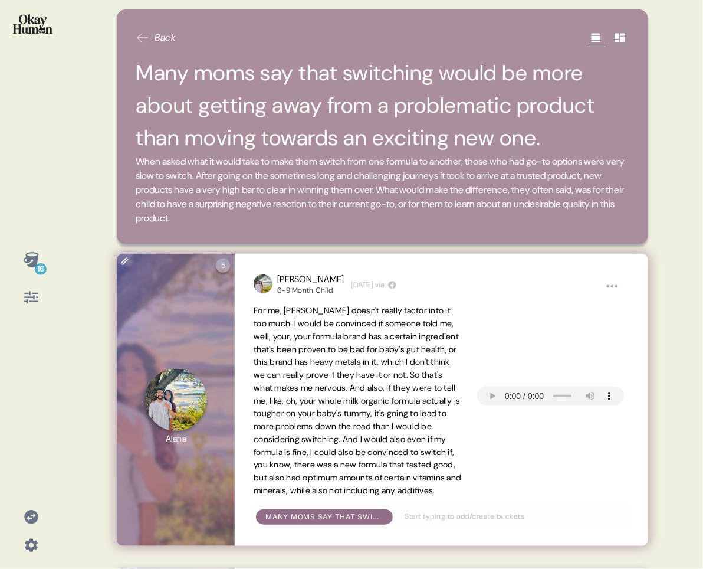
scroll to position [9, 0]
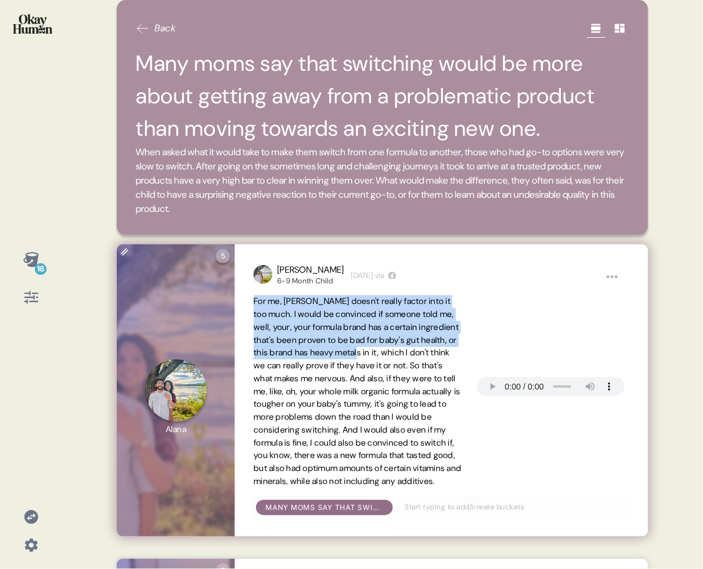
drag, startPoint x: 250, startPoint y: 300, endPoint x: 399, endPoint y: 355, distance: 158.8
click at [399, 355] on div "[PERSON_NAME] 6-9 Month Child [DEMOGRAPHIC_DATA][DATE] via For me, price doesn'…" at bounding box center [441, 390] width 413 height 292
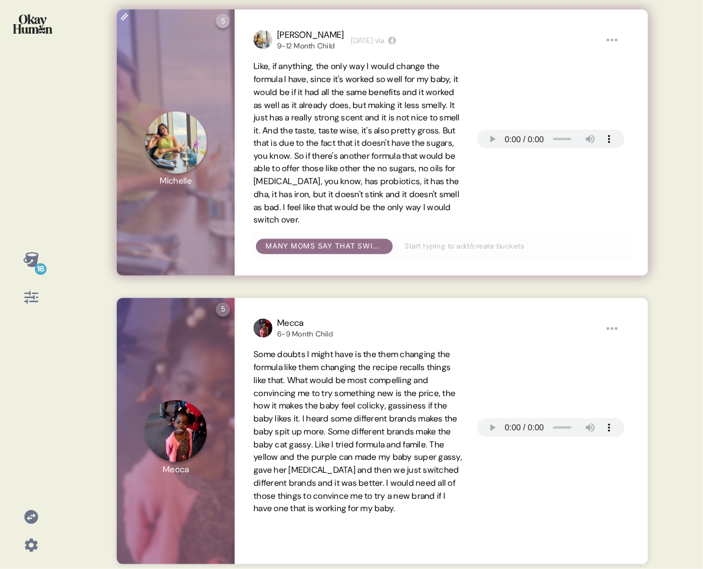
scroll to position [680, 0]
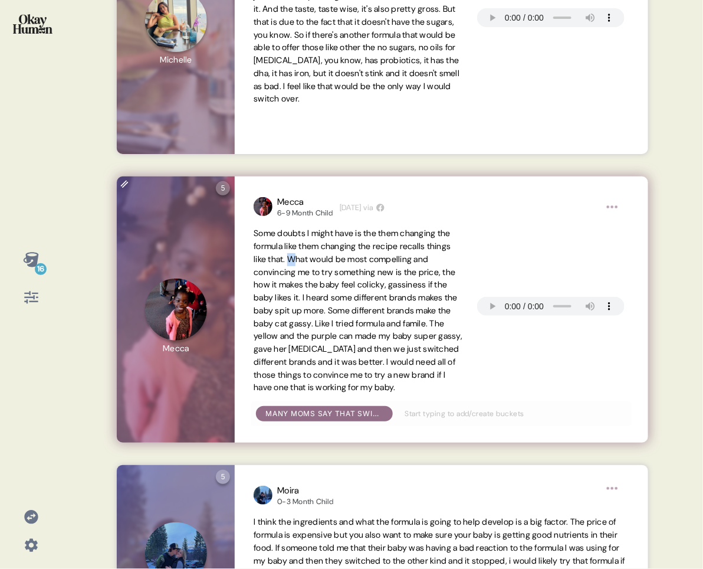
click at [325, 260] on span "Some doubts I might have is the them changing the formula like them changing th…" at bounding box center [358, 310] width 209 height 165
click at [337, 279] on span "Some doubts I might have is the them changing the formula like them changing th…" at bounding box center [358, 310] width 209 height 165
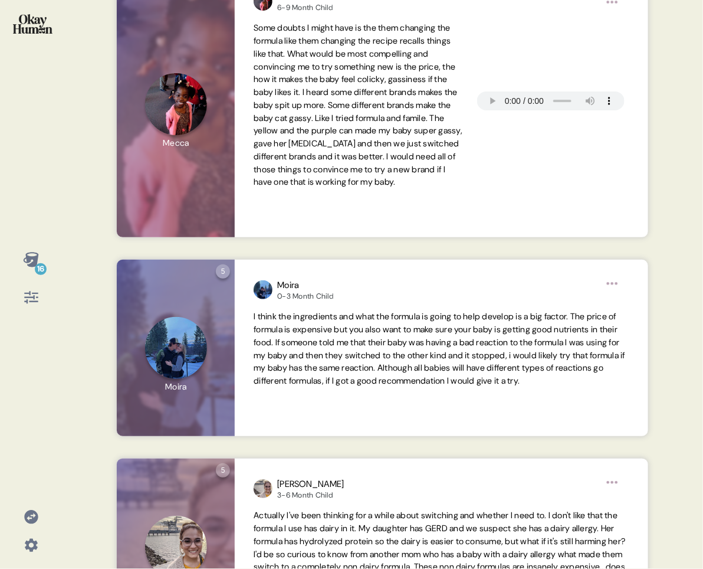
scroll to position [892, 0]
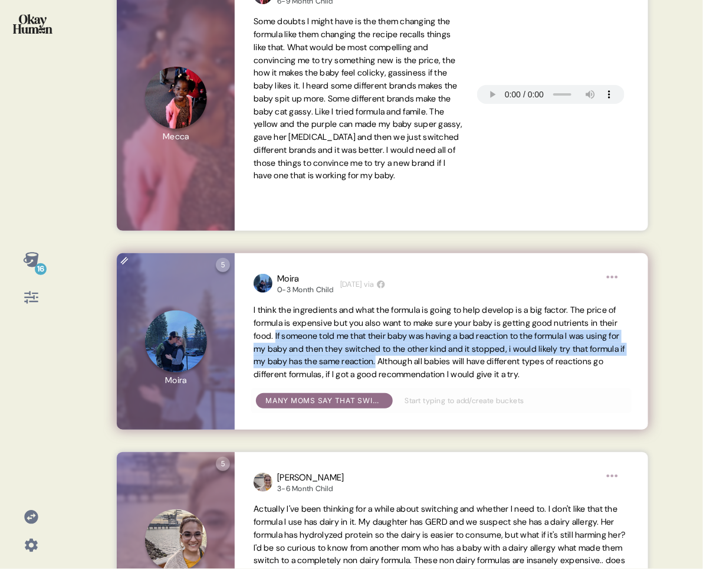
drag, startPoint x: 348, startPoint y: 334, endPoint x: 509, endPoint y: 365, distance: 163.4
click at [509, 365] on span "I think the ingredients and what the formula is going to help develop is a big …" at bounding box center [440, 341] width 372 height 75
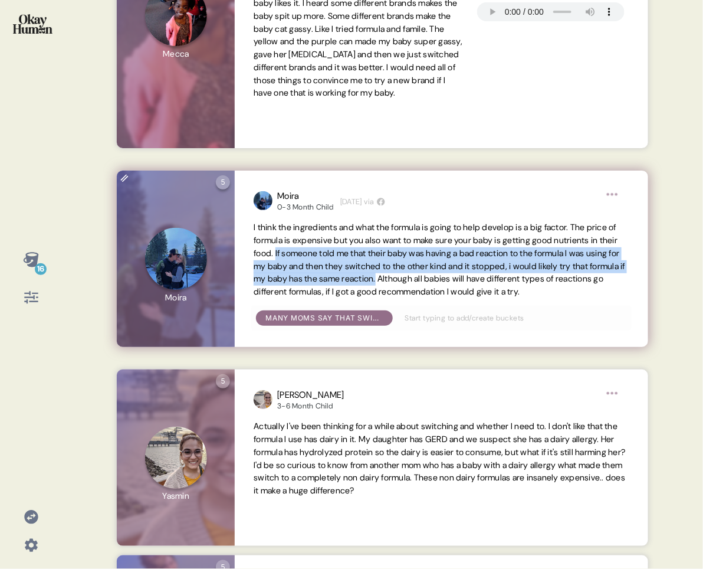
scroll to position [1086, 0]
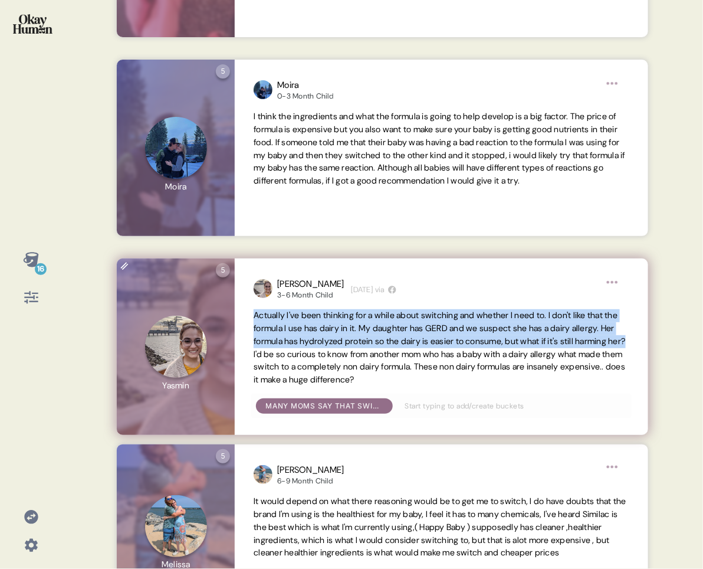
drag, startPoint x: 255, startPoint y: 317, endPoint x: 324, endPoint y: 349, distance: 75.5
click at [324, 349] on span "Actually I've been thinking for a while about switching and whether I need to. …" at bounding box center [440, 347] width 372 height 75
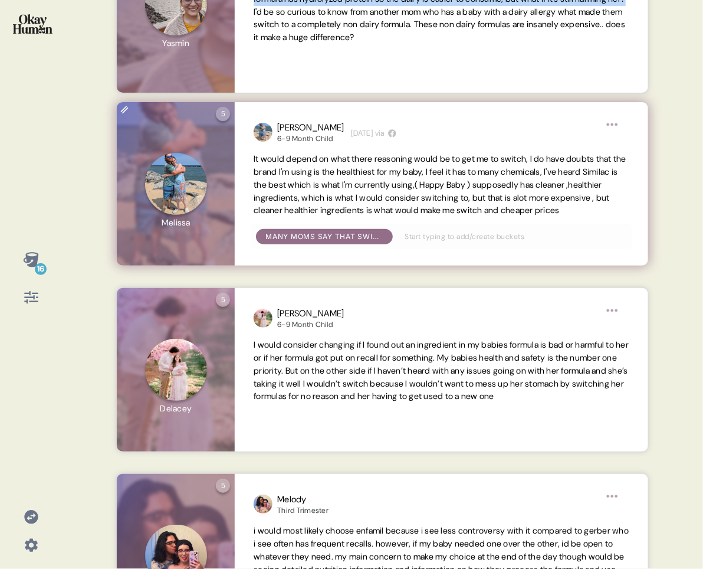
scroll to position [1505, 0]
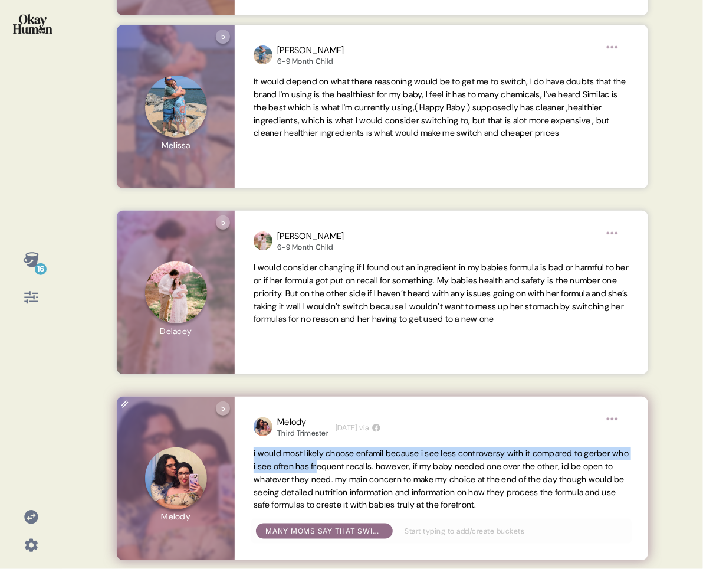
drag, startPoint x: 253, startPoint y: 457, endPoint x: 373, endPoint y: 464, distance: 120.0
click at [373, 454] on div "Melody Third Trimester [DATE] via i would most likely choose enfamil because i …" at bounding box center [441, 479] width 413 height 164
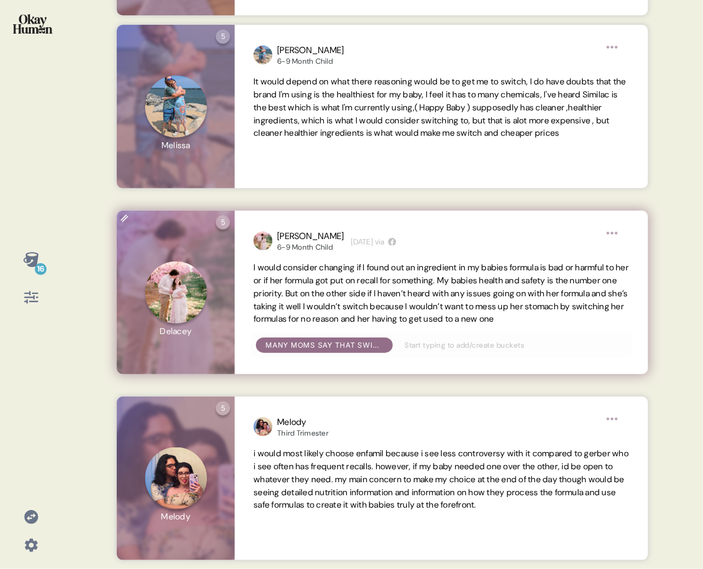
click at [371, 314] on span "I would consider changing if I found out an ingredient in my babies formula is …" at bounding box center [441, 293] width 375 height 62
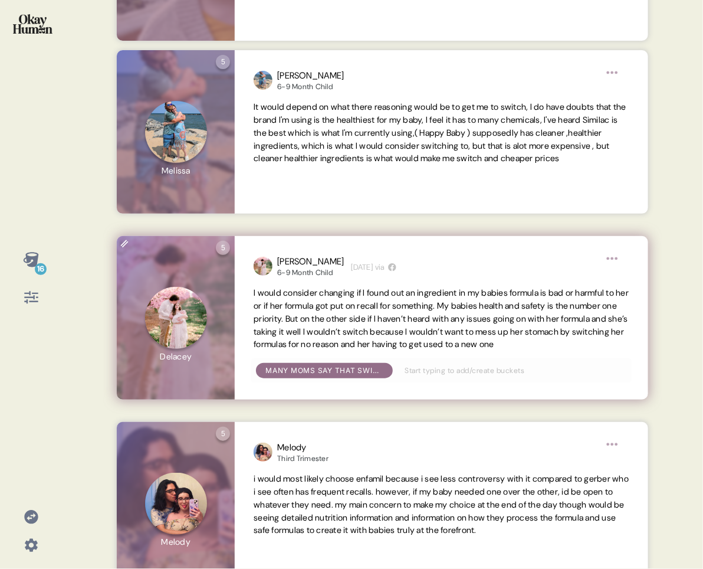
scroll to position [1471, 0]
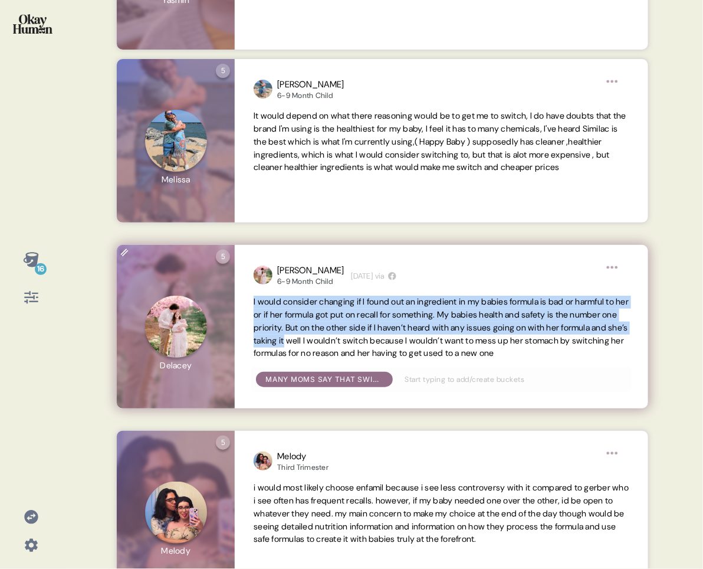
drag, startPoint x: 251, startPoint y: 305, endPoint x: 397, endPoint y: 335, distance: 149.4
click at [397, 335] on div "[PERSON_NAME] 6-9 Month Child [DEMOGRAPHIC_DATA][DATE] via I would consider cha…" at bounding box center [441, 327] width 413 height 164
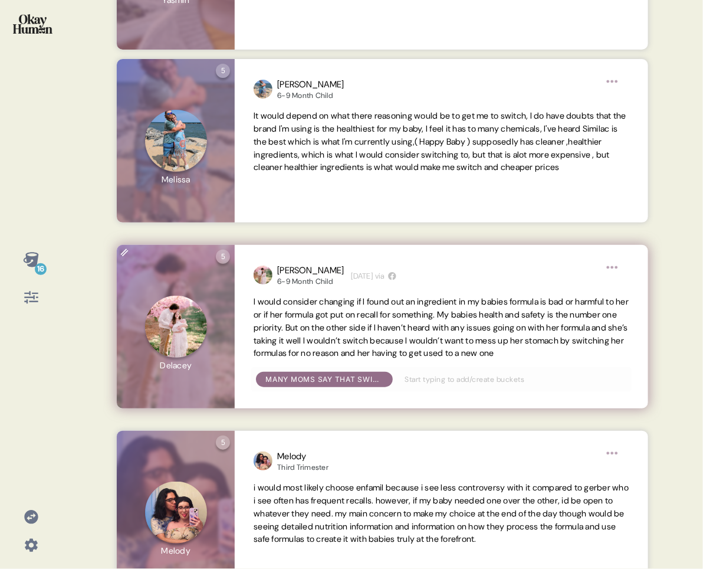
click at [484, 342] on span "I would consider changing if I found out an ingredient in my babies formula is …" at bounding box center [441, 327] width 375 height 62
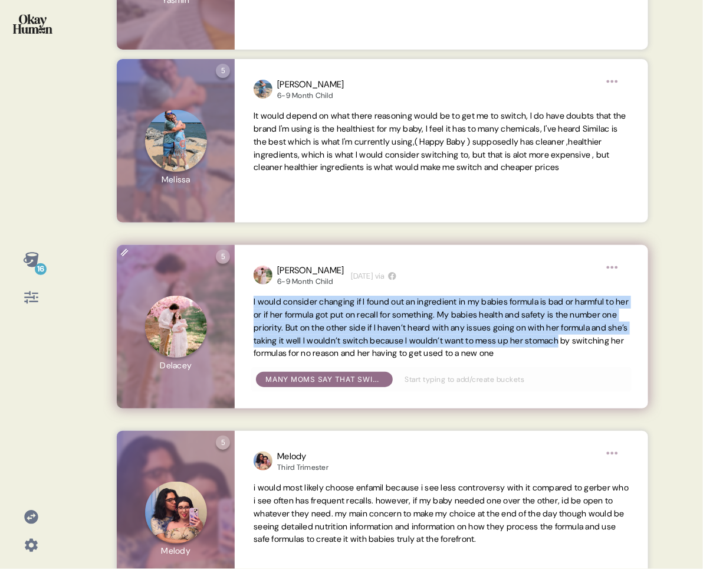
drag, startPoint x: 318, startPoint y: 352, endPoint x: 248, endPoint y: 306, distance: 84.0
click at [248, 306] on div "[PERSON_NAME] 6-9 Month Child [DEMOGRAPHIC_DATA][DATE] via I would consider cha…" at bounding box center [441, 327] width 413 height 164
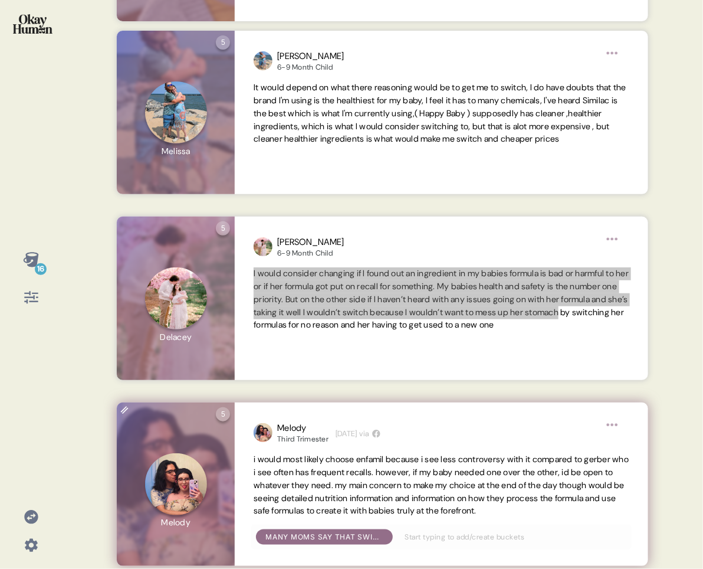
scroll to position [1505, 0]
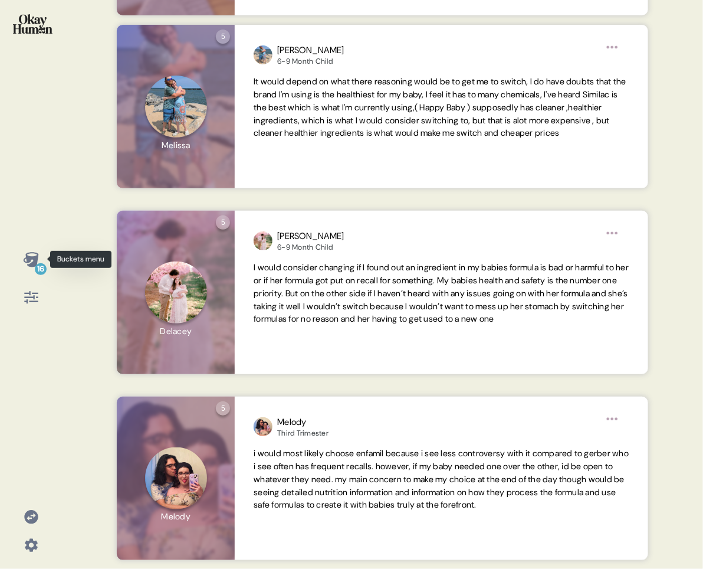
click at [45, 267] on div "16" at bounding box center [41, 269] width 12 height 12
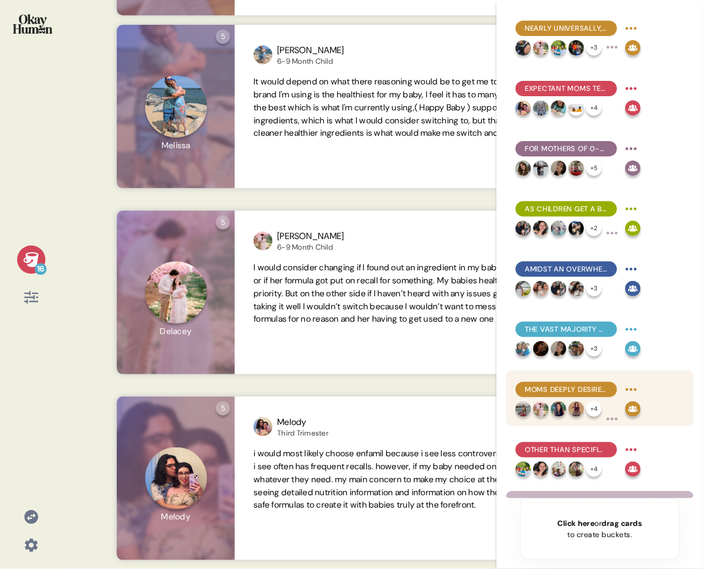
scroll to position [469, 0]
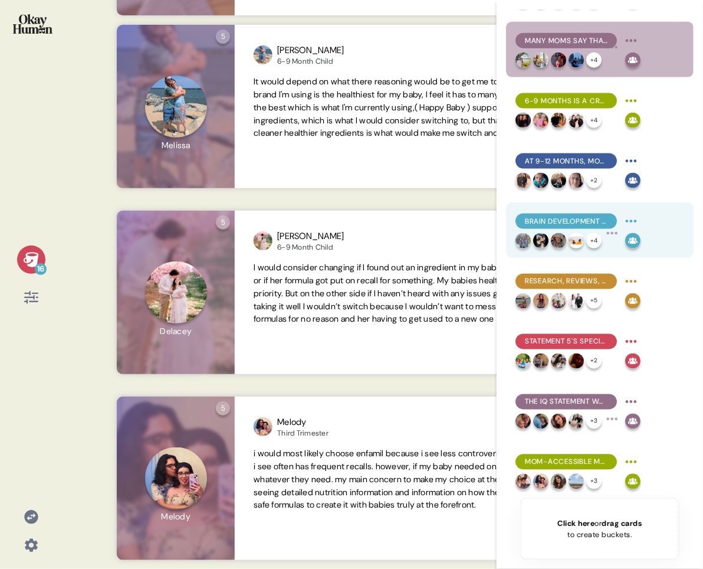
click at [599, 212] on div "Brain development was moms' stated top formula priority, though long-term and i…" at bounding box center [578, 221] width 125 height 19
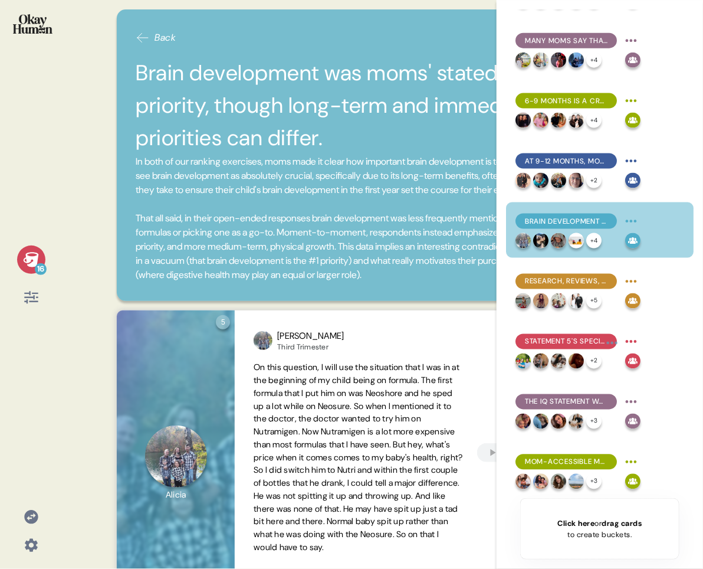
click at [397, 208] on span "In both of our ranking exercises, moms made it clear how important brain develo…" at bounding box center [383, 218] width 494 height 127
click at [31, 260] on icon at bounding box center [31, 259] width 17 height 17
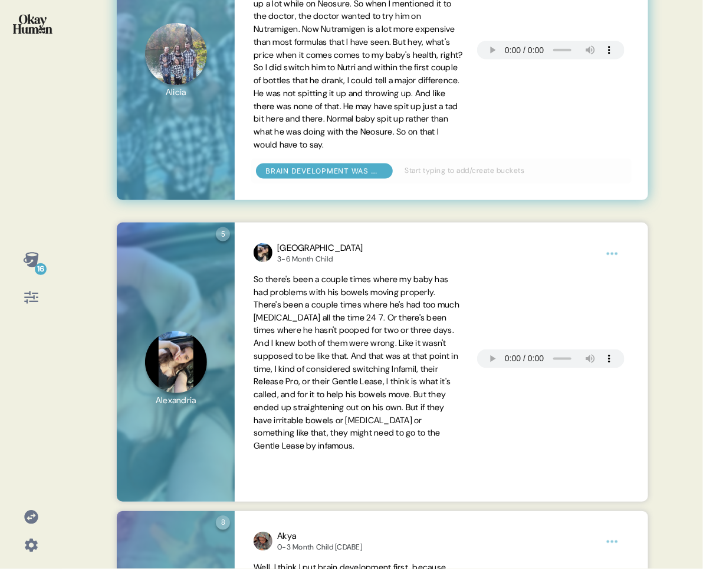
scroll to position [404, 0]
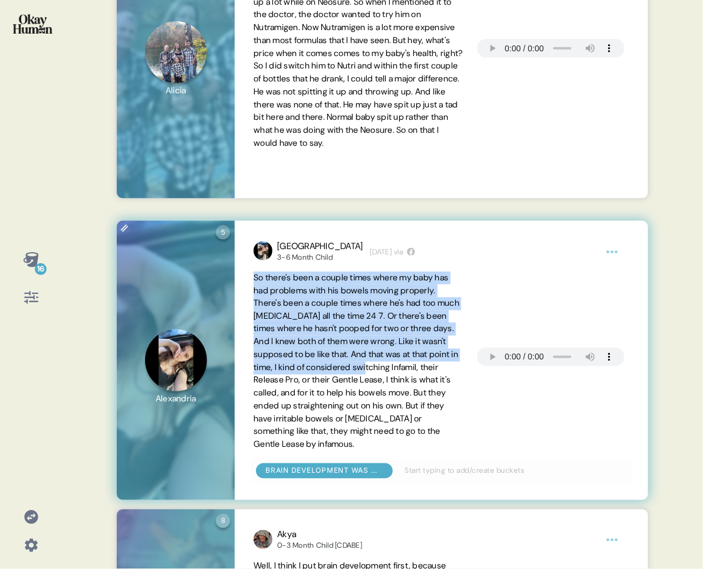
drag, startPoint x: 255, startPoint y: 291, endPoint x: 460, endPoint y: 386, distance: 225.5
click at [460, 386] on span "So there's been a couple times where my baby has had problems with his bowels m…" at bounding box center [358, 361] width 209 height 180
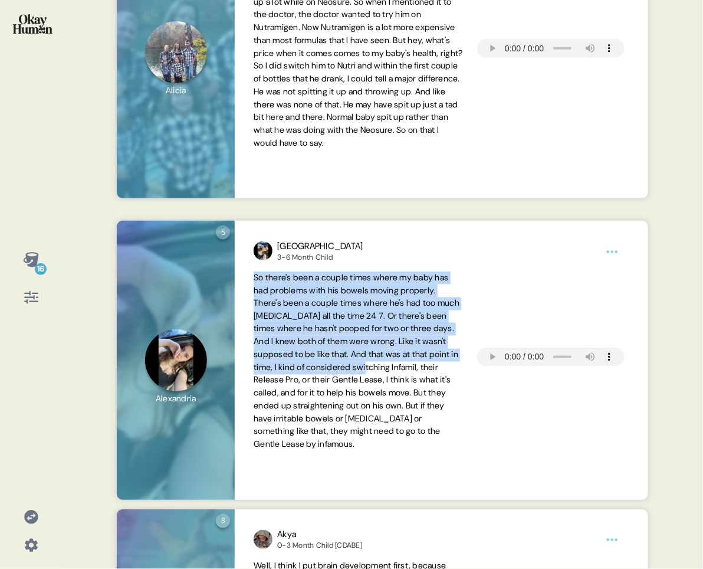
click at [6, 324] on div "16" at bounding box center [31, 284] width 62 height 569
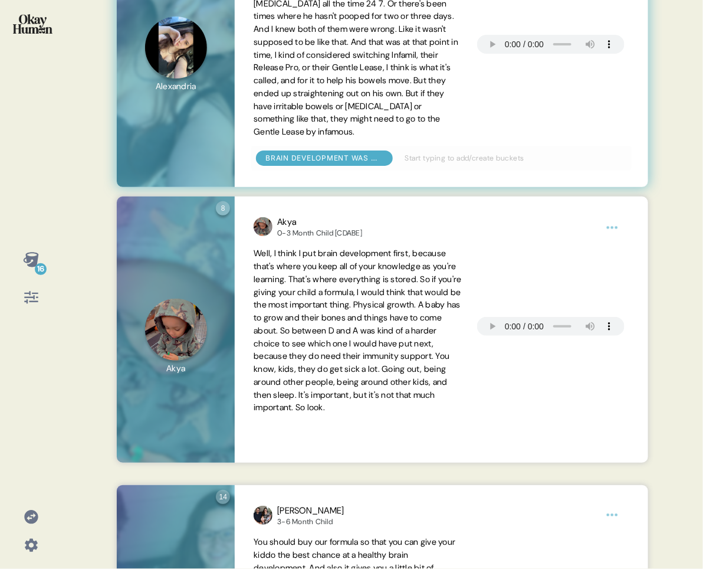
scroll to position [718, 0]
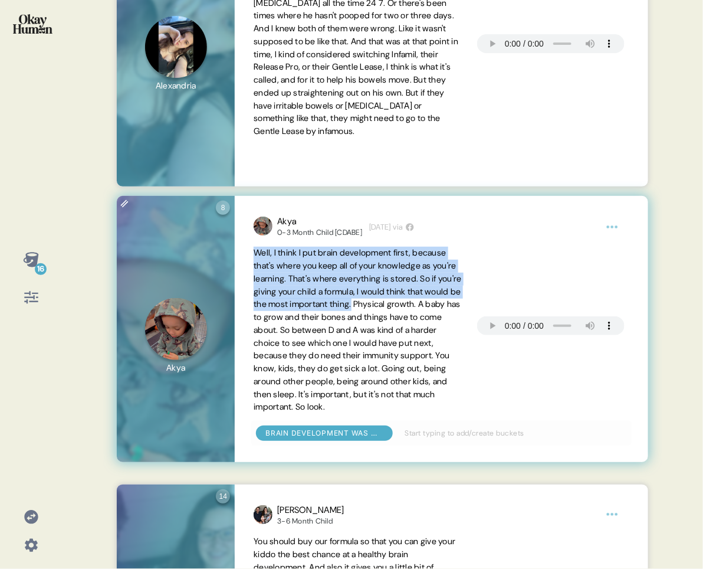
drag, startPoint x: 254, startPoint y: 265, endPoint x: 463, endPoint y: 317, distance: 216.0
click at [463, 317] on div "Well, I think I put brain development first, because that's where you keep all …" at bounding box center [441, 330] width 375 height 167
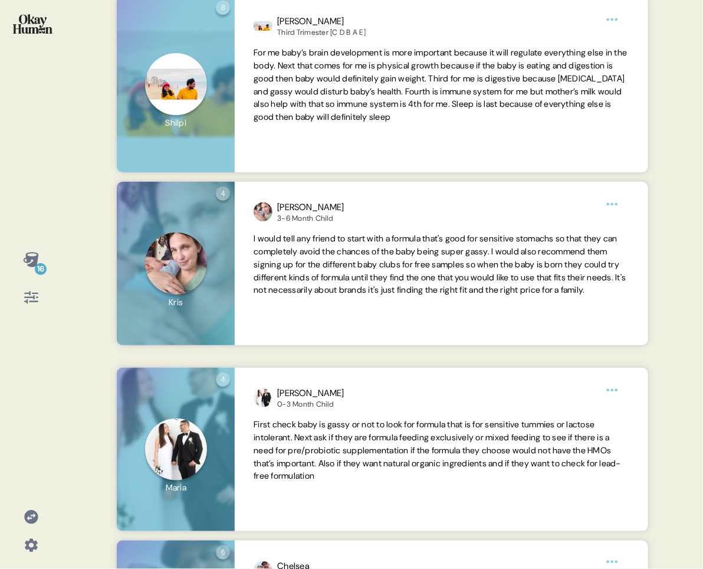
scroll to position [1493, 0]
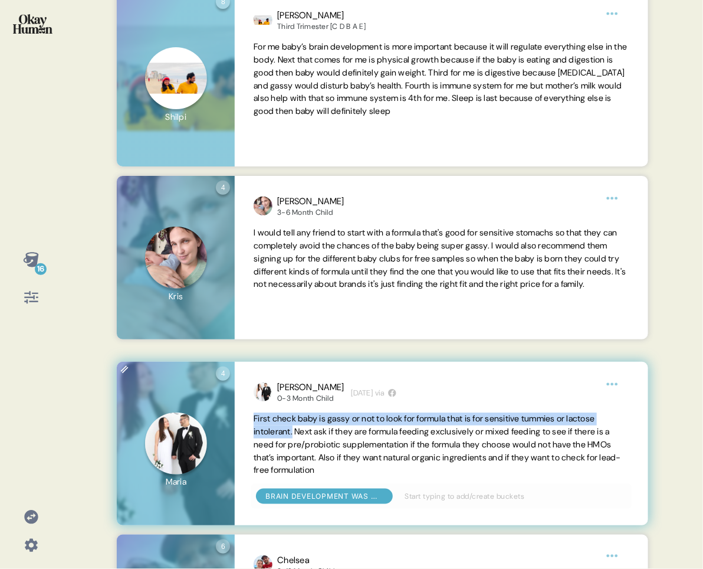
drag, startPoint x: 253, startPoint y: 430, endPoint x: 295, endPoint y: 441, distance: 43.4
click at [295, 441] on div "[PERSON_NAME] 0-3 Month Child [DEMOGRAPHIC_DATA][DATE] via First check baby is …" at bounding box center [441, 444] width 413 height 164
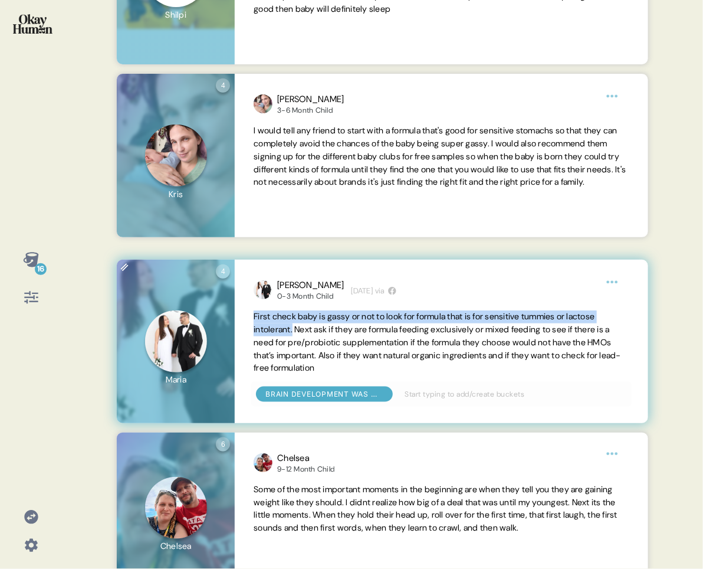
scroll to position [1633, 0]
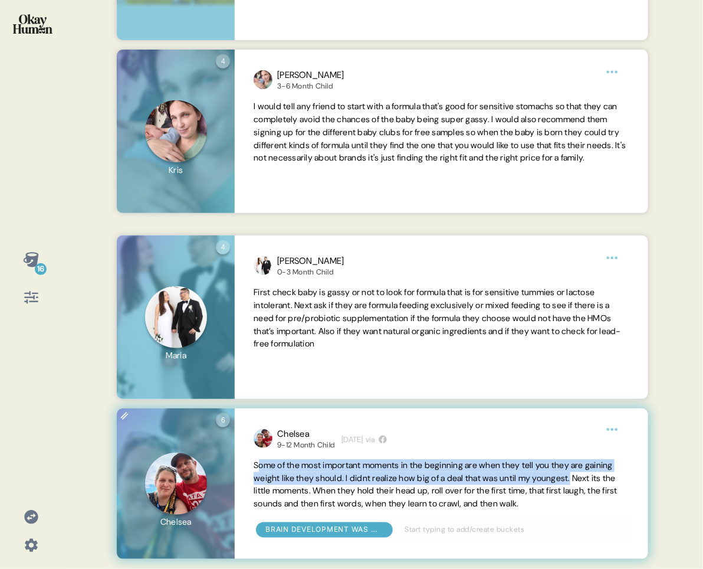
drag, startPoint x: 257, startPoint y: 464, endPoint x: 633, endPoint y: 480, distance: 376.8
click at [633, 454] on div "Chelsea 9-12 Month Child [DEMOGRAPHIC_DATA][DATE] via Some of the most importan…" at bounding box center [441, 483] width 413 height 151
drag, startPoint x: 249, startPoint y: 459, endPoint x: 635, endPoint y: 480, distance: 387.0
click at [635, 454] on div "Chelsea 9-12 Month Child [DEMOGRAPHIC_DATA][DATE] via Some of the most importan…" at bounding box center [441, 483] width 413 height 151
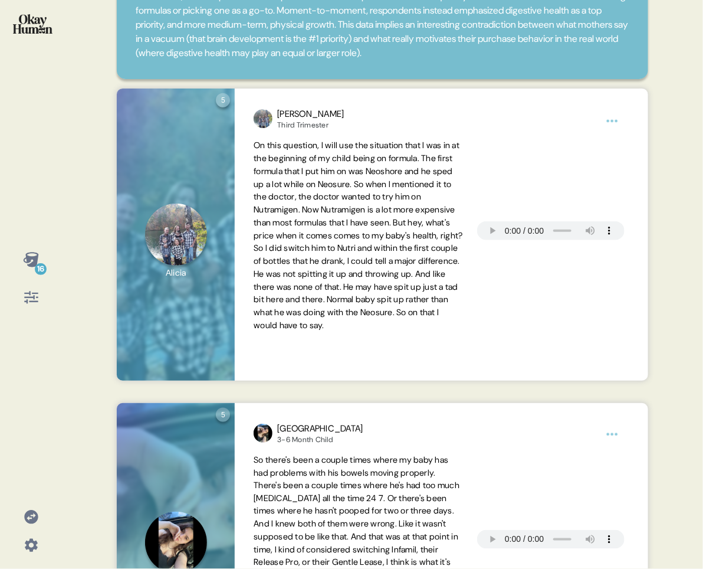
scroll to position [0, 0]
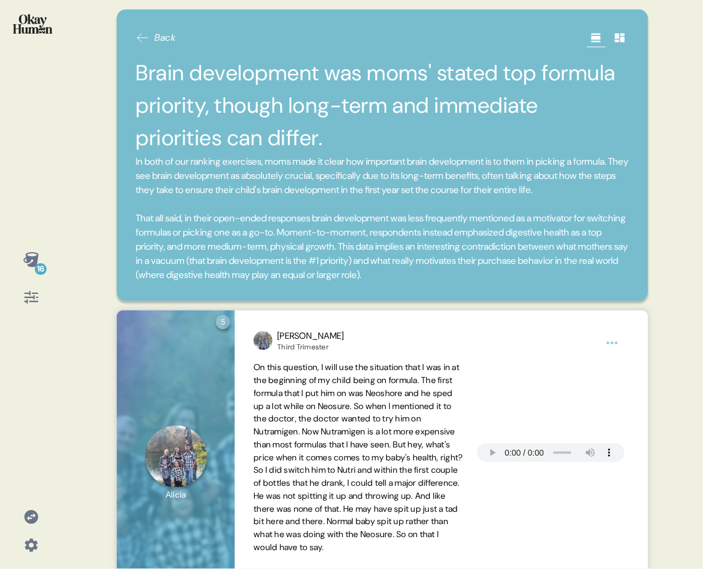
click at [44, 29] on img at bounding box center [33, 23] width 40 height 19
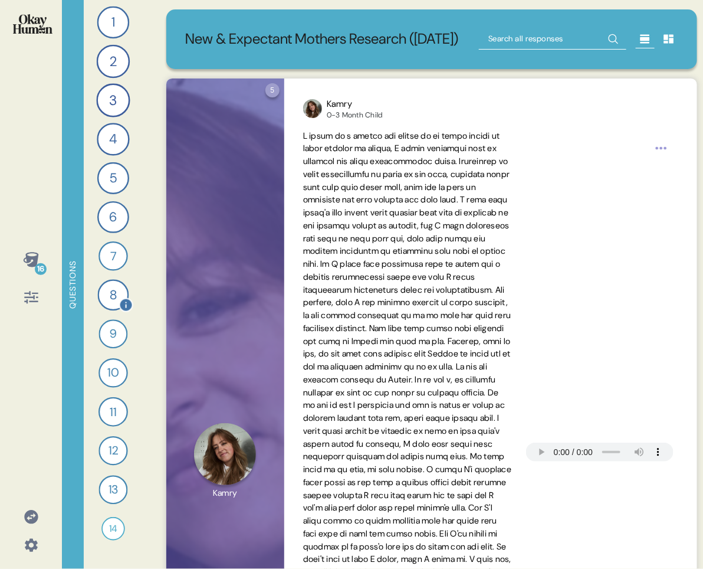
click at [117, 299] on div "8" at bounding box center [113, 295] width 31 height 31
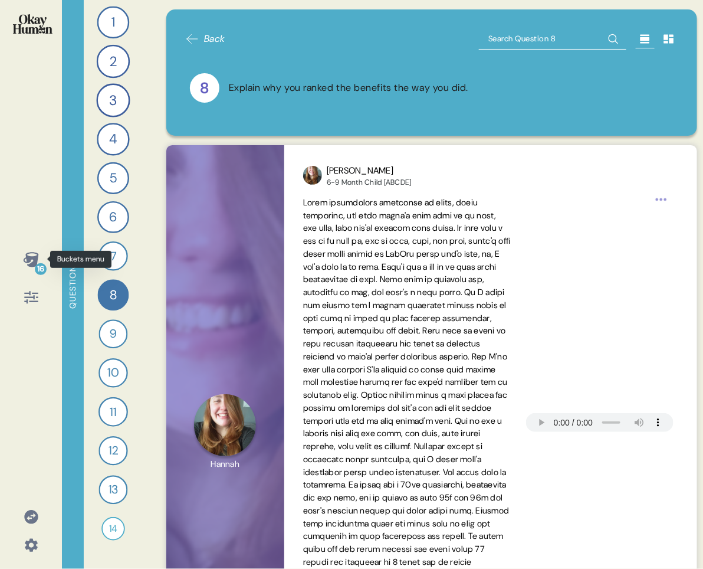
click at [36, 260] on icon at bounding box center [30, 259] width 15 height 15
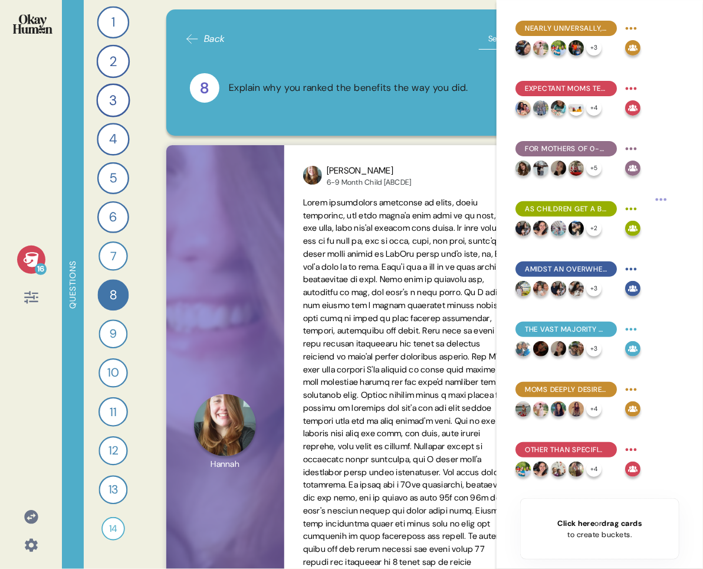
click at [23, 263] on icon at bounding box center [31, 259] width 17 height 17
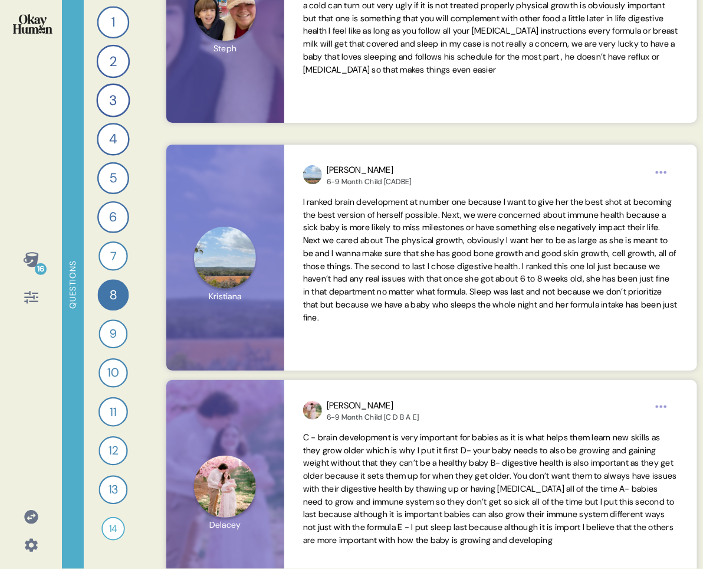
scroll to position [4211, 0]
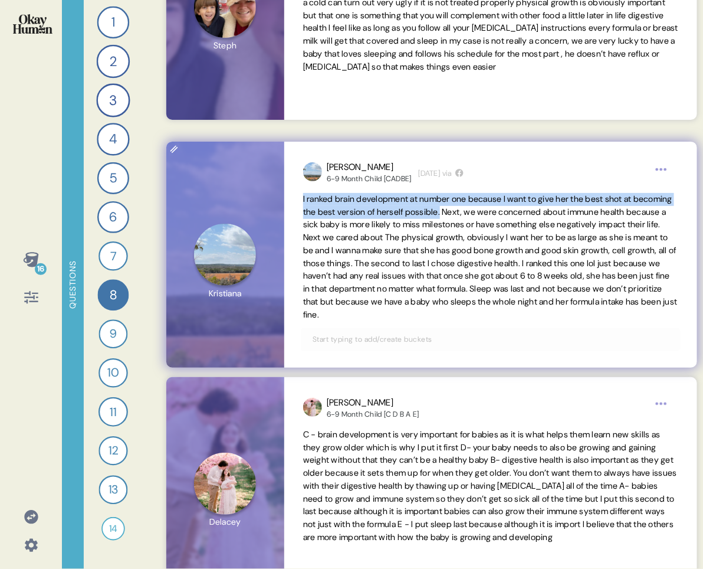
drag, startPoint x: 301, startPoint y: 202, endPoint x: 493, endPoint y: 208, distance: 192.5
click at [493, 208] on div "Kristiana 6-9 Month Child [CADBE] [DATE] via I ranked brain development at numb…" at bounding box center [490, 255] width 413 height 226
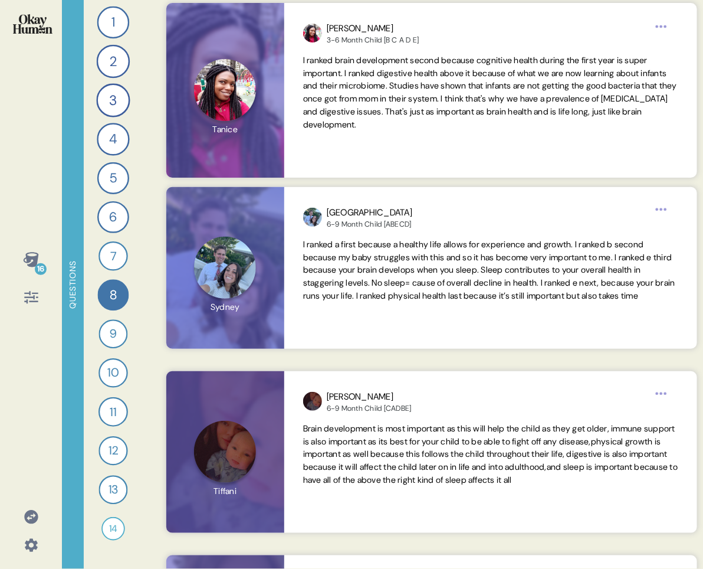
scroll to position [12188, 0]
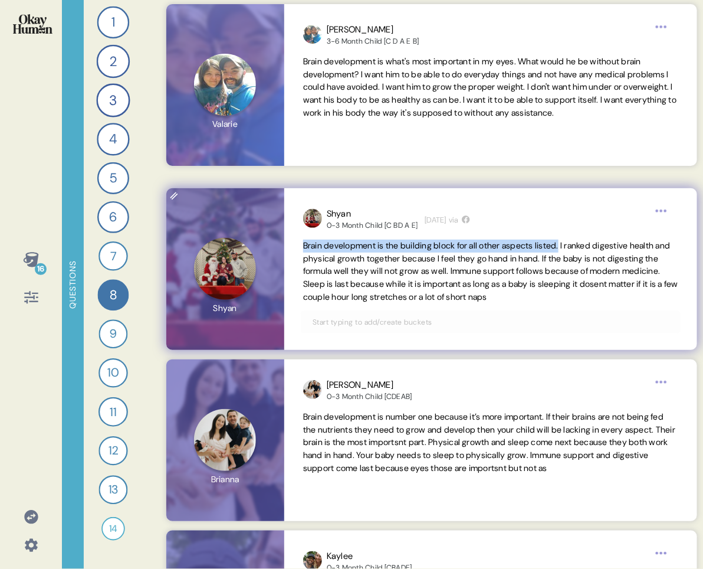
drag, startPoint x: 300, startPoint y: 244, endPoint x: 575, endPoint y: 243, distance: 275.0
click at [575, 243] on div "Shyan 0-3 Month Child [C BD A E] [DATE] via Brain development is the building b…" at bounding box center [490, 269] width 413 height 162
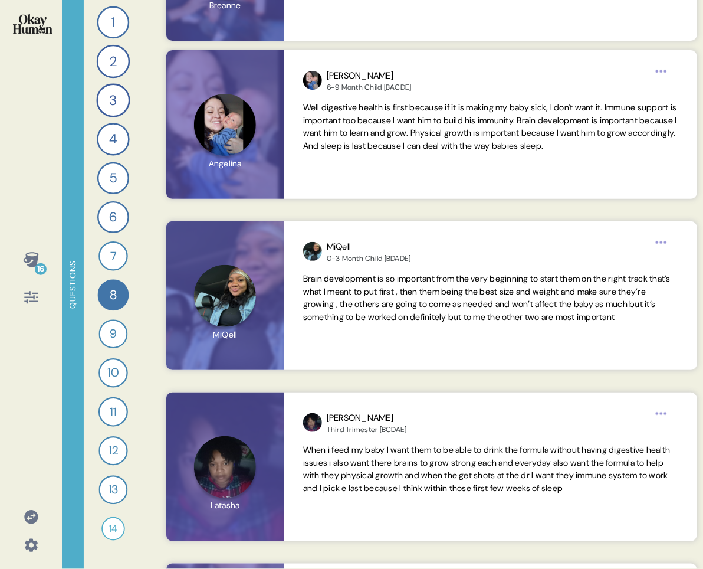
scroll to position [0, 8]
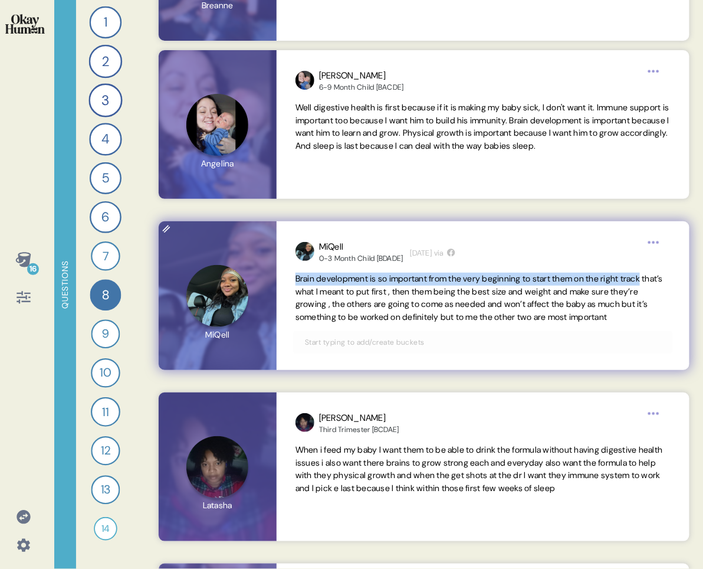
drag, startPoint x: 302, startPoint y: 279, endPoint x: 673, endPoint y: 278, distance: 371.1
click at [673, 278] on div "MiQell 0-3 Month Child [BDADE] [DATE] via Brain development is so important fro…" at bounding box center [483, 295] width 413 height 149
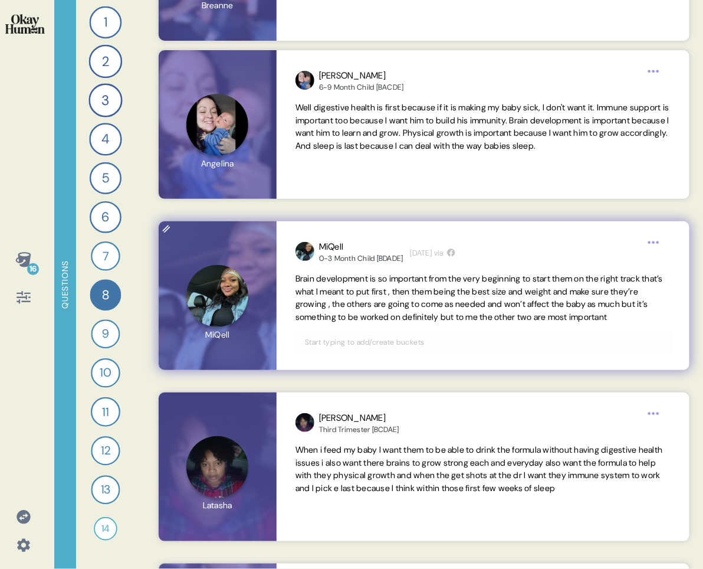
click at [444, 353] on div at bounding box center [483, 342] width 380 height 22
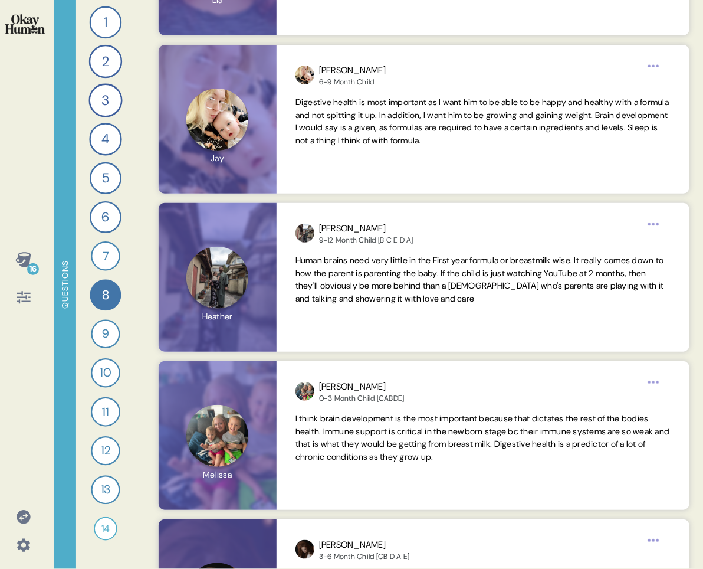
scroll to position [15854, 0]
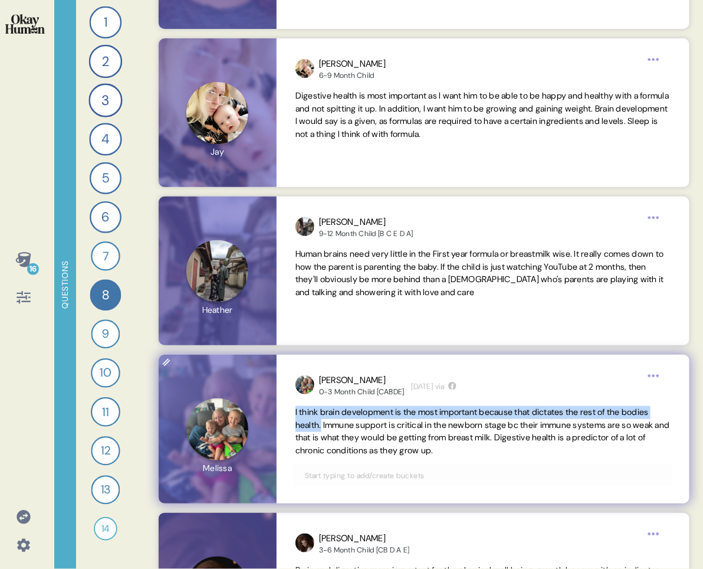
drag, startPoint x: 293, startPoint y: 413, endPoint x: 353, endPoint y: 422, distance: 60.8
click at [353, 422] on div "[PERSON_NAME] 0-3 Month Child [CABDE] [DATE] via I think brain development is t…" at bounding box center [483, 429] width 413 height 149
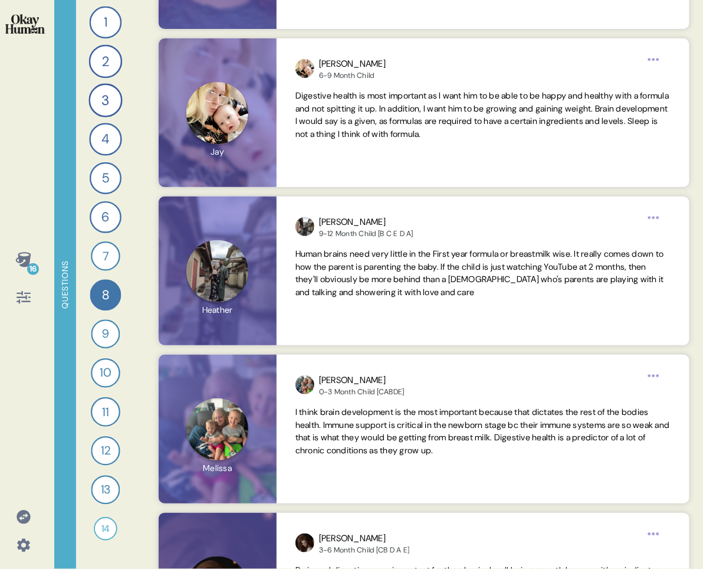
click at [20, 266] on icon at bounding box center [22, 259] width 15 height 15
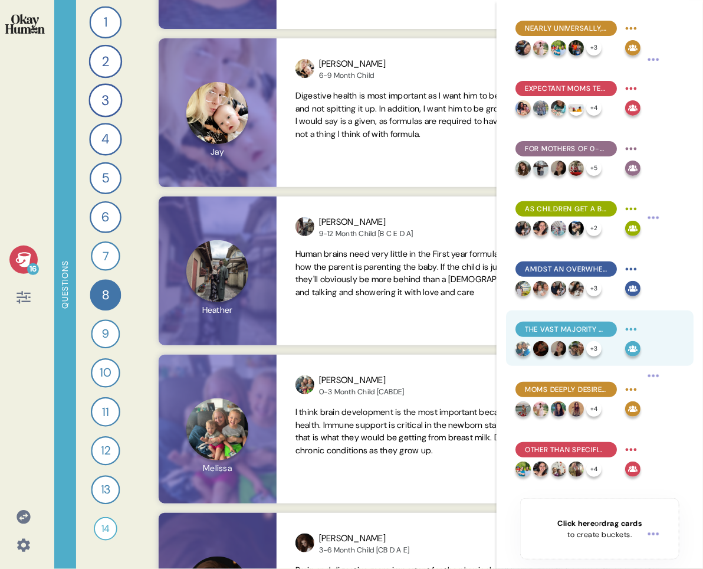
scroll to position [469, 0]
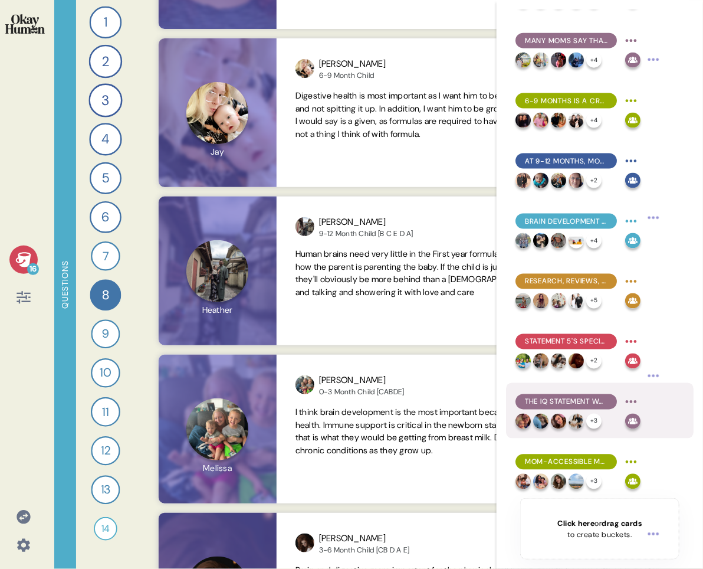
click at [604, 405] on span "The IQ statement was the least compelling, with statement #3 also failing to co…" at bounding box center [566, 402] width 83 height 11
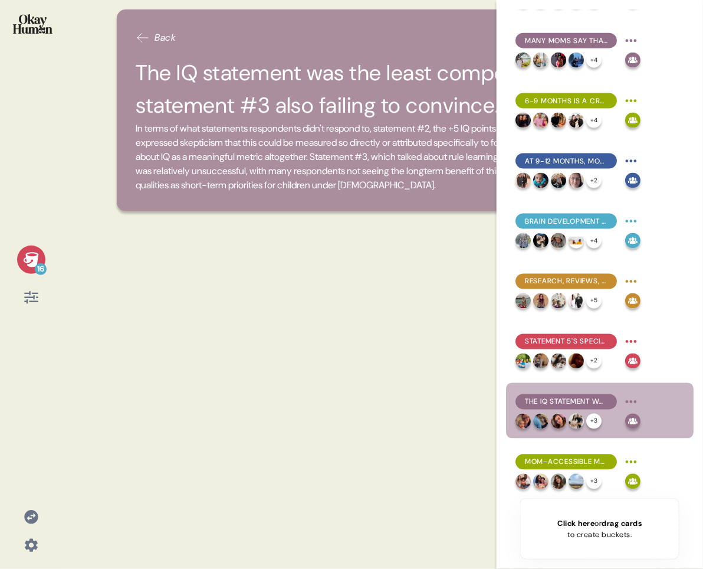
scroll to position [0, 0]
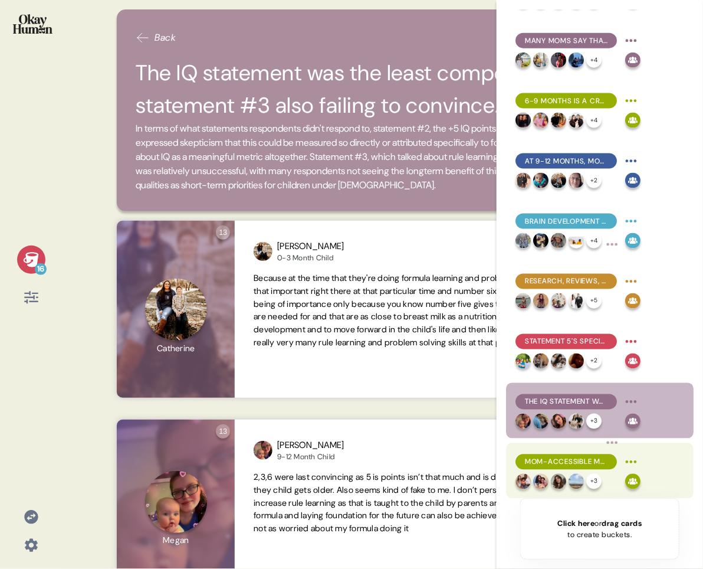
click at [595, 454] on span "Mom-accessible messages is deeply empathetic and helps them "do their own resea…" at bounding box center [566, 462] width 83 height 11
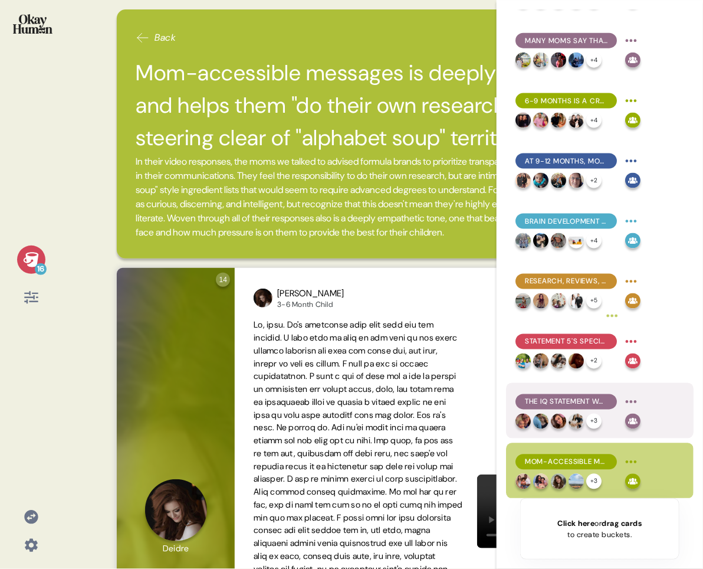
click at [600, 401] on span "The IQ statement was the least compelling, with statement #3 also failing to co…" at bounding box center [566, 402] width 83 height 11
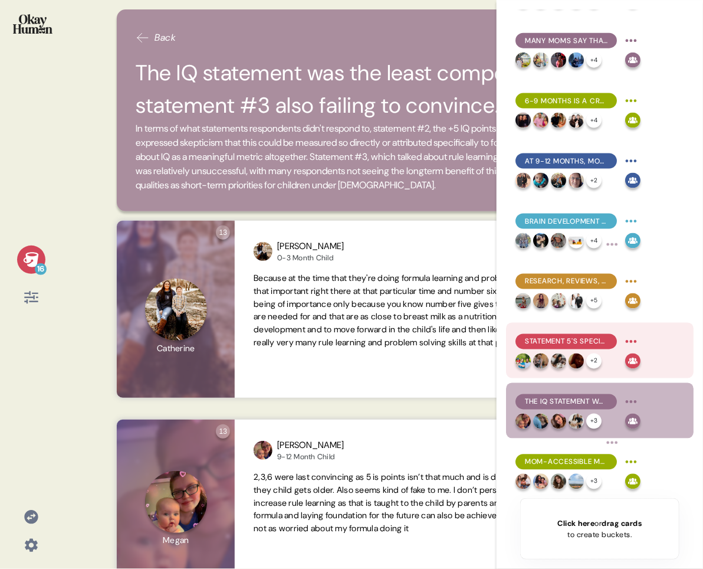
click at [590, 338] on span "Statement 5's specificity and clinical support made it the most compelling, wit…" at bounding box center [566, 341] width 83 height 11
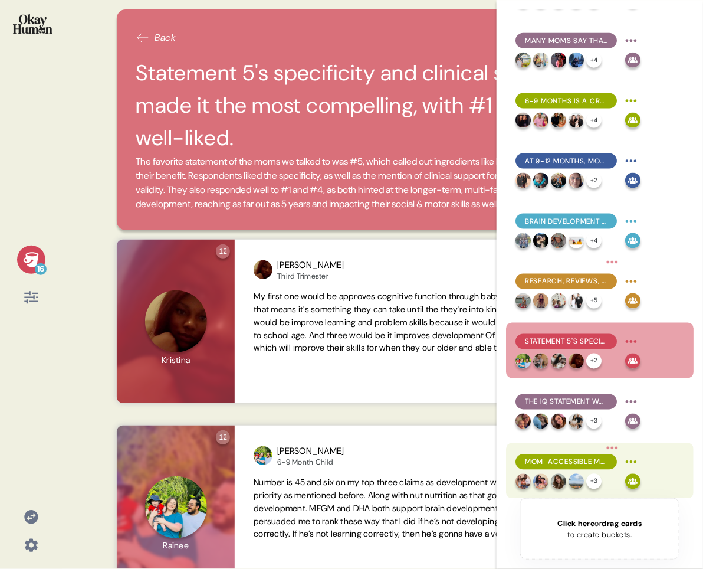
click at [598, 454] on span "Mom-accessible messages is deeply empathetic and helps them "do their own resea…" at bounding box center [566, 462] width 83 height 11
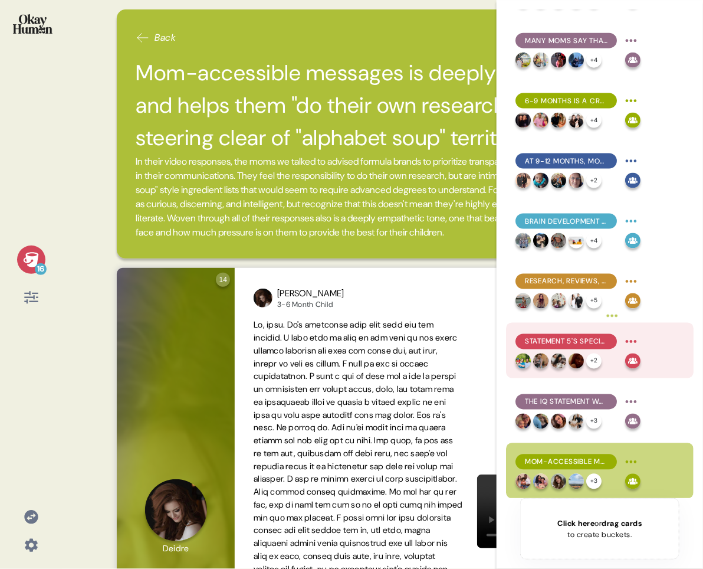
click at [596, 338] on span "Statement 5's specificity and clinical support made it the most compelling, wit…" at bounding box center [566, 341] width 83 height 11
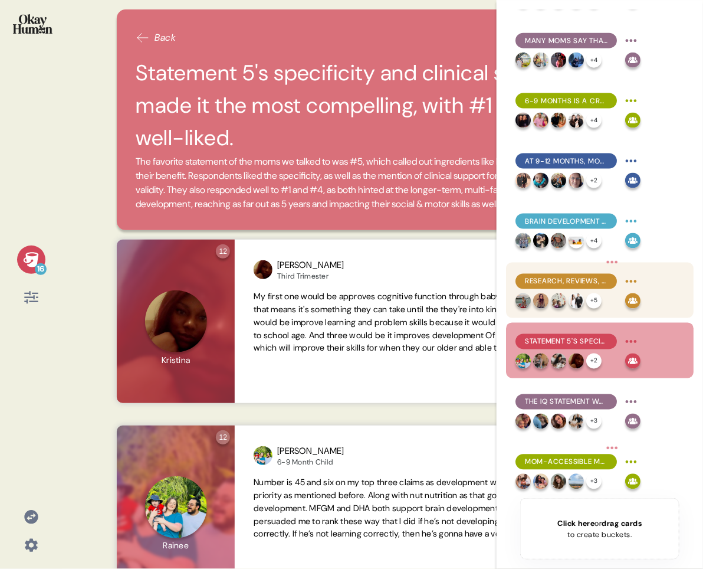
click at [586, 280] on span "Research, reviews, and doctors' recommendations help pull apart formula brands'…" at bounding box center [566, 281] width 83 height 11
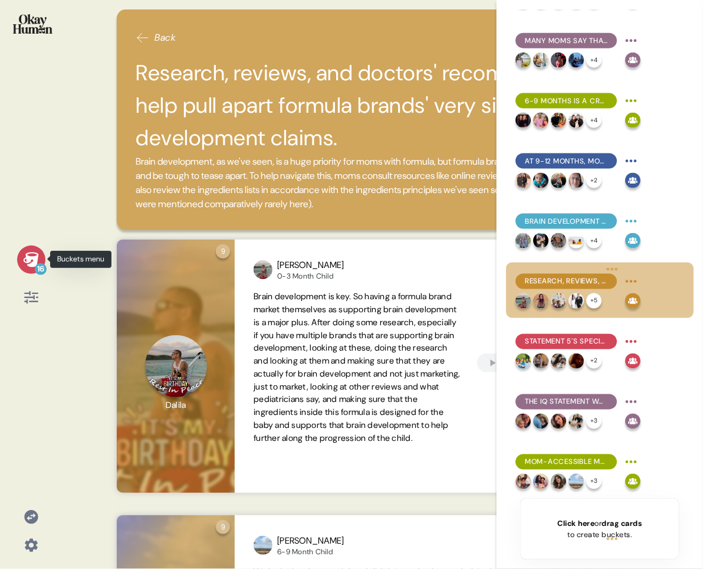
click at [42, 255] on div "16" at bounding box center [31, 259] width 28 height 28
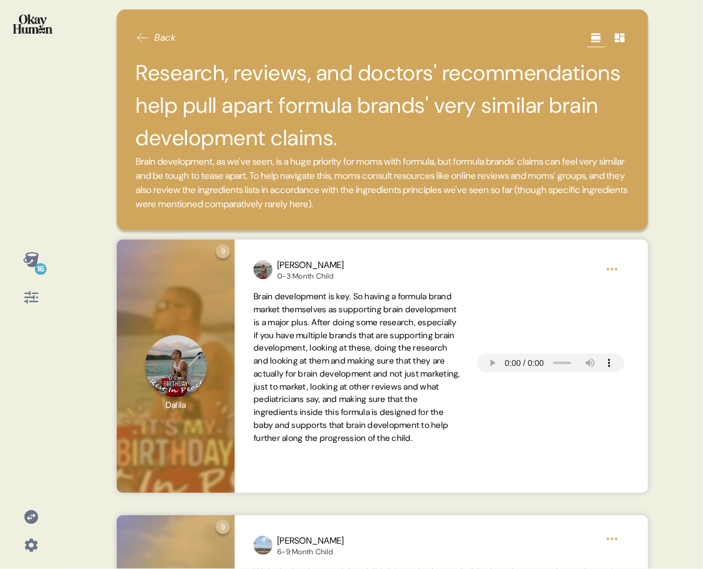
click at [436, 224] on div "Back Research, reviews, and doctors' recommendations help pull apart formula br…" at bounding box center [383, 119] width 532 height 221
click at [33, 265] on icon at bounding box center [30, 259] width 15 height 15
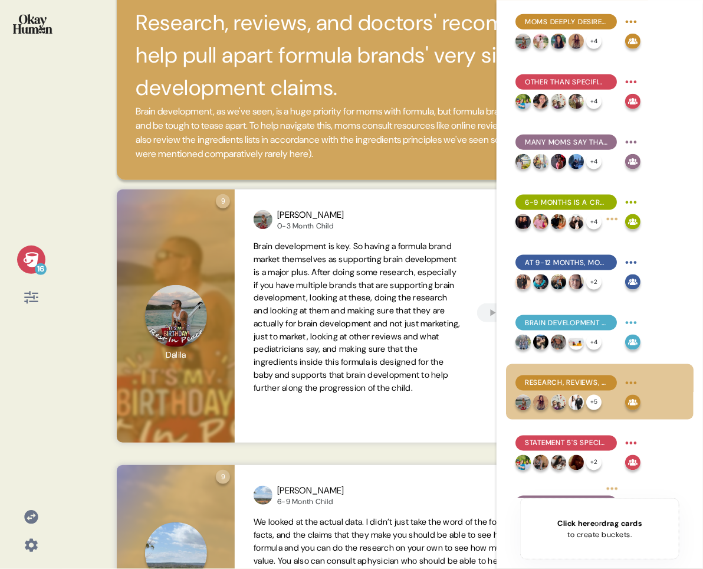
scroll to position [469, 0]
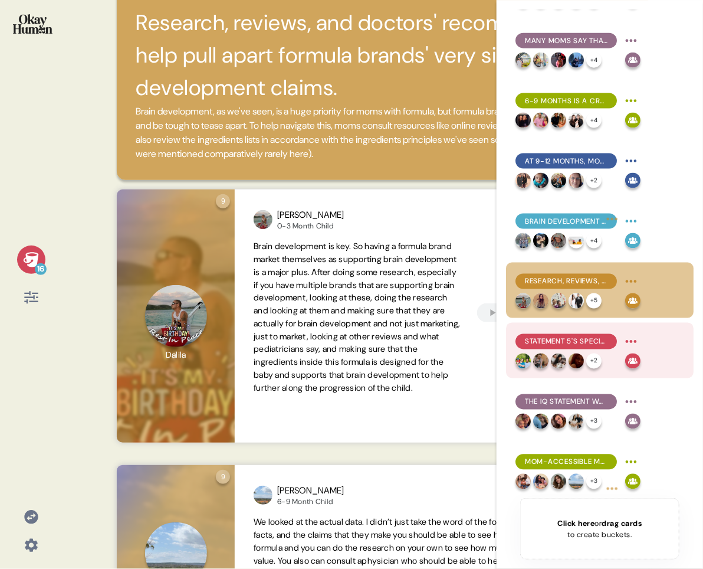
click at [572, 341] on span "Statement 5's specificity and clinical support made it the most compelling, wit…" at bounding box center [566, 341] width 83 height 11
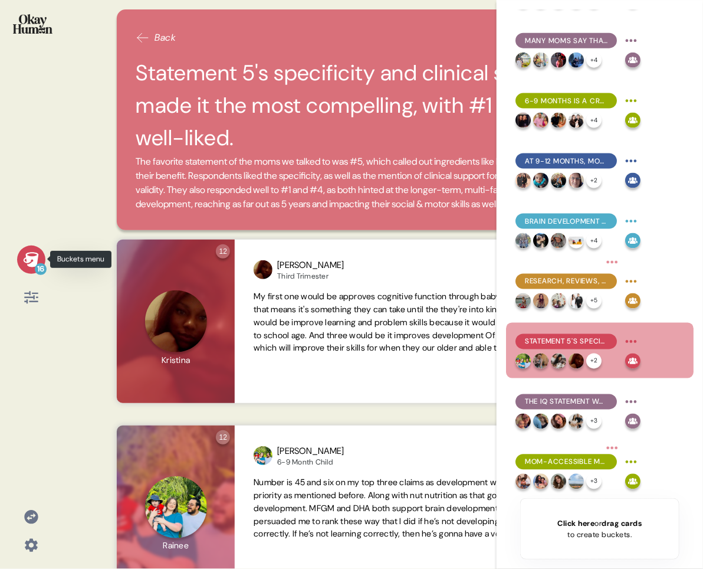
click at [38, 257] on icon at bounding box center [31, 259] width 17 height 17
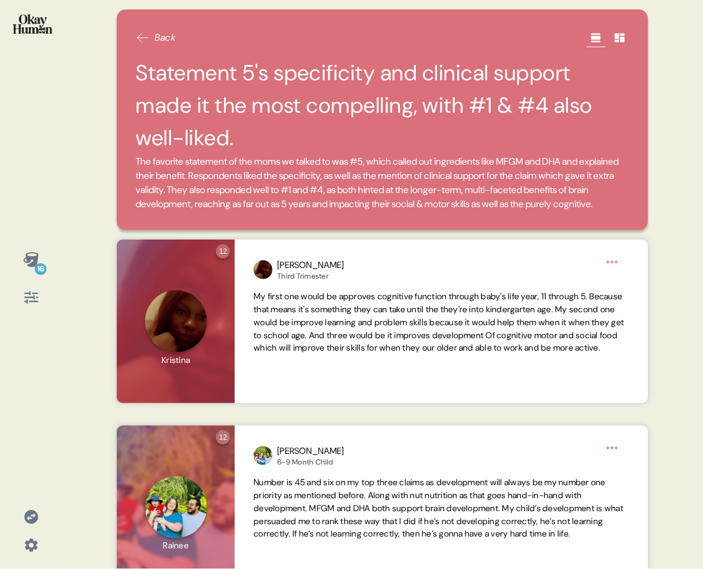
click at [35, 255] on icon at bounding box center [30, 259] width 15 height 15
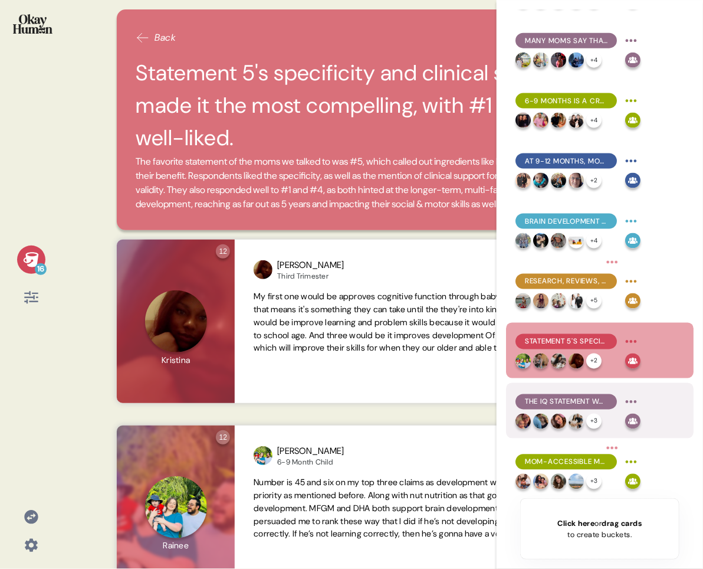
click at [583, 408] on div "The IQ statement was the least compelling, with statement #3 also failing to co…" at bounding box center [566, 401] width 101 height 15
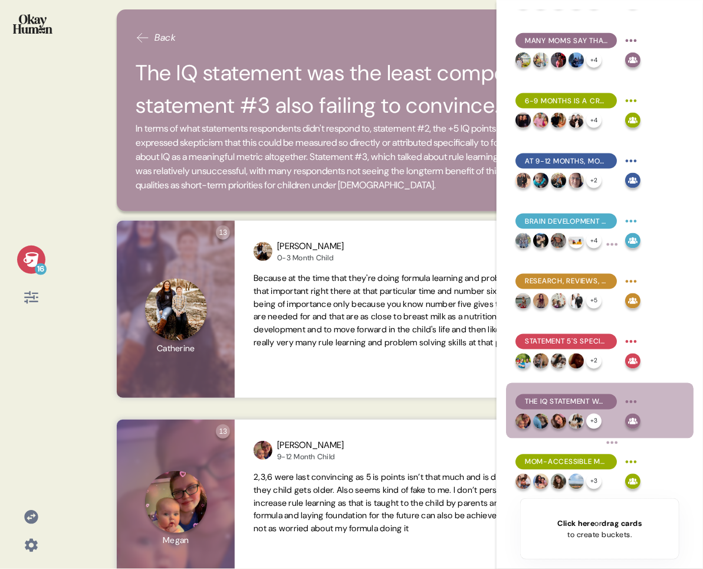
click at [45, 255] on div "16" at bounding box center [30, 278] width 43 height 66
click at [37, 258] on icon at bounding box center [31, 259] width 17 height 17
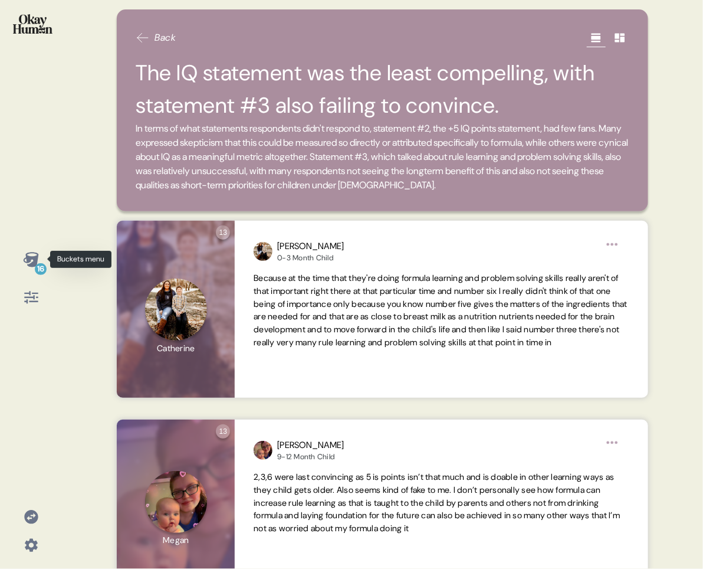
click at [37, 255] on icon at bounding box center [30, 259] width 15 height 15
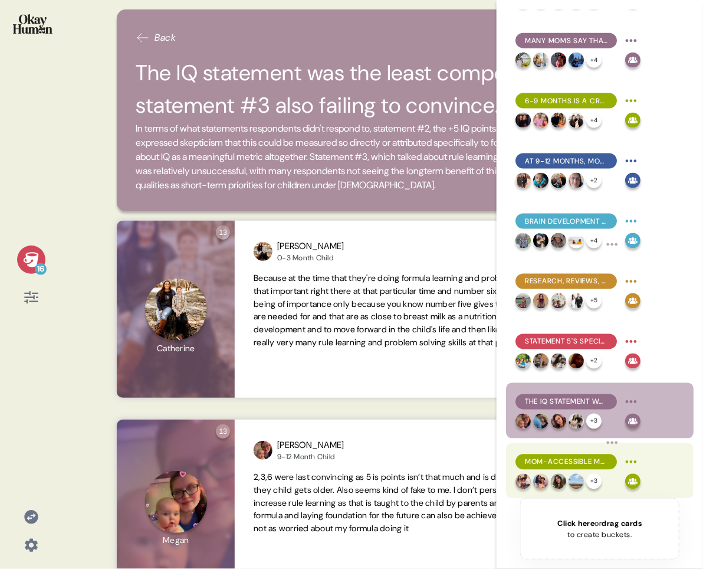
click at [559, 454] on div "Mom-accessible messages is deeply empathetic and helps them "do their own resea…" at bounding box center [566, 461] width 101 height 15
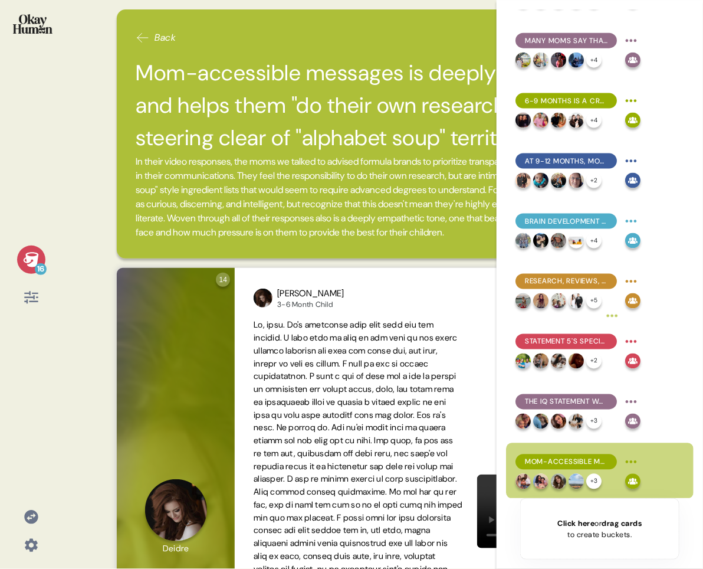
click at [27, 258] on icon at bounding box center [30, 259] width 15 height 15
